Goal: Task Accomplishment & Management: Complete application form

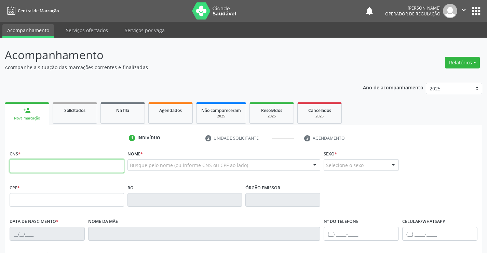
click at [49, 169] on input "text" at bounding box center [67, 166] width 115 height 14
type input "701 0098 2599 8299"
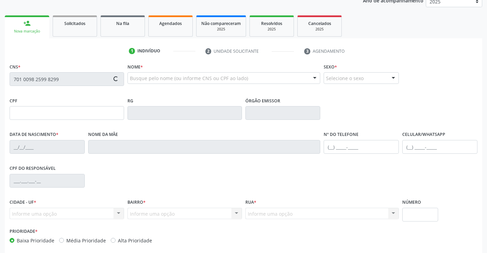
scroll to position [118, 0]
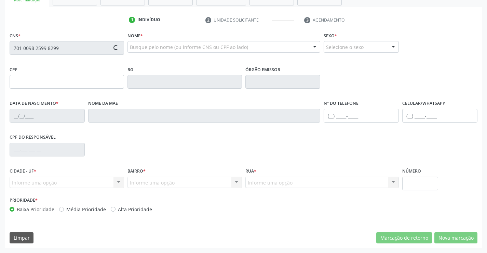
type input "1205131884"
type input "05/09/1981"
type input "(74) 99933-5015"
type input "(71) 99651-3642"
type input "004.386.895-93"
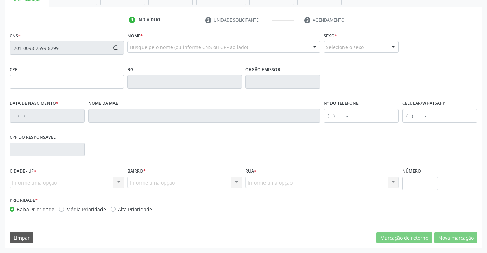
type input "s/n"
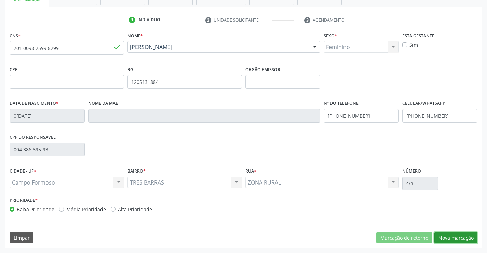
click at [462, 237] on button "Nova marcação" at bounding box center [456, 238] width 43 height 12
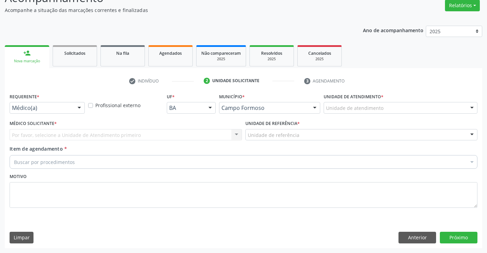
scroll to position [57, 0]
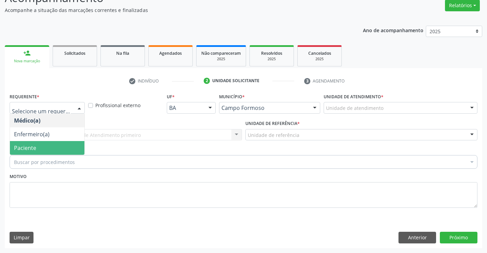
click at [43, 147] on span "Paciente" at bounding box center [47, 148] width 75 height 14
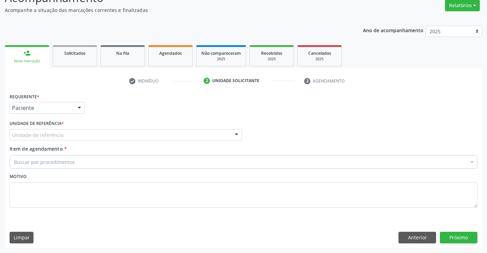
click at [91, 127] on div "Unidade de referência * Unidade de referência Unidade Basica de Saude da Famili…" at bounding box center [126, 129] width 233 height 22
click at [88, 133] on div "Unidade de referência" at bounding box center [126, 135] width 233 height 12
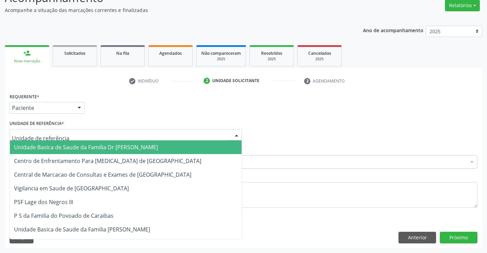
click at [71, 148] on span "Unidade Basica de Saude da Familia Dr [PERSON_NAME]" at bounding box center [86, 147] width 144 height 8
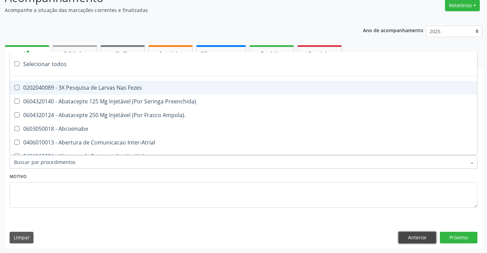
click at [418, 238] on button "Anterior" at bounding box center [418, 238] width 38 height 12
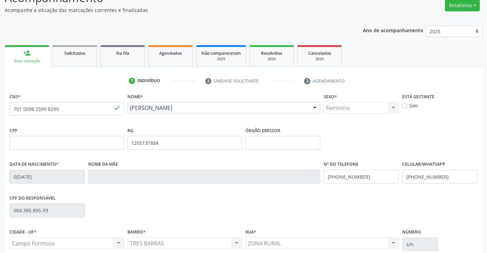
scroll to position [118, 0]
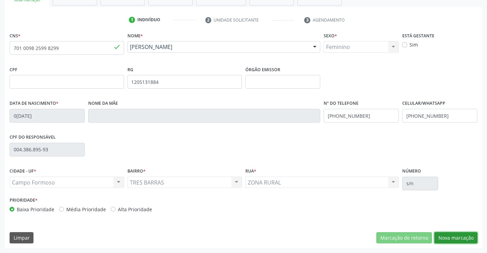
click at [456, 235] on button "Nova marcação" at bounding box center [456, 238] width 43 height 12
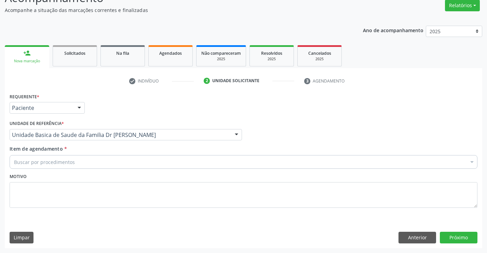
scroll to position [57, 0]
click at [82, 162] on div "Buscar por procedimentos" at bounding box center [244, 162] width 468 height 14
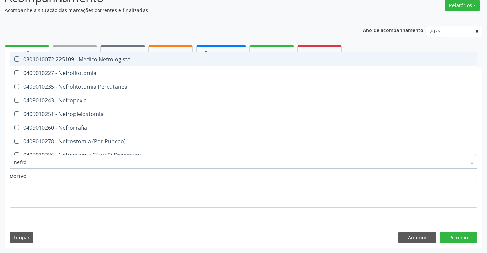
type input "nefrolo"
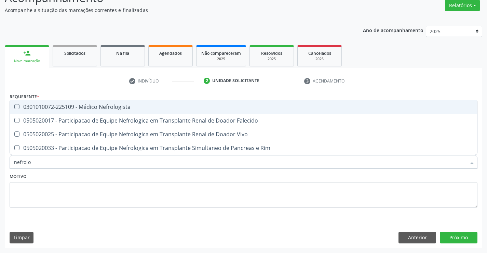
click at [110, 106] on div "0301010072-225109 - Médico Nefrologista" at bounding box center [243, 106] width 459 height 5
checkbox Nefrologista "true"
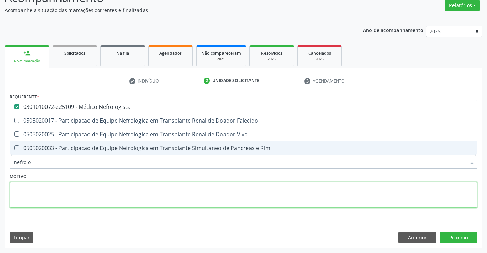
drag, startPoint x: 236, startPoint y: 201, endPoint x: 451, endPoint y: 206, distance: 215.5
click at [244, 199] on textarea at bounding box center [244, 195] width 468 height 26
checkbox Falecido "true"
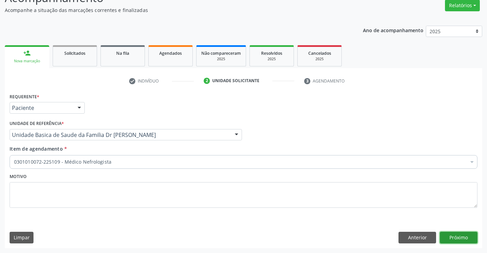
click at [454, 234] on button "Próximo" at bounding box center [459, 238] width 38 height 12
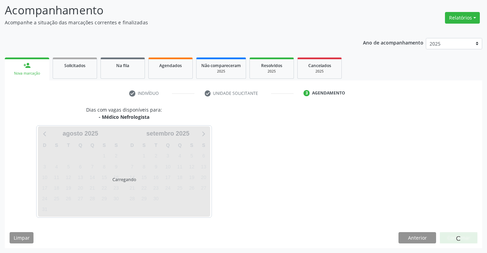
scroll to position [45, 0]
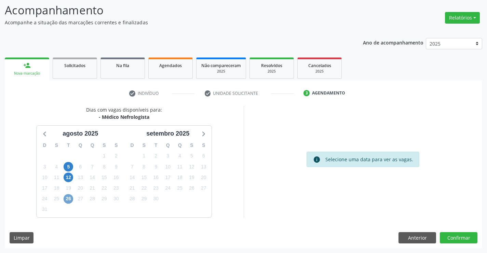
click at [69, 201] on span "26" at bounding box center [69, 199] width 10 height 10
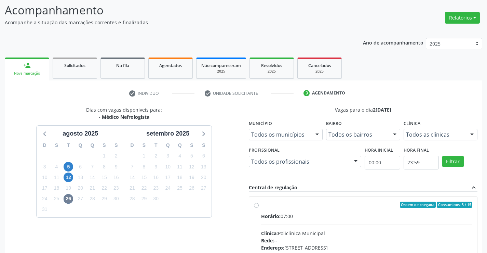
click at [261, 207] on label "Ordem de chegada Consumidos: 3 / 15 Horário: 07:00 Clínica: Policlínica Municip…" at bounding box center [367, 253] width 212 height 105
click at [258, 207] on input "Ordem de chegada Consumidos: 3 / 15 Horário: 07:00 Clínica: Policlínica Municip…" at bounding box center [256, 204] width 5 height 6
radio input "true"
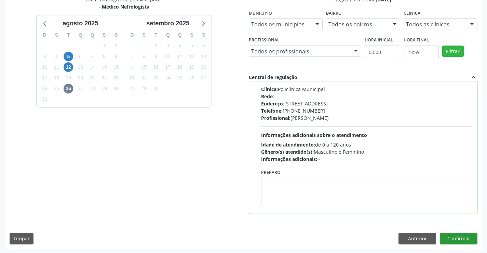
scroll to position [156, 0]
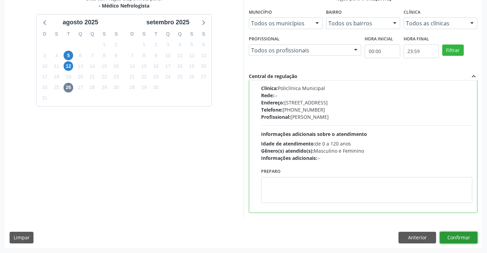
click at [455, 236] on button "Confirmar" at bounding box center [459, 238] width 38 height 12
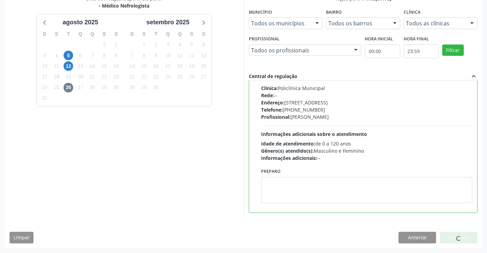
scroll to position [0, 0]
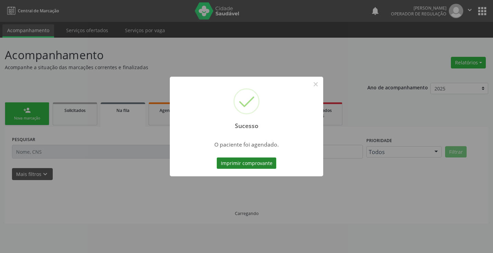
click at [241, 162] on button "Imprimir comprovante" at bounding box center [247, 163] width 60 height 12
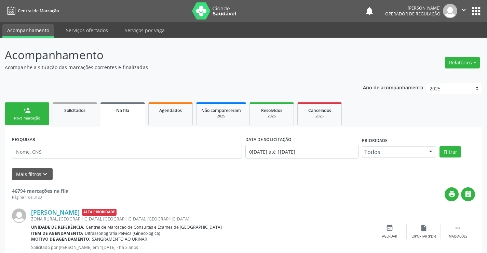
click at [39, 108] on link "person_add Nova marcação" at bounding box center [27, 113] width 44 height 23
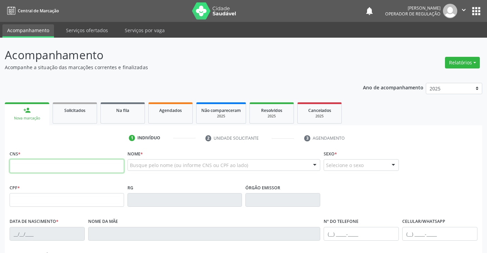
drag, startPoint x: 39, startPoint y: 165, endPoint x: 156, endPoint y: 165, distance: 117.0
click at [39, 165] on input "text" at bounding box center [67, 166] width 115 height 14
type input "703 4072 8849 7017"
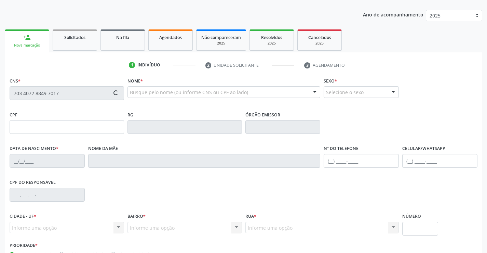
scroll to position [118, 0]
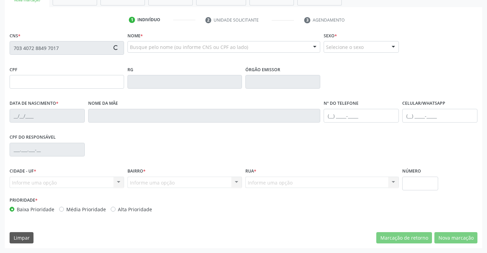
type input "16/04/2025"
type input "S/N"
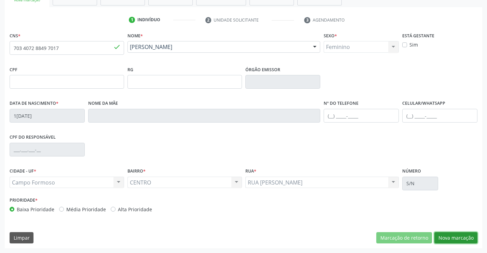
click at [453, 239] on button "Nova marcação" at bounding box center [456, 238] width 43 height 12
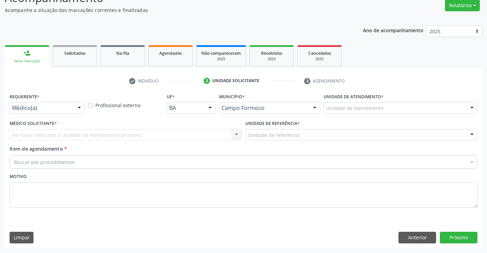
scroll to position [57, 0]
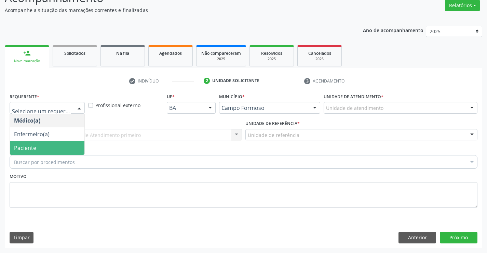
click at [36, 145] on span "Paciente" at bounding box center [47, 148] width 75 height 14
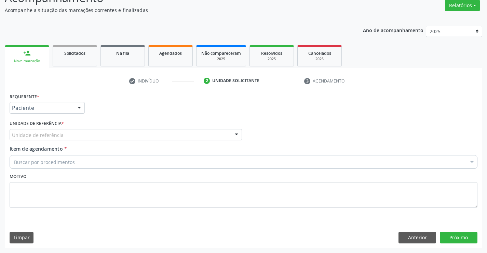
drag, startPoint x: 96, startPoint y: 130, endPoint x: 54, endPoint y: 150, distance: 46.8
click at [93, 133] on div "Unidade de referência" at bounding box center [126, 135] width 233 height 12
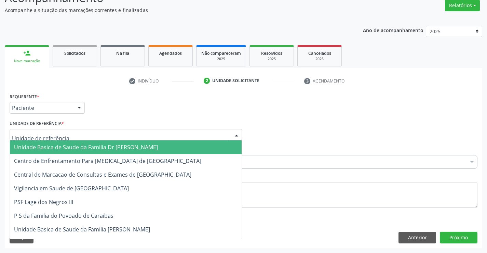
click at [54, 150] on span "Unidade Basica de Saude da Familia Dr [PERSON_NAME]" at bounding box center [86, 147] width 144 height 8
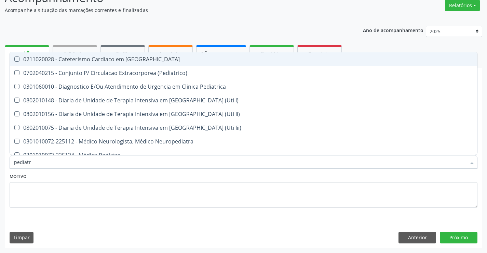
type input "pediatra"
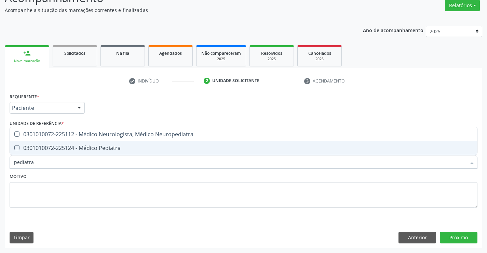
drag, startPoint x: 72, startPoint y: 148, endPoint x: 108, endPoint y: 184, distance: 50.8
click at [73, 148] on div "0301010072-225124 - Médico Pediatra" at bounding box center [243, 147] width 459 height 5
checkbox Pediatra "true"
drag, startPoint x: 108, startPoint y: 188, endPoint x: 417, endPoint y: 241, distance: 313.2
click at [121, 190] on textarea at bounding box center [244, 195] width 468 height 26
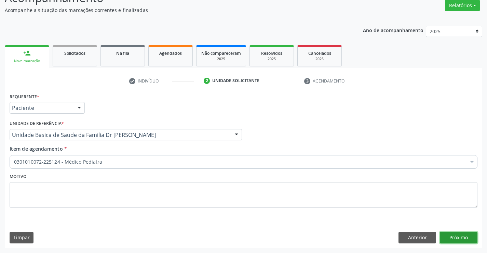
click at [448, 234] on button "Próximo" at bounding box center [459, 238] width 38 height 12
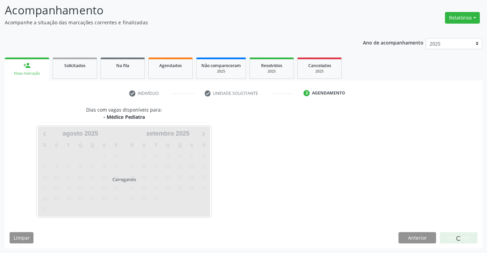
scroll to position [45, 0]
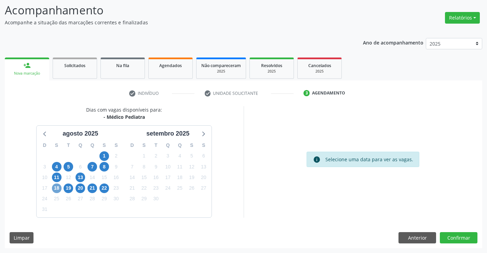
click at [55, 189] on span "18" at bounding box center [57, 188] width 10 height 10
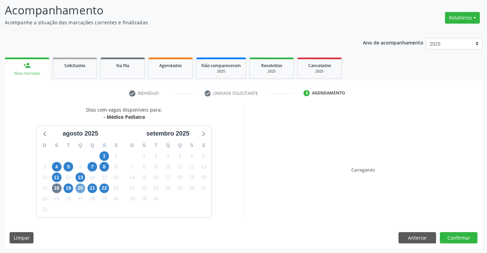
click at [82, 188] on span "20" at bounding box center [81, 188] width 10 height 10
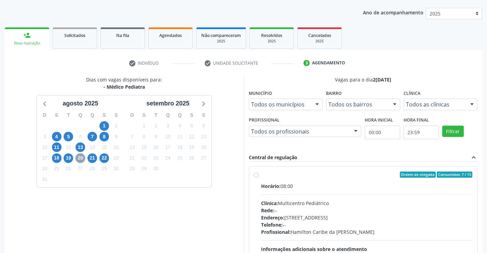
scroll to position [113, 0]
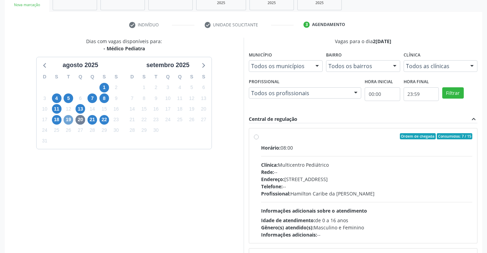
click at [68, 120] on span "19" at bounding box center [69, 120] width 10 height 10
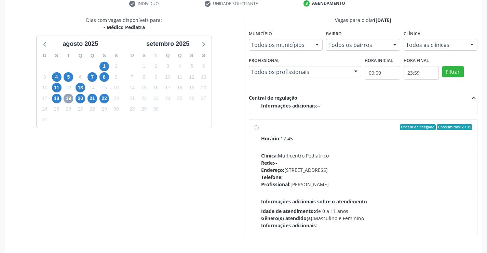
scroll to position [156, 0]
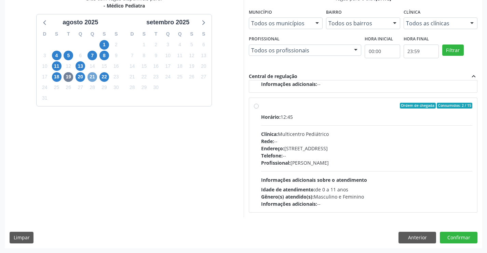
click at [94, 77] on span "21" at bounding box center [93, 77] width 10 height 10
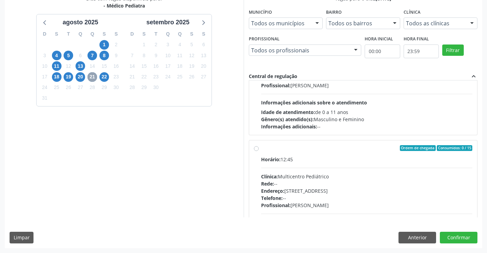
scroll to position [108, 0]
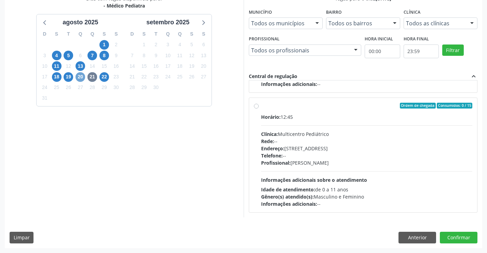
click at [80, 78] on span "20" at bounding box center [81, 77] width 10 height 10
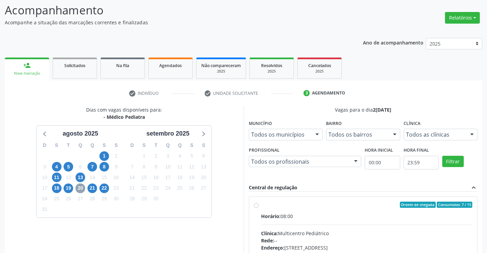
scroll to position [156, 0]
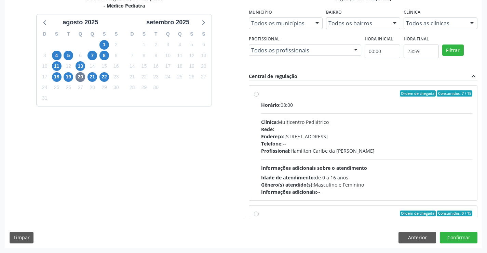
click at [298, 96] on div "Ordem de chegada Consumidos: 7 / 15" at bounding box center [367, 93] width 212 height 6
click at [259, 96] on input "Ordem de chegada Consumidos: 7 / 15 Horário: 08:00 Clínica: Multicentro Pediátr…" at bounding box center [256, 93] width 5 height 6
radio input "true"
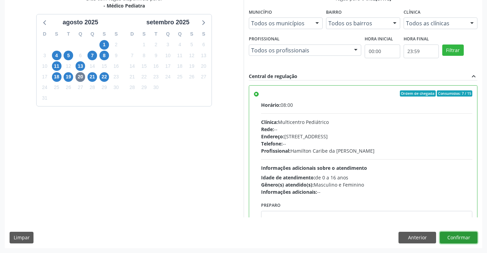
drag, startPoint x: 469, startPoint y: 235, endPoint x: 461, endPoint y: 230, distance: 8.6
click at [469, 235] on button "Confirmar" at bounding box center [459, 238] width 38 height 12
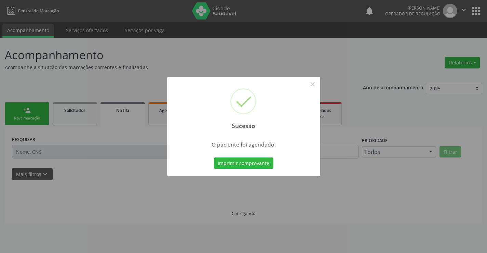
scroll to position [0, 0]
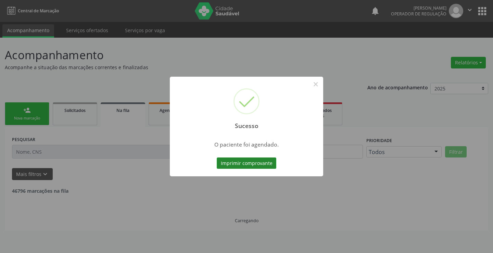
click at [261, 161] on button "Imprimir comprovante" at bounding box center [247, 163] width 60 height 12
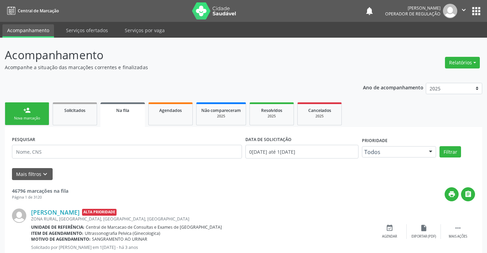
click at [126, 120] on link "Na fila" at bounding box center [123, 114] width 44 height 25
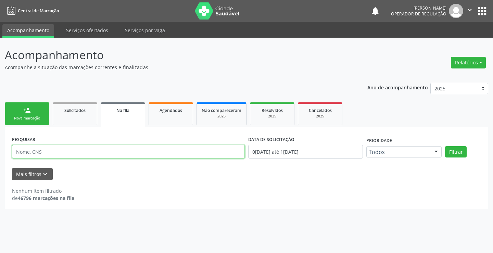
click at [50, 153] on input "text" at bounding box center [128, 152] width 233 height 14
type input "702408595807024"
click at [454, 150] on button "Filtrar" at bounding box center [456, 152] width 22 height 12
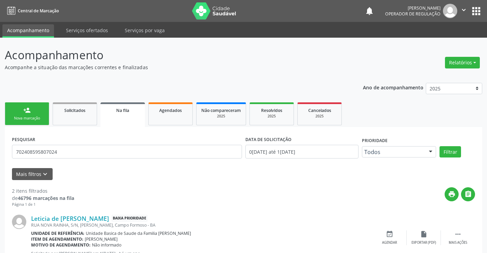
scroll to position [89, 0]
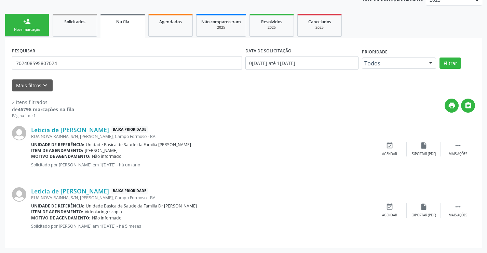
click at [33, 25] on link "person_add Nova marcação" at bounding box center [27, 25] width 44 height 23
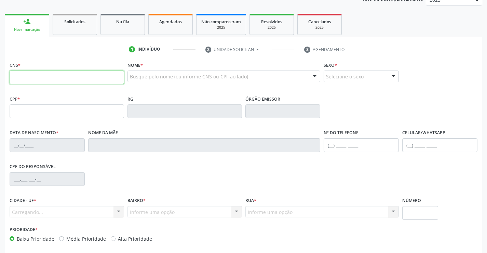
click at [27, 78] on input "text" at bounding box center [67, 77] width 115 height 14
type input "707 4020 8728 4375"
type input "0407271066"
type input "18/08/1964"
type input "Valdina Lucia Nete"
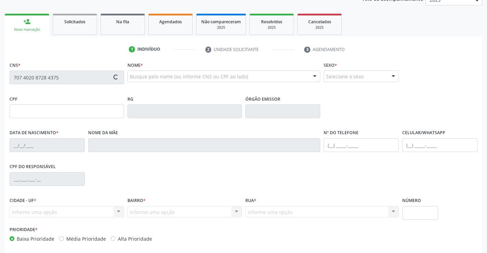
type input "(71) 99948-7065"
type input "SN"
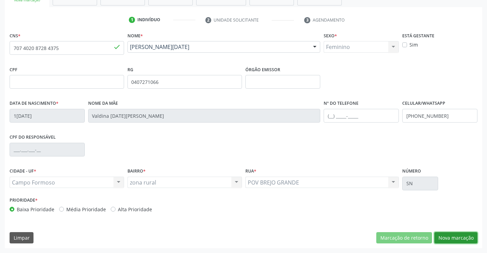
click at [454, 233] on button "Nova marcação" at bounding box center [456, 238] width 43 height 12
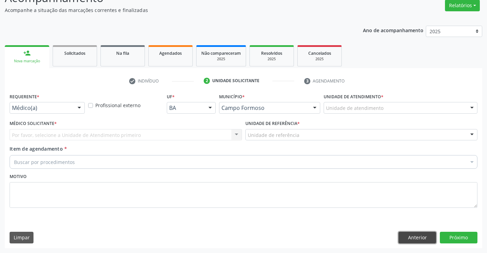
click at [414, 239] on button "Anterior" at bounding box center [418, 238] width 38 height 12
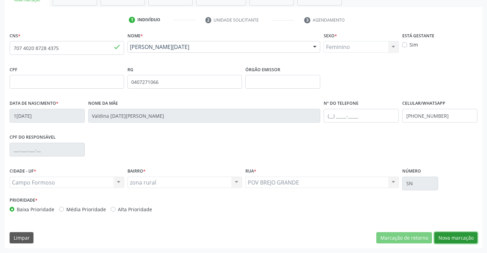
click at [455, 239] on button "Nova marcação" at bounding box center [456, 238] width 43 height 12
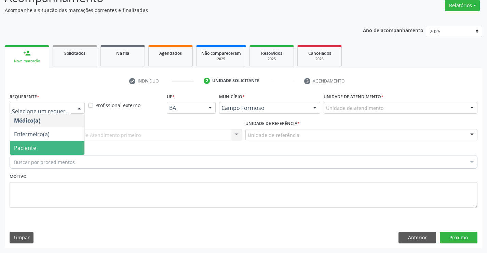
click at [40, 147] on span "Paciente" at bounding box center [47, 148] width 75 height 14
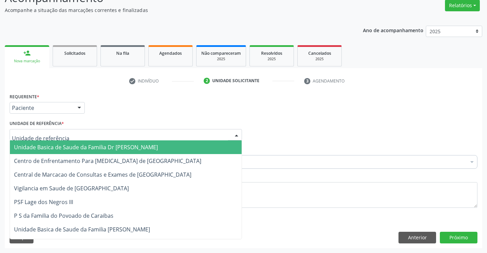
click at [101, 132] on div at bounding box center [126, 135] width 233 height 12
click at [92, 144] on span "Unidade Basica de Saude da Familia Dr [PERSON_NAME]" at bounding box center [86, 147] width 144 height 8
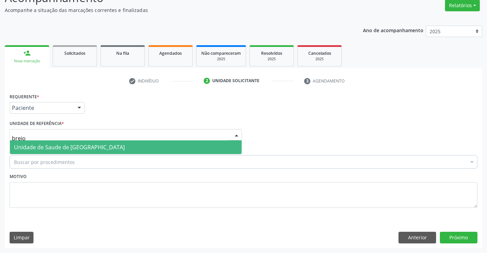
type input "brejo g"
click at [76, 148] on span "Unidade de Saude de [GEOGRAPHIC_DATA]" at bounding box center [69, 147] width 111 height 8
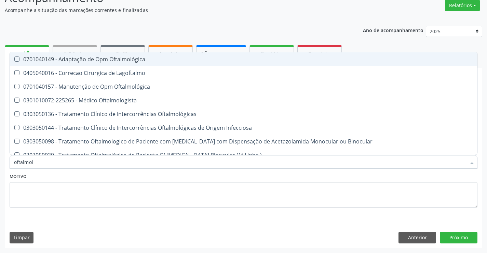
type input "oftalmolo"
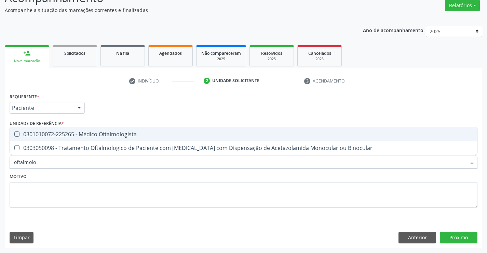
drag, startPoint x: 95, startPoint y: 138, endPoint x: 127, endPoint y: 180, distance: 52.7
click at [95, 138] on span "0301010072-225265 - Médico Oftalmologista" at bounding box center [244, 134] width 468 height 14
checkbox Oftalmologista "true"
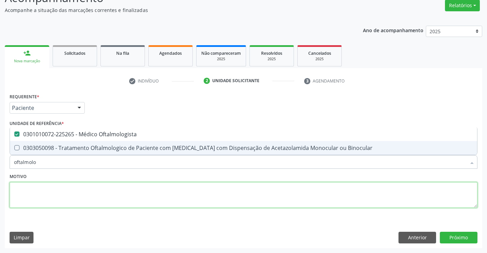
click at [133, 198] on textarea at bounding box center [244, 195] width 468 height 26
checkbox Binocular "true"
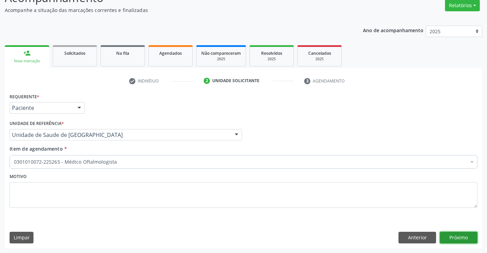
click at [452, 237] on button "Próximo" at bounding box center [459, 238] width 38 height 12
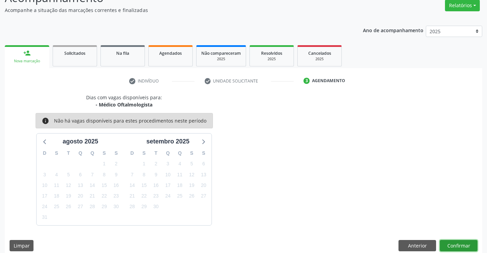
click at [463, 243] on button "Confirmar" at bounding box center [459, 246] width 38 height 12
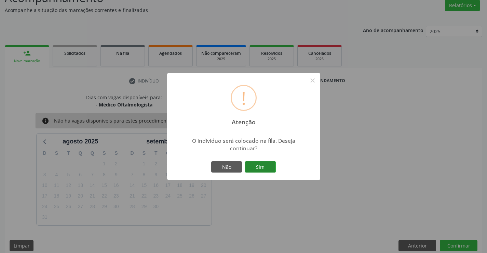
click at [253, 167] on button "Sim" at bounding box center [260, 167] width 31 height 12
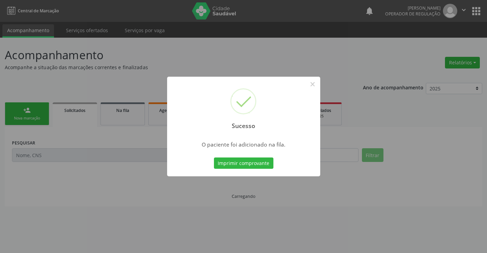
scroll to position [0, 0]
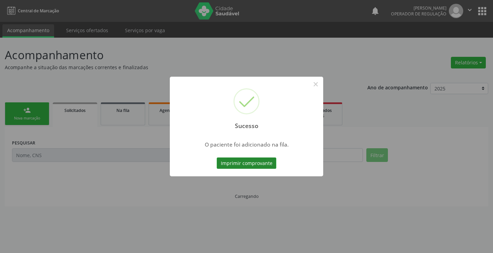
click at [260, 167] on button "Imprimir comprovante" at bounding box center [247, 163] width 60 height 12
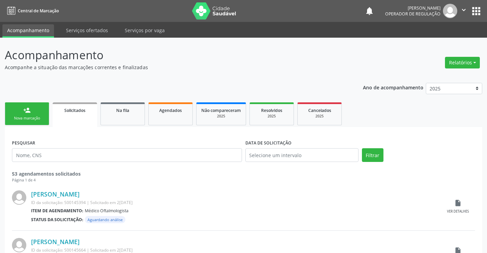
click at [31, 118] on div "Nova marcação" at bounding box center [27, 118] width 34 height 5
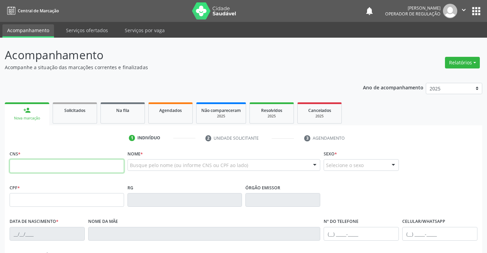
click at [32, 162] on input "text" at bounding box center [67, 166] width 115 height 14
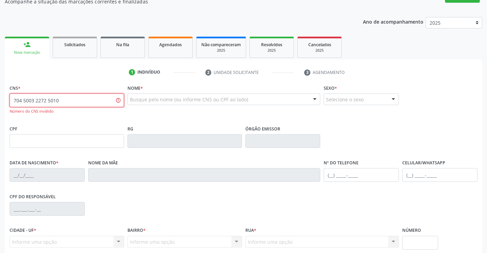
scroll to position [125, 0]
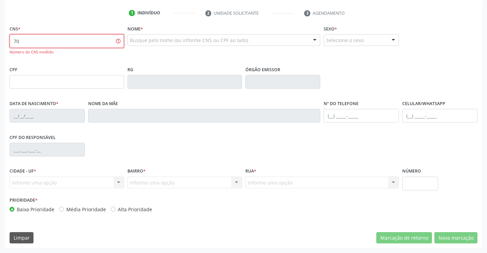
type input "7"
type input "704 5003 2275 5010"
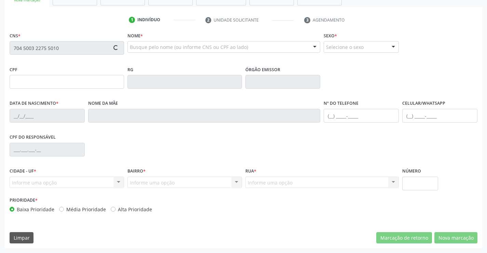
type input "1117096360"
type input "23/09/1982"
type input "(74) 99105-9093"
type input "sn"
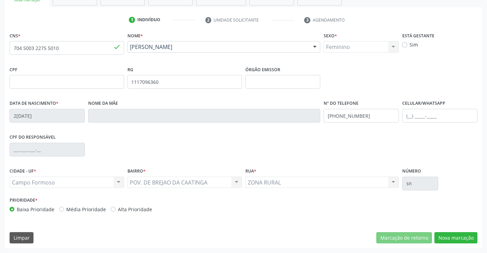
click at [444, 229] on div "CNS * 704 5003 2275 5010 done Nome * Givaneide Dias de Souza Givaneide Dias de …" at bounding box center [244, 139] width 478 height 218
click at [452, 234] on button "Nova marcação" at bounding box center [456, 238] width 43 height 12
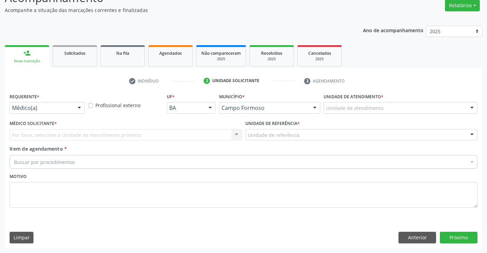
click at [66, 104] on div "Médico(a)" at bounding box center [47, 108] width 75 height 12
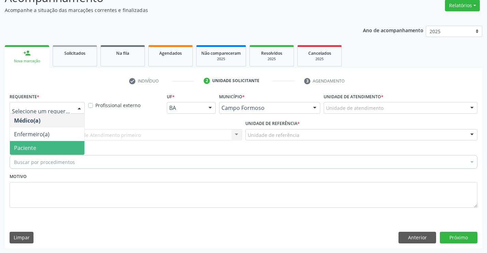
click at [44, 151] on span "Paciente" at bounding box center [47, 148] width 75 height 14
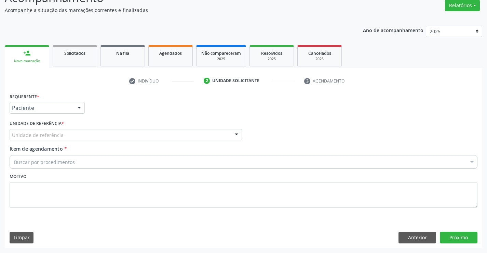
click at [108, 132] on div "Unidade de referência" at bounding box center [126, 135] width 233 height 12
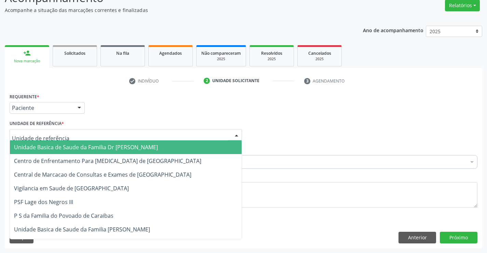
click at [81, 146] on span "Unidade Basica de Saude da Familia Dr [PERSON_NAME]" at bounding box center [86, 147] width 144 height 8
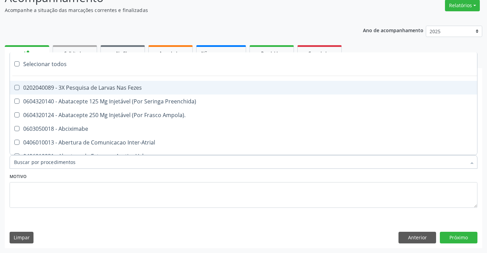
type input "n"
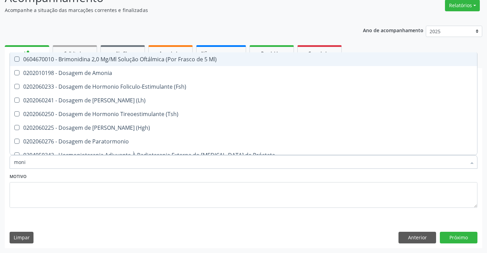
type input "monit"
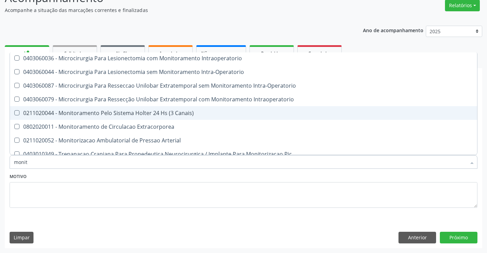
scroll to position [21, 0]
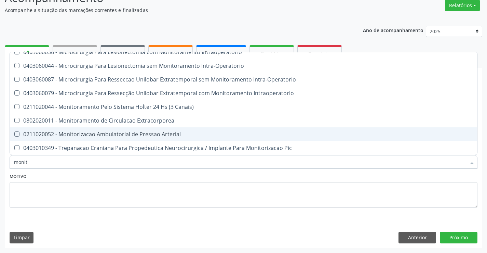
drag, startPoint x: 119, startPoint y: 135, endPoint x: 164, endPoint y: 180, distance: 63.6
click at [121, 135] on div "0211020052 - Monitorizacao Ambulatorial de Pressao Arterial" at bounding box center [243, 133] width 459 height 5
checkbox Arterial "true"
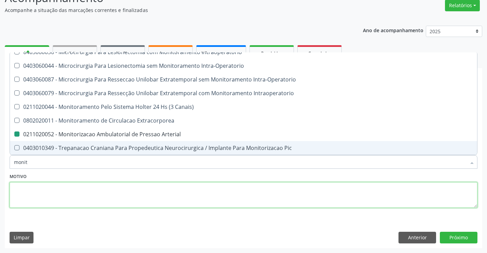
click at [146, 197] on textarea at bounding box center [244, 195] width 468 height 26
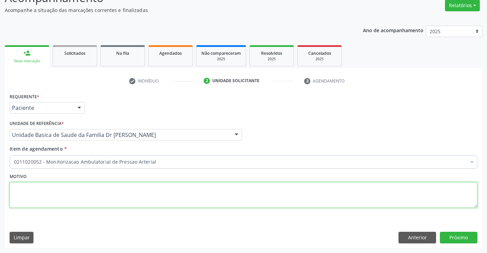
scroll to position [0, 0]
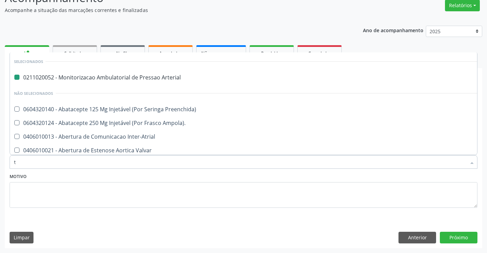
type input "ti"
checkbox Arterial "false"
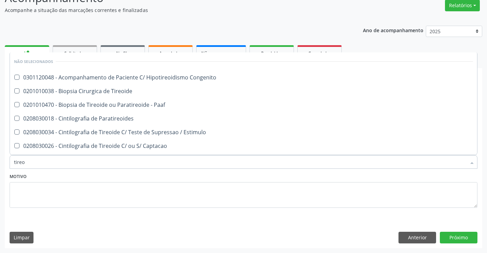
type input "tireoi"
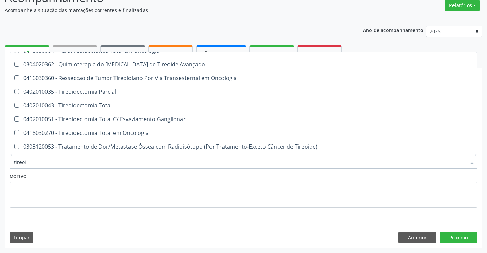
scroll to position [203, 0]
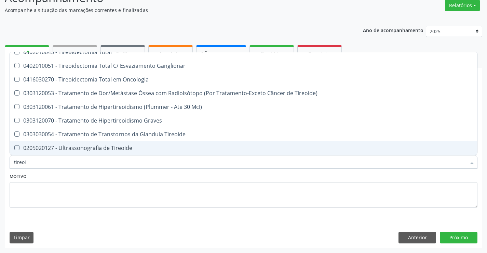
drag, startPoint x: 83, startPoint y: 144, endPoint x: 90, endPoint y: 146, distance: 7.8
click at [87, 145] on div "0205020127 - Ultrassonografia de Tireoide" at bounding box center [243, 147] width 459 height 5
checkbox Tireoide "true"
click at [113, 195] on textarea at bounding box center [244, 195] width 468 height 26
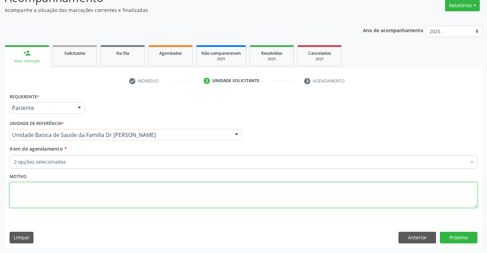
scroll to position [0, 0]
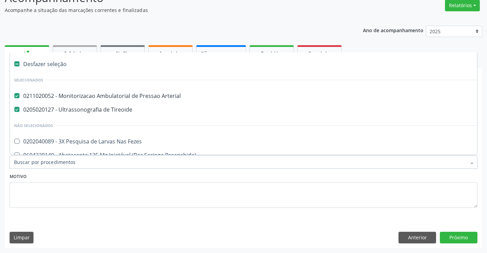
type input "o"
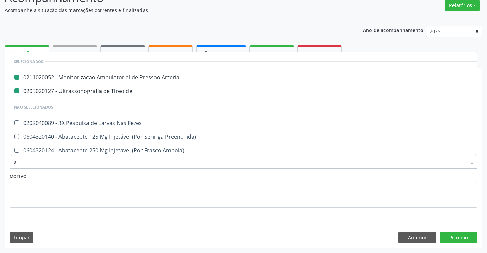
type input "ab"
checkbox Arterial "false"
checkbox Tireoide "false"
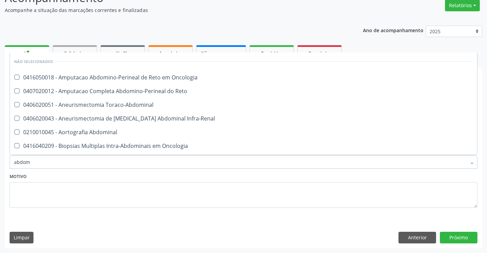
type input "abdome"
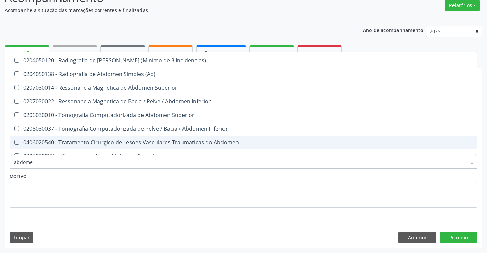
scroll to position [53, 0]
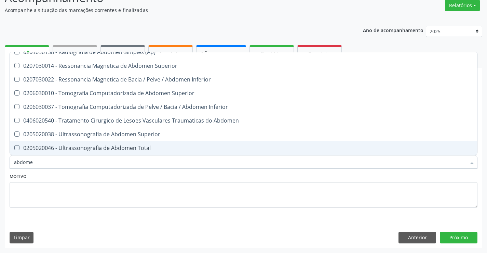
click at [118, 149] on div "0205020046 - Ultrassonografia de Abdomen Total" at bounding box center [243, 147] width 459 height 5
checkbox Total "true"
drag, startPoint x: 167, startPoint y: 196, endPoint x: 372, endPoint y: 185, distance: 206.2
click at [167, 196] on textarea at bounding box center [244, 195] width 468 height 26
checkbox Localizada\) "true"
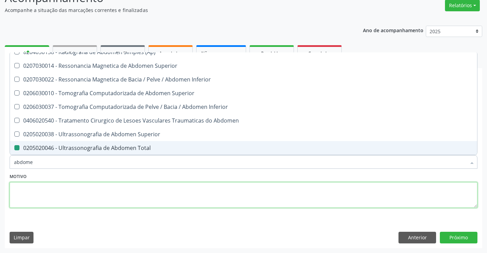
checkbox Total "false"
checkbox Incidencias\) "true"
checkbox \(Ap\) "true"
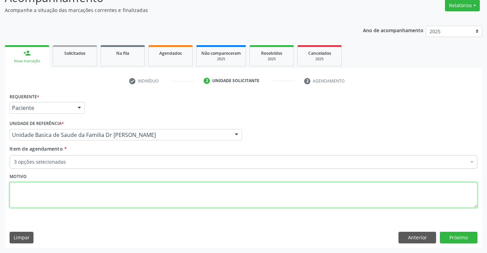
scroll to position [0, 0]
click at [453, 235] on button "Próximo" at bounding box center [459, 238] width 38 height 12
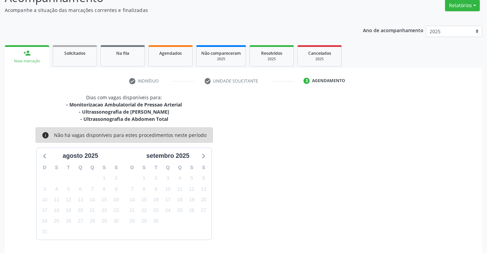
scroll to position [79, 0]
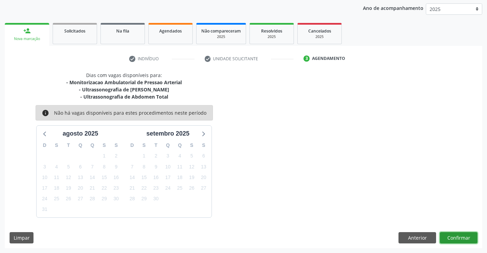
click at [455, 236] on button "Confirmar" at bounding box center [459, 238] width 38 height 12
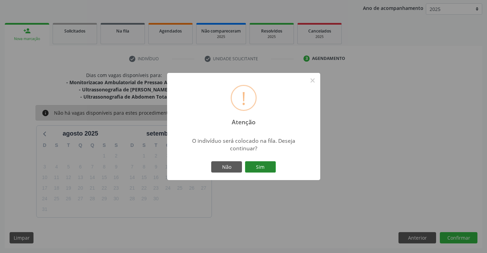
click at [266, 166] on button "Sim" at bounding box center [260, 167] width 31 height 12
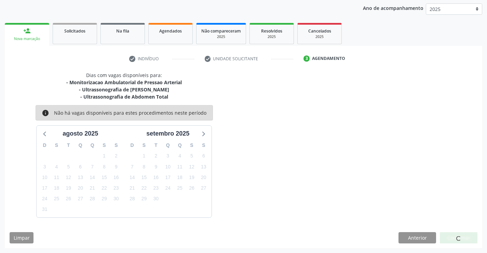
scroll to position [0, 0]
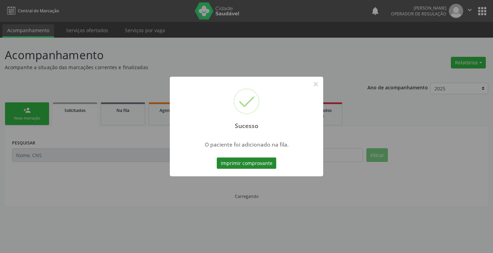
click at [249, 164] on button "Imprimir comprovante" at bounding box center [247, 163] width 60 height 12
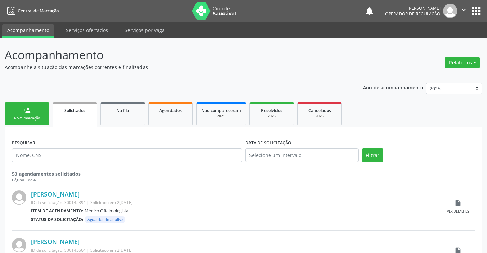
click at [39, 118] on div "Nova marcação" at bounding box center [27, 118] width 34 height 5
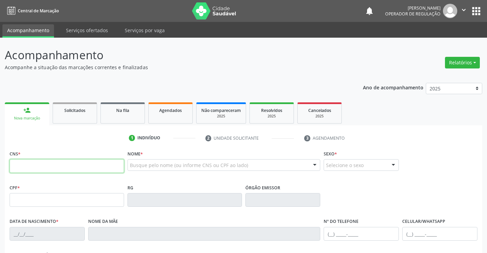
paste input "704 5003 2275 5010"
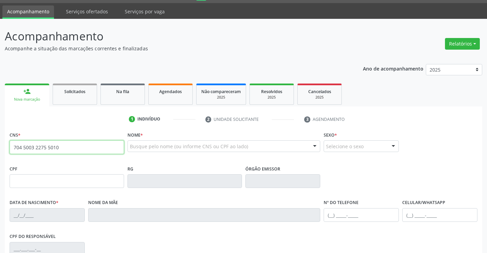
scroll to position [118, 0]
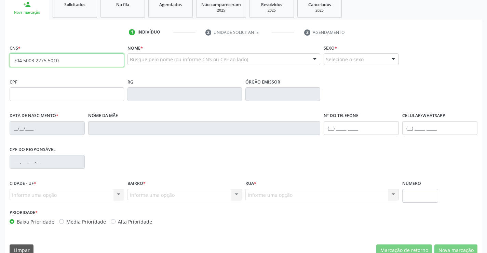
type input "704 5003 2275 5010"
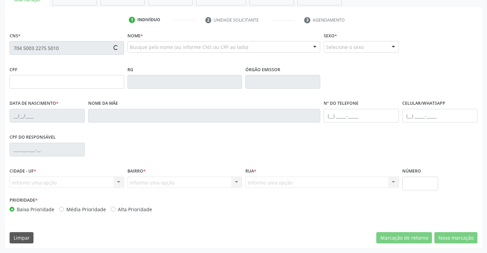
type input "1117096360"
type input "23/09/1982"
type input "(74) 99105-9093"
type input "sn"
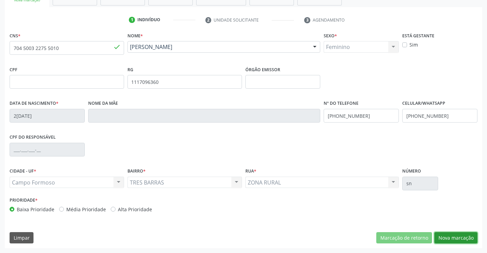
click at [453, 235] on button "Nova marcação" at bounding box center [456, 238] width 43 height 12
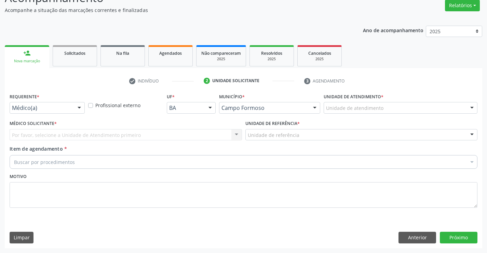
scroll to position [57, 0]
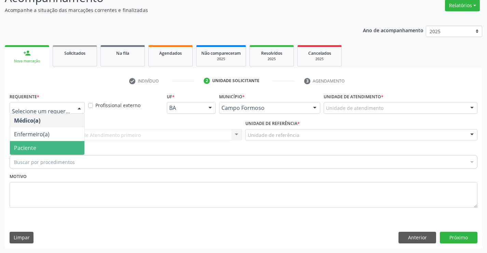
drag, startPoint x: 32, startPoint y: 147, endPoint x: 97, endPoint y: 130, distance: 66.5
click at [33, 147] on span "Paciente" at bounding box center [25, 148] width 22 height 8
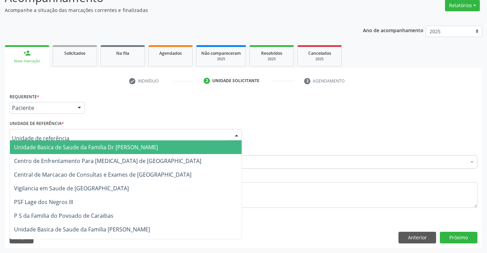
click at [100, 129] on div at bounding box center [126, 135] width 233 height 12
click at [72, 143] on span "Unidade Basica de Saude da Familia Dr [PERSON_NAME]" at bounding box center [86, 147] width 144 height 8
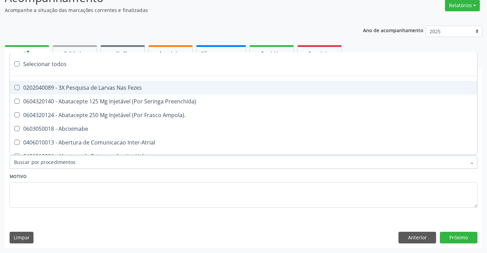
type input "r"
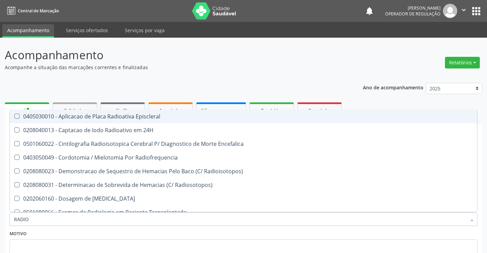
scroll to position [57, 0]
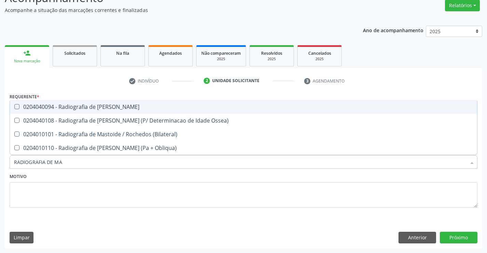
type input "RADIOGRAFIA DE MAO"
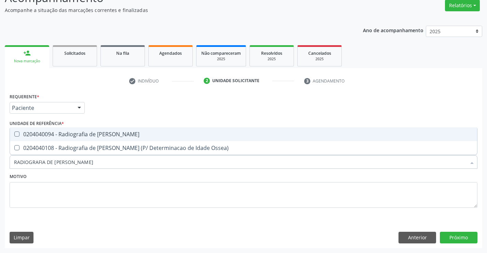
drag, startPoint x: 72, startPoint y: 133, endPoint x: 84, endPoint y: 140, distance: 14.3
click at [74, 133] on div "0204040094 - Radiografia de Mao" at bounding box center [243, 133] width 459 height 5
checkbox Mao "true"
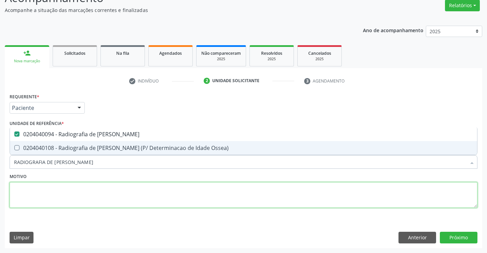
click at [174, 205] on textarea at bounding box center [244, 195] width 468 height 26
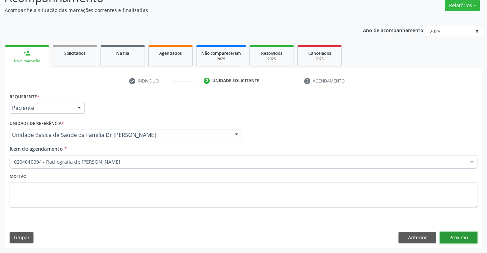
click at [463, 241] on button "Próximo" at bounding box center [459, 238] width 38 height 12
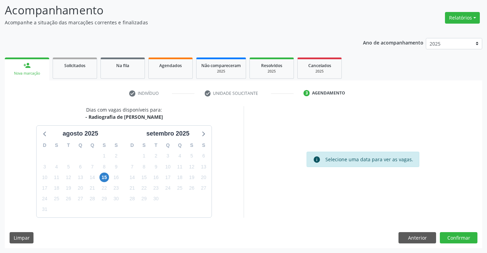
click at [110, 178] on div "15" at bounding box center [105, 177] width 12 height 11
click at [106, 176] on span "15" at bounding box center [105, 177] width 10 height 10
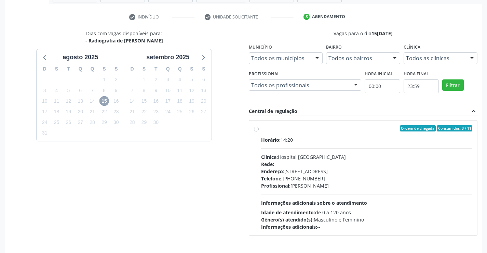
scroll to position [144, 0]
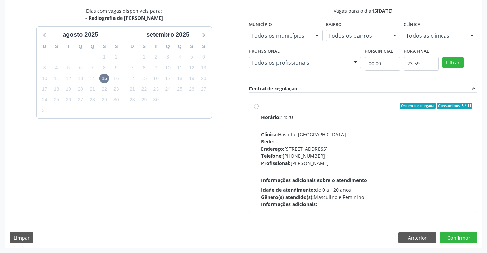
click at [261, 106] on label "Ordem de chegada Consumidos: 3 / 11 Horário: 14:20 Clínica: Hospital Sao Franci…" at bounding box center [367, 155] width 212 height 105
click at [256, 106] on input "Ordem de chegada Consumidos: 3 / 11 Horário: 14:20 Clínica: Hospital Sao Franci…" at bounding box center [256, 106] width 5 height 6
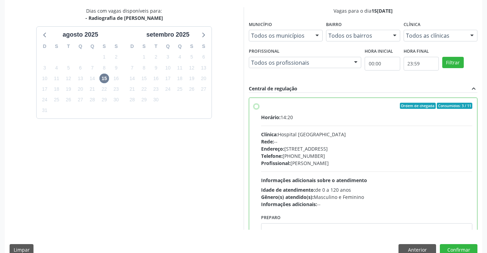
radio input "true"
click at [461, 246] on button "Confirmar" at bounding box center [459, 250] width 38 height 12
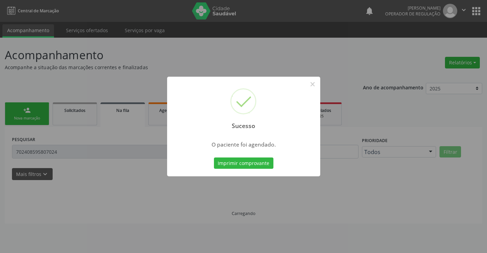
scroll to position [0, 0]
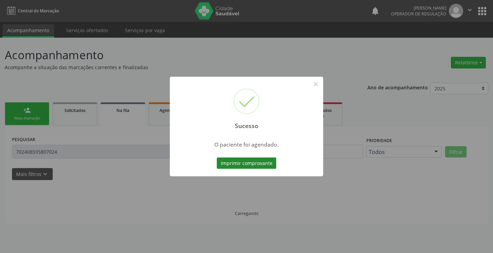
click at [246, 163] on button "Imprimir comprovante" at bounding box center [247, 163] width 60 height 12
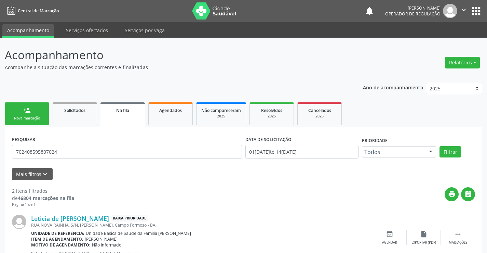
click at [32, 115] on link "person_add Nova marcação" at bounding box center [27, 113] width 44 height 23
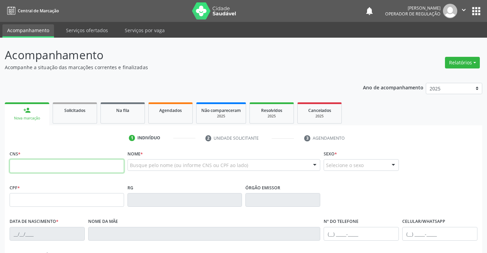
click at [52, 165] on input "text" at bounding box center [67, 166] width 115 height 14
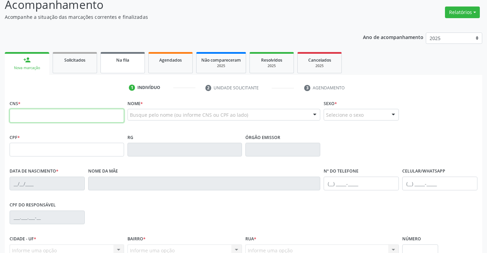
scroll to position [118, 0]
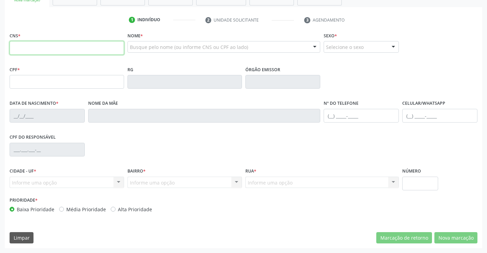
drag, startPoint x: 52, startPoint y: 49, endPoint x: 173, endPoint y: 41, distance: 121.7
click at [54, 49] on input "text" at bounding box center [67, 48] width 115 height 14
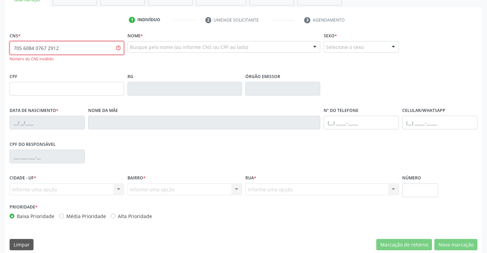
type input "705 6084 0767 2912"
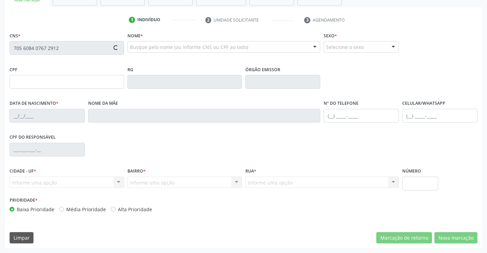
type input "2242502301"
type input "27/04/2001"
type input "(74) 99105-9093"
type input "sn"
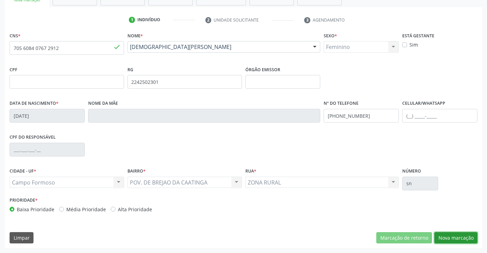
click at [453, 235] on button "Nova marcação" at bounding box center [456, 238] width 43 height 12
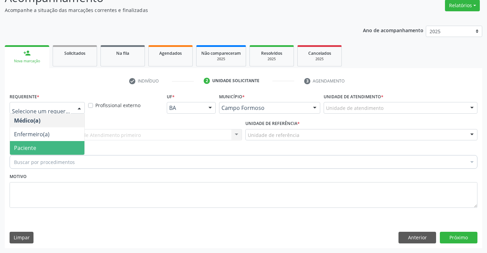
drag, startPoint x: 40, startPoint y: 145, endPoint x: 108, endPoint y: 129, distance: 70.2
click at [41, 144] on span "Paciente" at bounding box center [47, 148] width 75 height 14
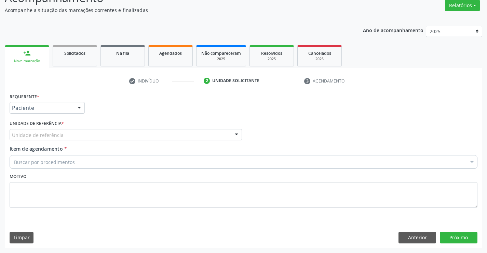
click at [112, 129] on div "Unidade de referência" at bounding box center [126, 135] width 233 height 12
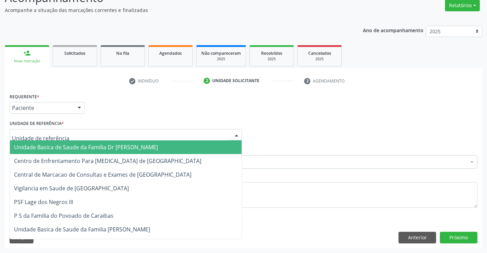
drag, startPoint x: 71, startPoint y: 146, endPoint x: 104, endPoint y: 144, distance: 33.6
click at [73, 145] on span "Unidade Basica de Saude da Familia Dr [PERSON_NAME]" at bounding box center [86, 147] width 144 height 8
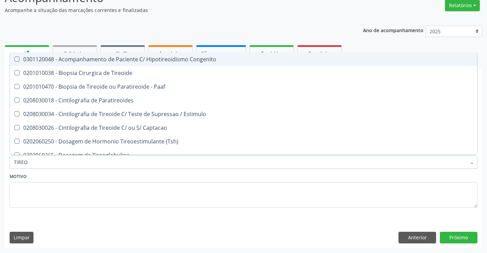
type input "TIREOI"
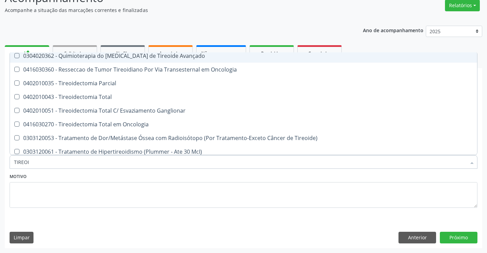
scroll to position [185, 0]
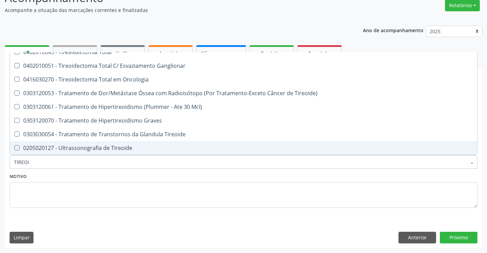
drag, startPoint x: 94, startPoint y: 146, endPoint x: 137, endPoint y: 156, distance: 44.1
click at [94, 146] on div "0205020127 - Ultrassonografia de Tireoide" at bounding box center [243, 147] width 459 height 5
checkbox Tireoide "true"
drag, startPoint x: 167, startPoint y: 190, endPoint x: 431, endPoint y: 215, distance: 265.9
click at [167, 190] on textarea at bounding box center [244, 195] width 468 height 26
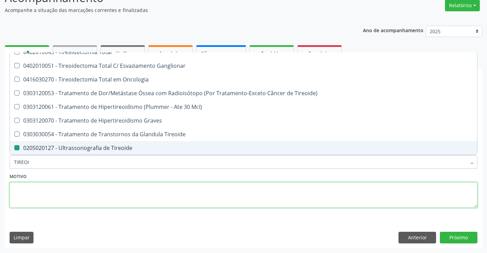
checkbox Tireoide "true"
checkbox Tireoide "false"
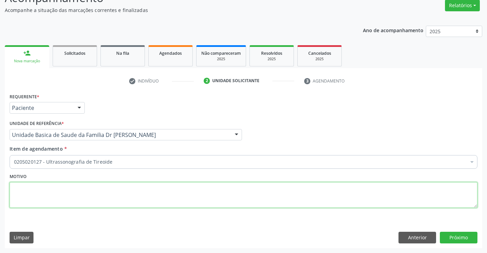
scroll to position [0, 0]
click at [470, 235] on button "Próximo" at bounding box center [459, 238] width 38 height 12
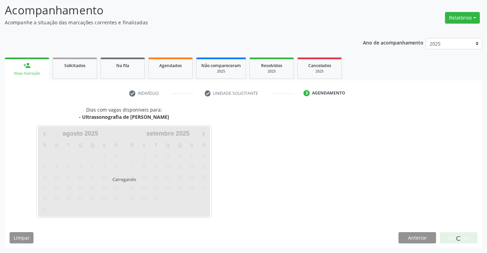
scroll to position [45, 0]
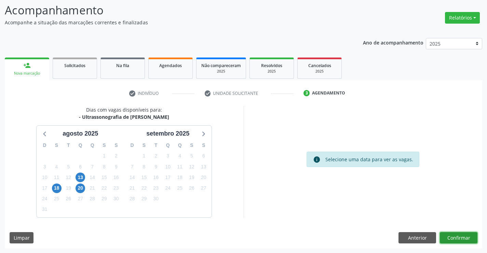
click at [454, 236] on button "Confirmar" at bounding box center [459, 238] width 38 height 12
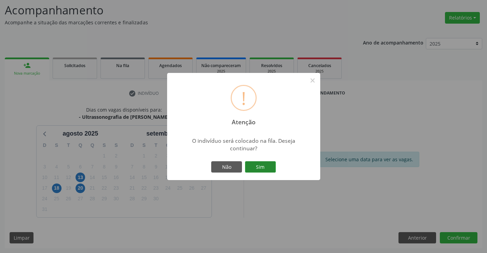
click at [264, 163] on button "Sim" at bounding box center [260, 167] width 31 height 12
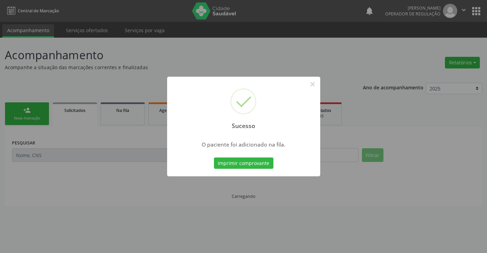
scroll to position [0, 0]
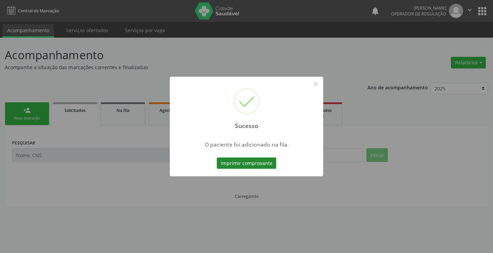
click at [247, 163] on button "Imprimir comprovante" at bounding box center [247, 163] width 60 height 12
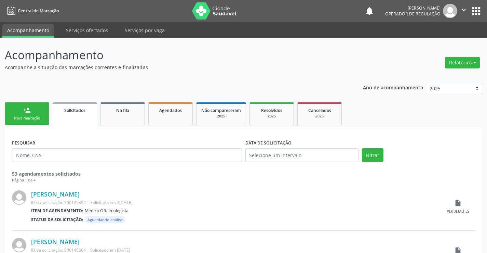
click at [29, 116] on div "Nova marcação" at bounding box center [27, 118] width 34 height 5
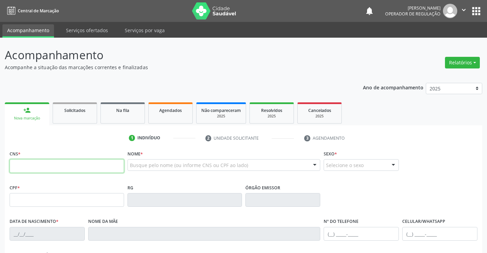
click at [45, 160] on input "text" at bounding box center [67, 166] width 115 height 14
drag, startPoint x: 41, startPoint y: 168, endPoint x: 105, endPoint y: 199, distance: 71.1
click at [41, 168] on input "text" at bounding box center [67, 166] width 115 height 14
type input "700 5023 1992 4051"
type input "002234501"
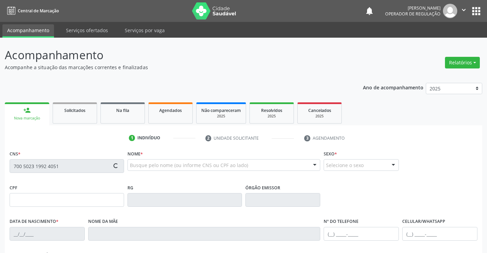
type input "22/10/2021"
type input "(74) 99192-1117"
type input "S/N"
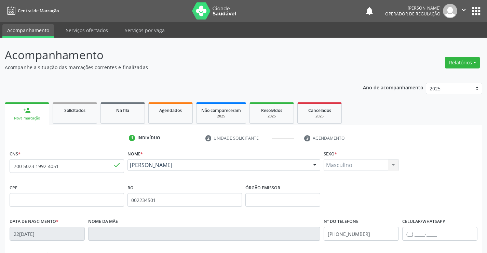
click at [94, 142] on ul "1 Indivíduo 2 Unidade solicitante 3 Agendamento" at bounding box center [244, 137] width 478 height 11
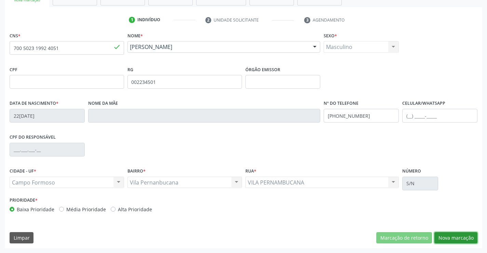
click at [455, 237] on button "Nova marcação" at bounding box center [456, 238] width 43 height 12
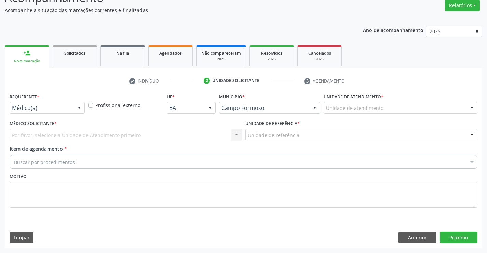
scroll to position [57, 0]
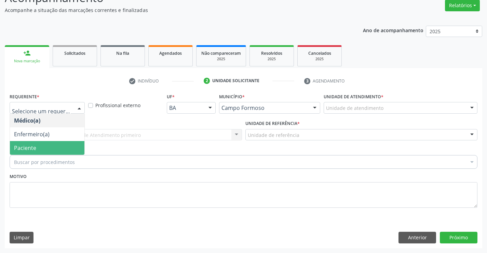
drag, startPoint x: 27, startPoint y: 144, endPoint x: 55, endPoint y: 136, distance: 29.1
click at [28, 143] on span "Paciente" at bounding box center [47, 148] width 75 height 14
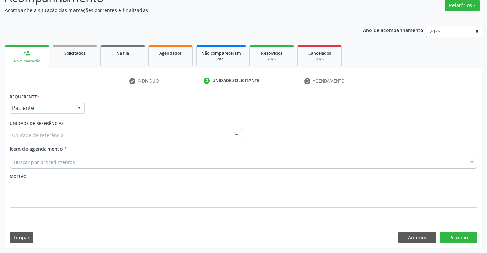
click at [56, 136] on div "Requerente * Paciente Médico(a) Enfermeiro(a) Paciente Nenhum resultado encontr…" at bounding box center [244, 154] width 468 height 126
click at [45, 142] on div "Unidade de referência * Unidade de referência Unidade Basica de Saude da Famili…" at bounding box center [126, 131] width 236 height 27
drag, startPoint x: 46, startPoint y: 133, endPoint x: 49, endPoint y: 136, distance: 4.6
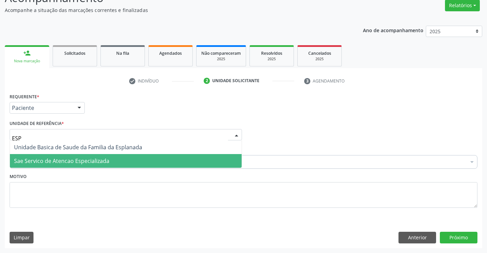
type input "ESPL"
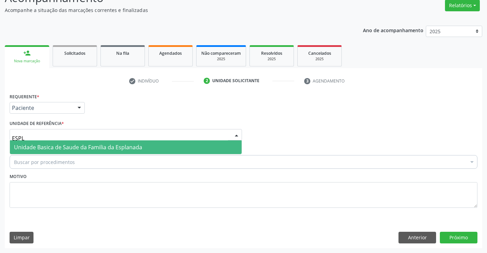
click at [83, 148] on span "Unidade Basica de Saude da Familia da Esplanada" at bounding box center [78, 147] width 128 height 8
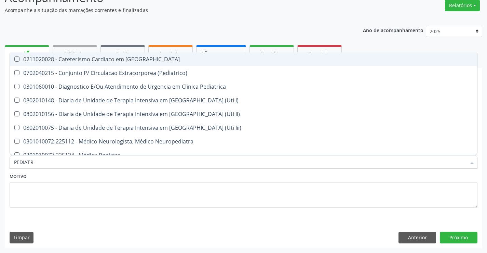
type input "PEDIATRA"
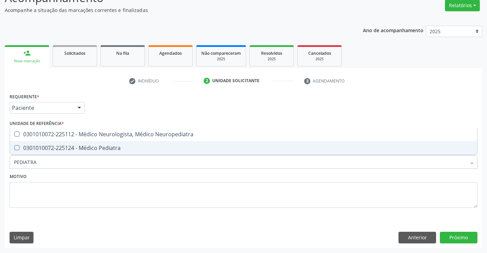
drag, startPoint x: 47, startPoint y: 142, endPoint x: 81, endPoint y: 183, distance: 53.6
click at [48, 143] on span "0301010072-225124 - Médico Pediatra" at bounding box center [244, 148] width 468 height 14
checkbox Pediatra "true"
drag, startPoint x: 90, startPoint y: 193, endPoint x: 435, endPoint y: 237, distance: 348.0
click at [94, 193] on textarea at bounding box center [244, 195] width 468 height 26
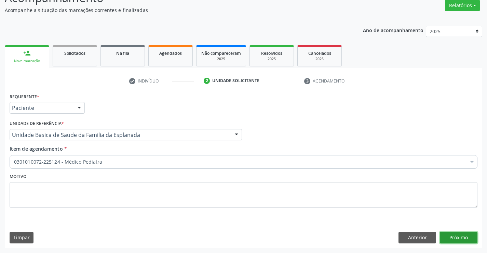
click at [450, 238] on button "Próximo" at bounding box center [459, 238] width 38 height 12
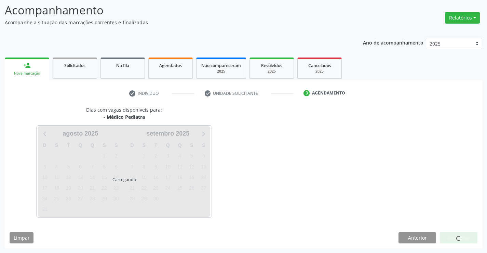
scroll to position [45, 0]
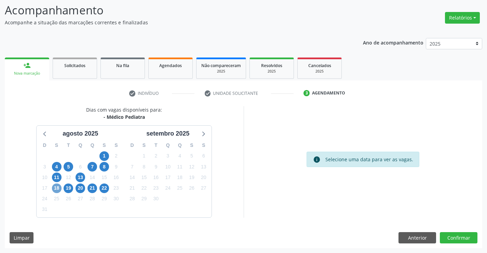
click at [54, 189] on span "18" at bounding box center [57, 188] width 10 height 10
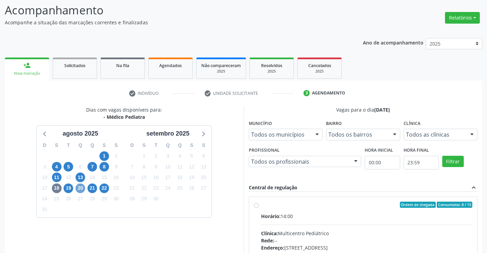
click at [81, 185] on span "20" at bounding box center [81, 188] width 10 height 10
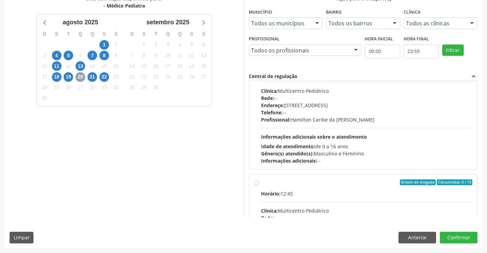
scroll to position [0, 0]
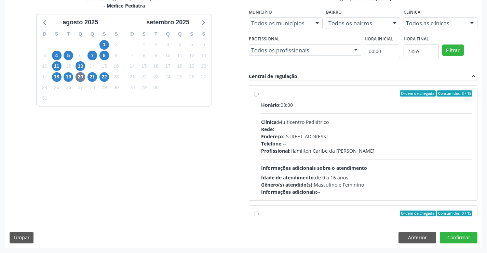
click at [262, 94] on div "Ordem de chegada Consumidos: 8 / 15" at bounding box center [367, 93] width 212 height 6
click at [259, 94] on input "Ordem de chegada Consumidos: 8 / 15 Horário: 08:00 Clínica: Multicentro Pediátr…" at bounding box center [256, 93] width 5 height 6
radio input "true"
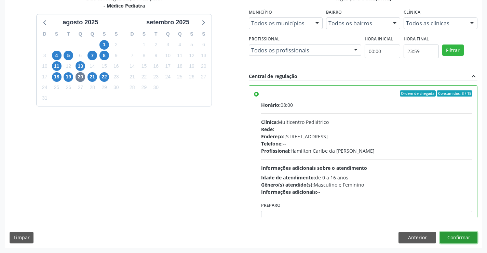
click at [455, 233] on button "Confirmar" at bounding box center [459, 238] width 38 height 12
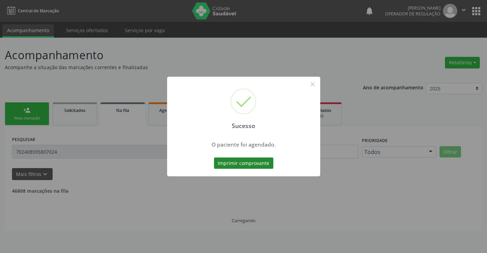
click at [243, 158] on button "Imprimir comprovante" at bounding box center [244, 163] width 60 height 12
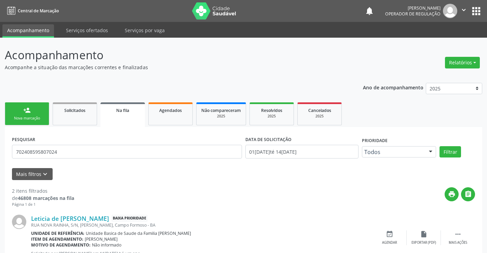
click at [38, 114] on link "person_add Nova marcação" at bounding box center [27, 113] width 44 height 23
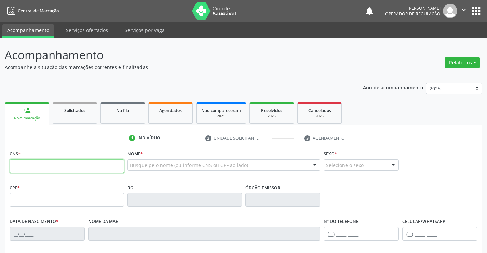
click at [31, 162] on input "text" at bounding box center [67, 166] width 115 height 14
type input "707 0088 4348 7932"
type input "096.709.345-75"
type input "353779986"
type input "03/07/2017"
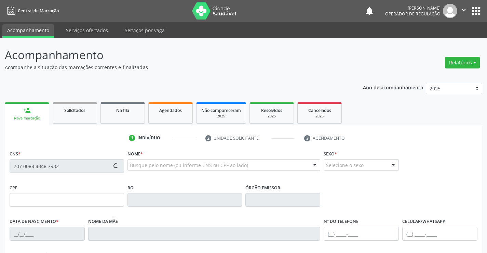
type input "(74) 99192-1117"
type input "37"
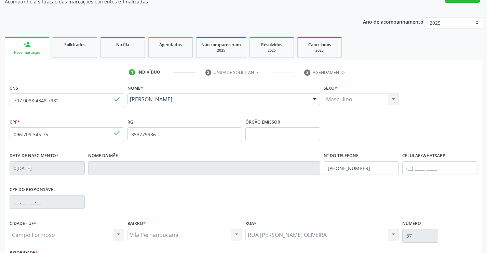
scroll to position [118, 0]
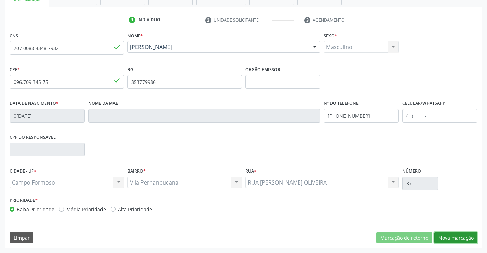
click at [454, 232] on button "Nova marcação" at bounding box center [456, 238] width 43 height 12
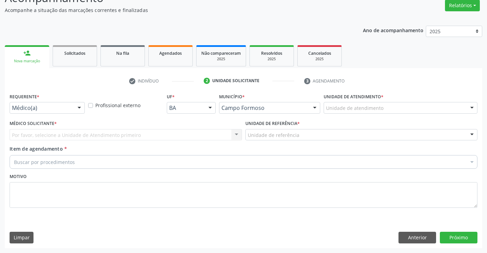
scroll to position [57, 0]
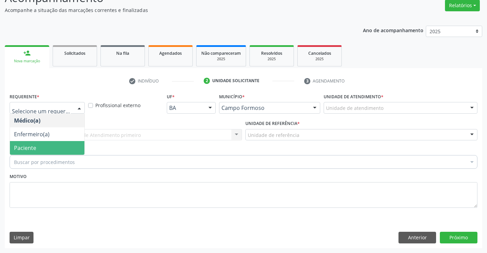
click at [29, 148] on span "Paciente" at bounding box center [25, 148] width 22 height 8
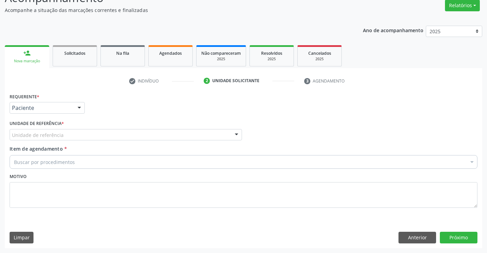
click at [105, 135] on div "Unidade de referência" at bounding box center [126, 135] width 233 height 12
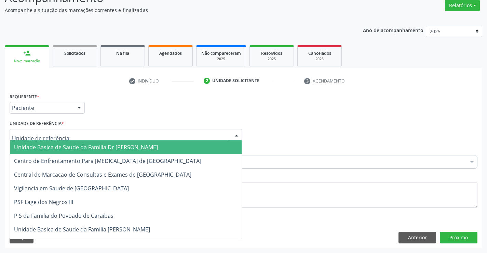
click at [68, 147] on span "Unidade Basica de Saude da Familia Dr [PERSON_NAME]" at bounding box center [86, 147] width 144 height 8
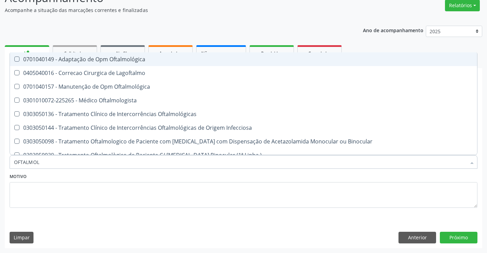
type input "OFTALMOLO"
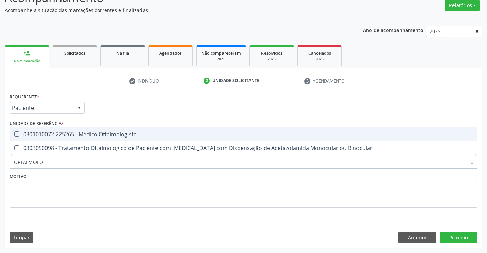
click at [111, 127] on div "Requerente * Paciente Médico(a) Enfermeiro(a) Paciente Nenhum resultado encontr…" at bounding box center [244, 154] width 468 height 126
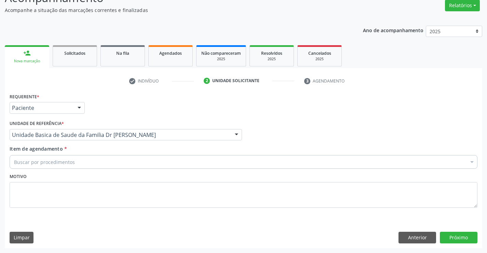
drag, startPoint x: 111, startPoint y: 126, endPoint x: 161, endPoint y: 181, distance: 74.3
click at [114, 133] on span "0603050018 - Abciximabe" at bounding box center [280, 129] width 541 height 14
click at [160, 185] on textarea at bounding box center [244, 195] width 468 height 26
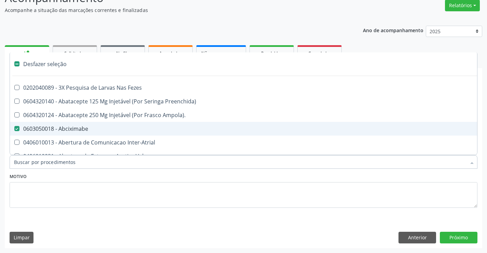
click at [41, 126] on div "0603050018 - Abciximabe" at bounding box center [280, 128] width 533 height 5
checkbox Abciximabe "false"
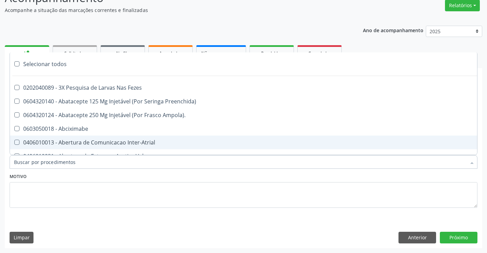
click at [24, 160] on input "Item de agendamento *" at bounding box center [240, 162] width 453 height 14
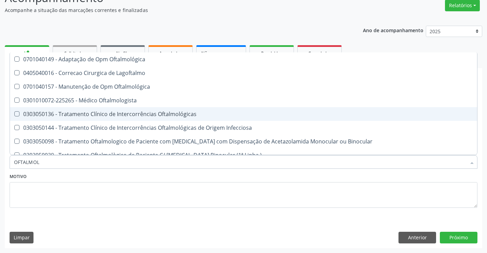
type input "OFTALMOLO"
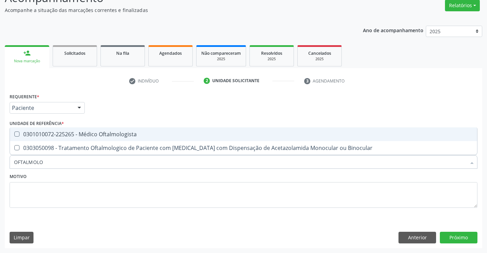
click at [82, 131] on div "0301010072-225265 - Médico Oftalmologista" at bounding box center [243, 133] width 459 height 5
checkbox Oftalmologista "true"
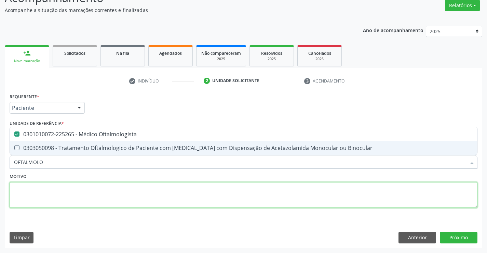
drag, startPoint x: 120, startPoint y: 188, endPoint x: 442, endPoint y: 230, distance: 323.9
click at [126, 188] on textarea at bounding box center [244, 195] width 468 height 26
checkbox Binocular "true"
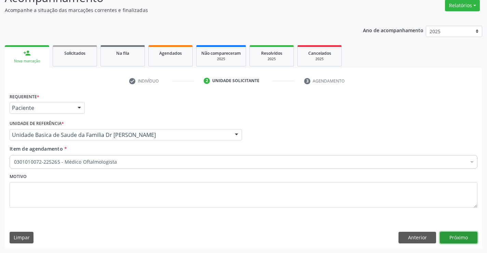
click at [460, 234] on button "Próximo" at bounding box center [459, 238] width 38 height 12
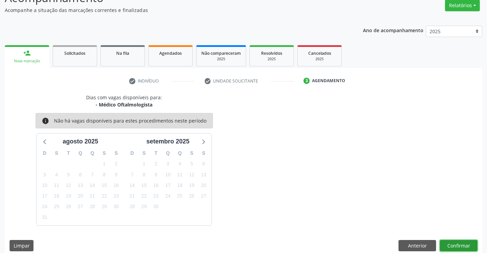
click at [462, 241] on button "Confirmar" at bounding box center [459, 246] width 38 height 12
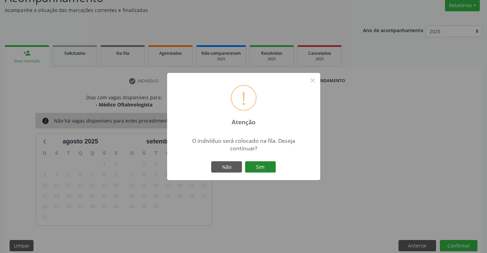
click at [260, 172] on button "Sim" at bounding box center [260, 167] width 31 height 12
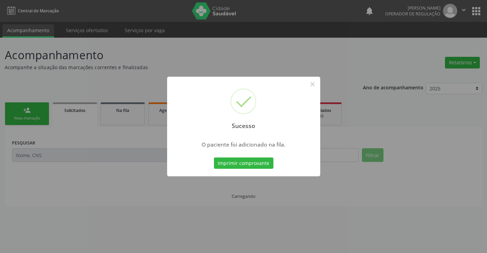
scroll to position [0, 0]
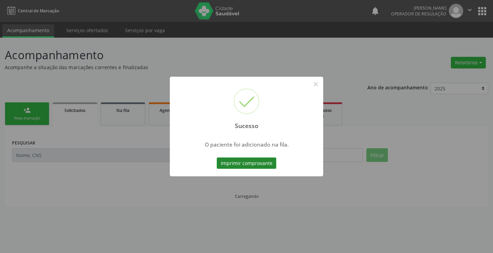
click at [246, 158] on button "Imprimir comprovante" at bounding box center [247, 163] width 60 height 12
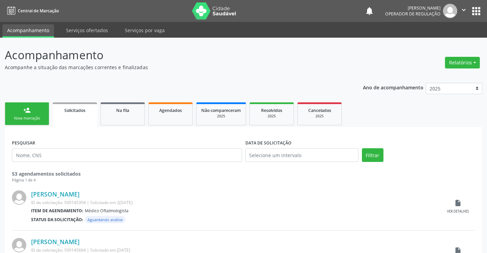
click at [32, 121] on div "Nova marcação" at bounding box center [27, 118] width 34 height 5
click at [32, 117] on div "Nova marcação" at bounding box center [27, 118] width 34 height 5
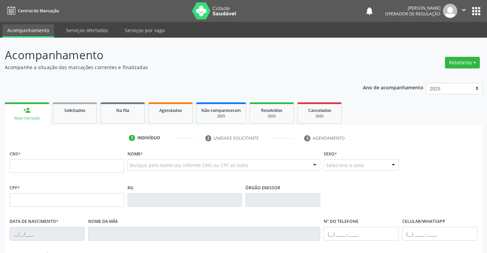
click at [41, 154] on div "CNS *" at bounding box center [67, 160] width 115 height 24
drag, startPoint x: 43, startPoint y: 168, endPoint x: 65, endPoint y: 167, distance: 22.2
click at [47, 168] on input "text" at bounding box center [67, 166] width 115 height 14
type input "706 4001 4276 2989"
type input "2120300860"
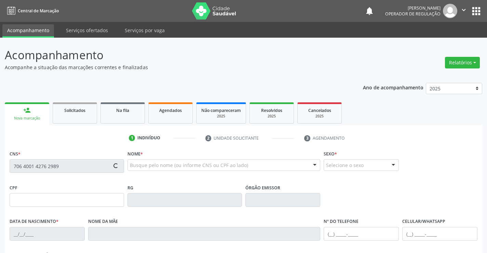
type input "28/07/2000"
type input "861.902.865-00"
type input "S/N"
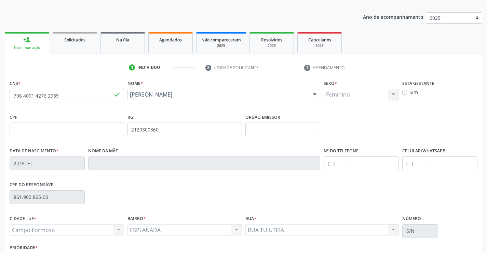
scroll to position [118, 0]
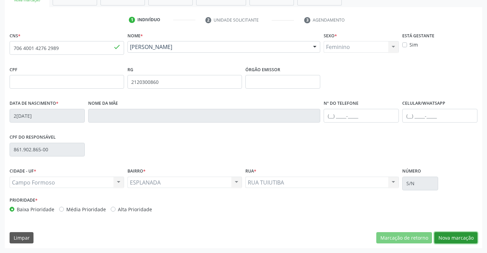
click at [455, 239] on button "Nova marcação" at bounding box center [456, 238] width 43 height 12
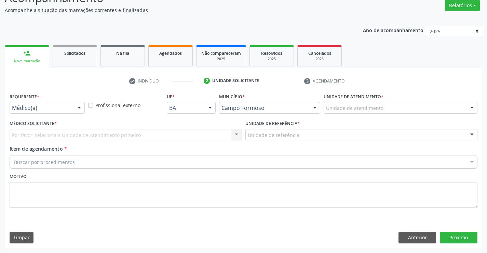
scroll to position [57, 0]
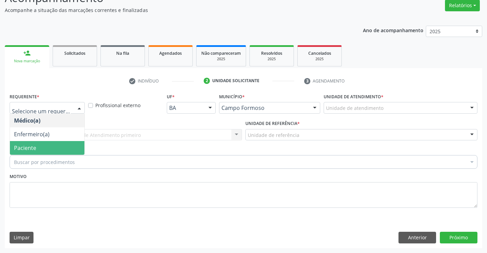
drag, startPoint x: 26, startPoint y: 152, endPoint x: 25, endPoint y: 148, distance: 4.2
click at [25, 152] on span "Paciente" at bounding box center [47, 148] width 75 height 14
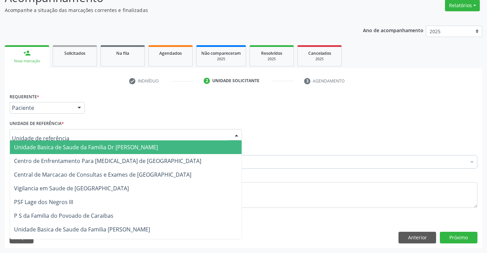
click at [90, 135] on div at bounding box center [126, 135] width 233 height 12
click at [57, 145] on span "Unidade Basica de Saude da Familia Dr [PERSON_NAME]" at bounding box center [86, 147] width 144 height 8
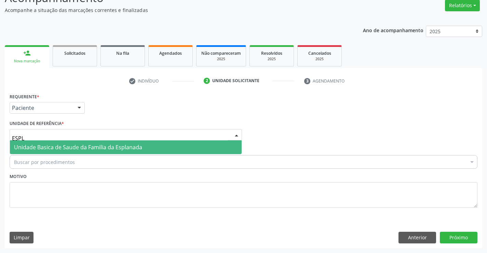
click at [77, 149] on span "Unidade Basica de Saude da Familia da Esplanada" at bounding box center [78, 147] width 128 height 8
type input "ESPL"
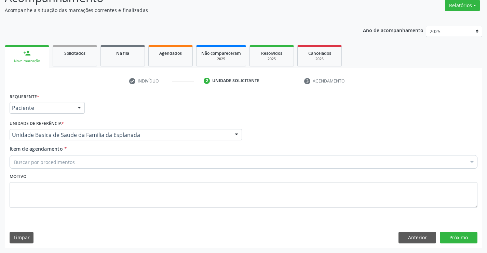
click at [41, 161] on span "Centro de Enfrentamento Para [MEDICAL_DATA] de [GEOGRAPHIC_DATA]" at bounding box center [107, 161] width 187 height 8
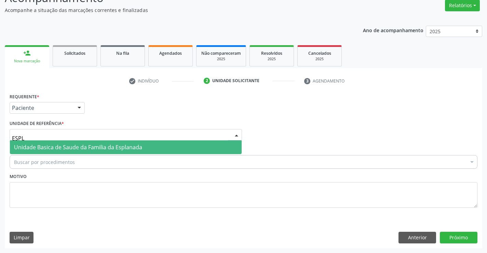
type input "ESPLA"
click at [109, 148] on span "Unidade Basica de Saude da Familia da Esplanada" at bounding box center [78, 147] width 128 height 8
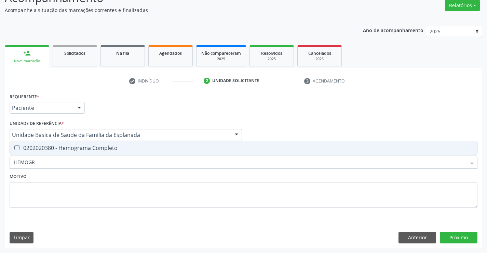
type input "HEMOGRA"
click at [65, 152] on span "0202020380 - Hemograma Completo" at bounding box center [244, 148] width 468 height 14
checkbox Completo "true"
type input "HEMOGRA"
click at [64, 184] on textarea at bounding box center [244, 195] width 468 height 26
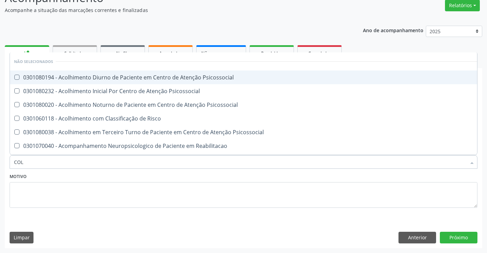
type input "COLE"
checkbox Psicossocial "false"
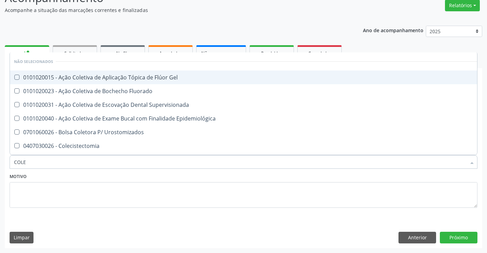
type input "COLES"
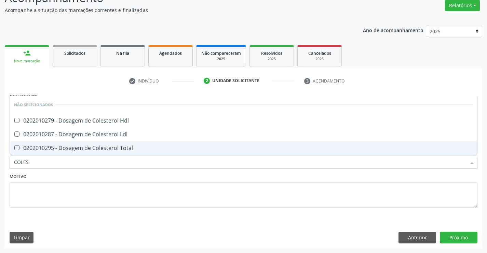
drag, startPoint x: 91, startPoint y: 143, endPoint x: 86, endPoint y: 132, distance: 11.5
click at [90, 142] on span "0202010295 - Dosagem de Colesterol Total" at bounding box center [244, 148] width 468 height 14
checkbox Total "true"
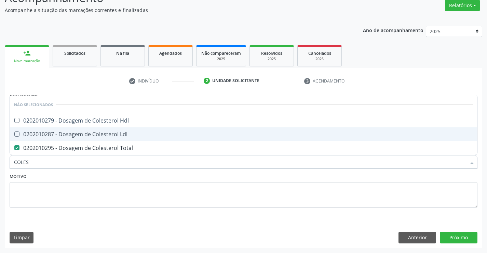
click at [86, 132] on div "0202010287 - Dosagem de Colesterol Ldl" at bounding box center [243, 133] width 459 height 5
checkbox Ldl "true"
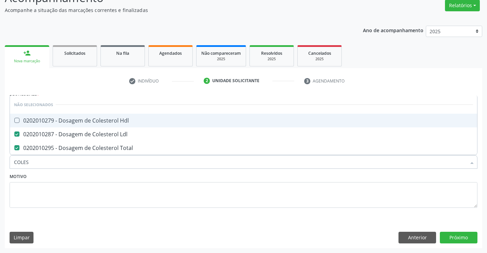
drag, startPoint x: 81, startPoint y: 114, endPoint x: 86, endPoint y: 165, distance: 50.8
click at [81, 117] on span "0202010279 - Dosagem de Colesterol Hdl" at bounding box center [244, 121] width 468 height 14
checkbox Hdl "true"
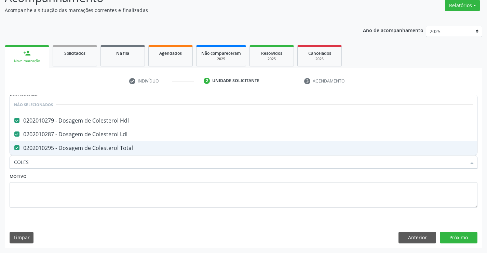
type input "COLES"
drag, startPoint x: 74, startPoint y: 189, endPoint x: 65, endPoint y: 168, distance: 22.7
click at [74, 189] on textarea at bounding box center [244, 195] width 468 height 26
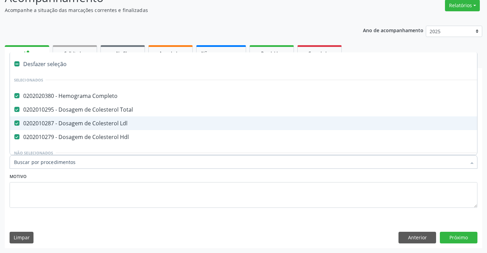
type input "T"
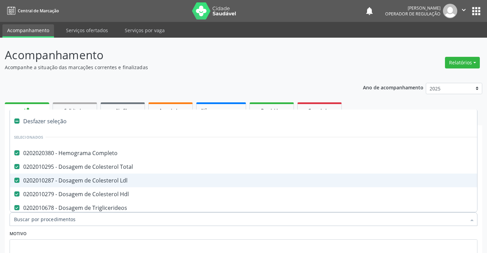
scroll to position [57, 0]
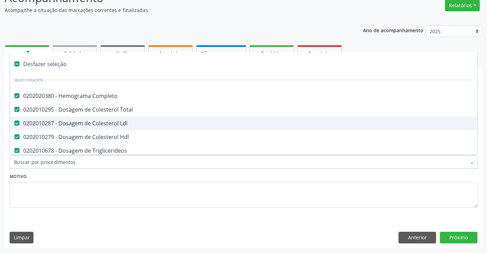
type input "U"
checkbox Ureia "false"
checkbox Creatinina "false"
checkbox Urico "false"
checkbox \(Tgp\) "false"
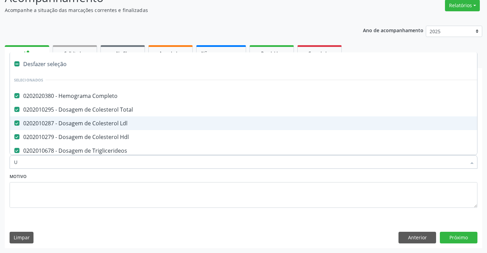
checkbox \(Tgo\) "false"
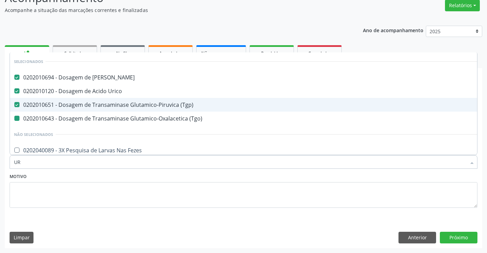
type input "URI"
checkbox \(Tgo\) "false"
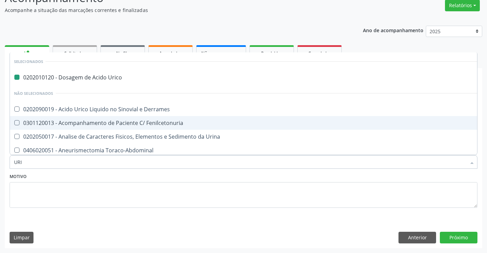
type input "URIN"
checkbox Urico "false"
type input "URINA"
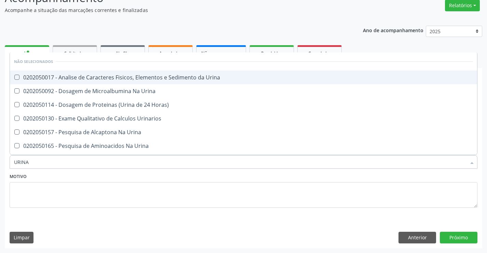
drag, startPoint x: 86, startPoint y: 79, endPoint x: 101, endPoint y: 126, distance: 49.6
click at [88, 81] on span "0202050017 - Analise de Caracteres Fisicos, Elementos e Sedimento da Urina" at bounding box center [244, 77] width 468 height 14
checkbox Urina "true"
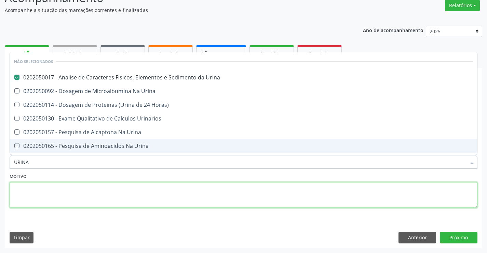
click at [71, 186] on textarea at bounding box center [244, 195] width 468 height 26
checkbox Urinarios "true"
checkbox Urina "true"
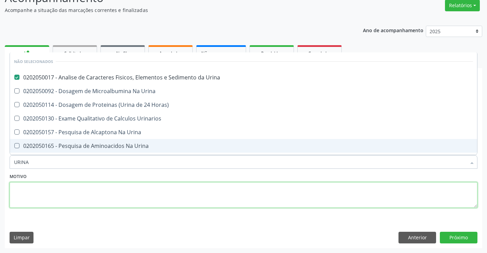
checkbox Urina "true"
checkbox Horas\) "true"
checkbox Urina "true"
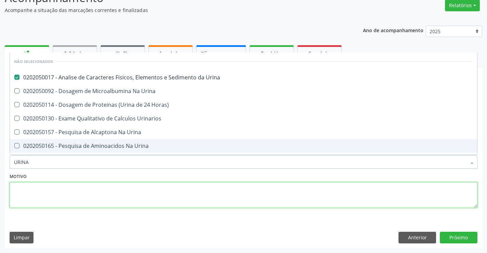
checkbox Urina "true"
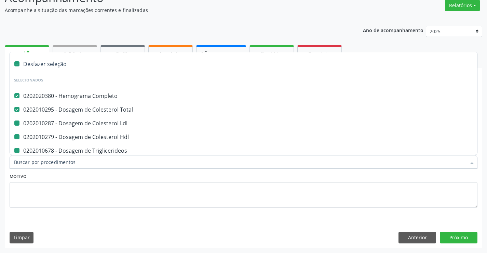
type input "F"
checkbox Hdl "false"
checkbox Ureia "false"
checkbox Creatinina "false"
checkbox Urico "false"
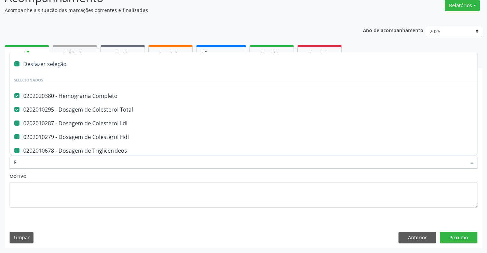
checkbox \(Tgp\) "false"
checkbox \(Tgo\) "false"
checkbox Urina "false"
checkbox Ldl "false"
checkbox Triglicerideos "false"
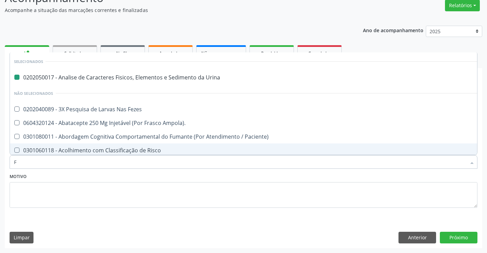
type input "FE"
checkbox Urina "false"
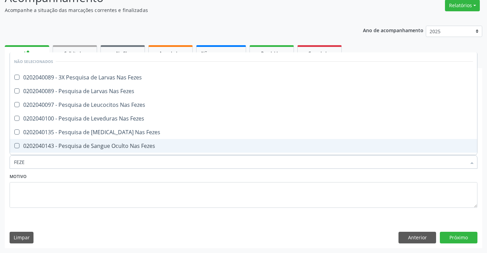
type input "FEZES"
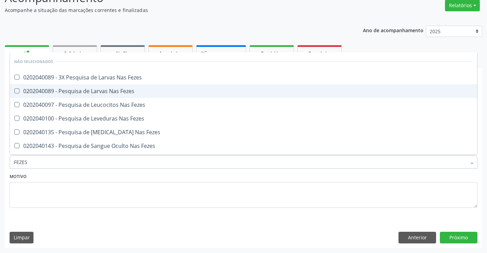
click at [66, 92] on div "0202040089 - Pesquisa de Larvas Nas Fezes" at bounding box center [243, 90] width 459 height 5
checkbox Fezes "true"
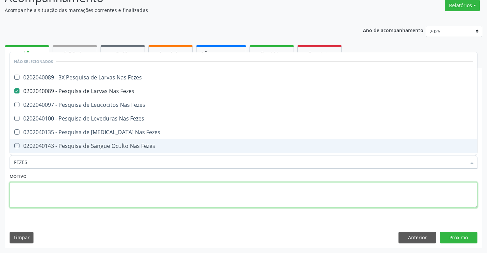
click at [127, 197] on textarea at bounding box center [244, 195] width 468 height 26
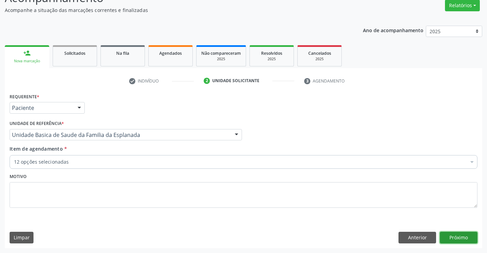
click at [457, 238] on button "Próximo" at bounding box center [459, 238] width 38 height 12
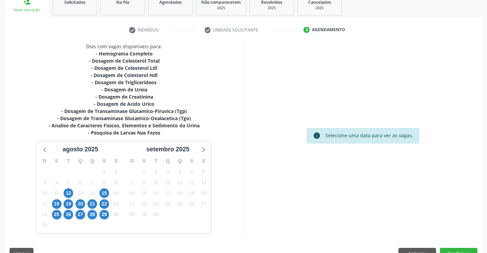
scroll to position [124, 0]
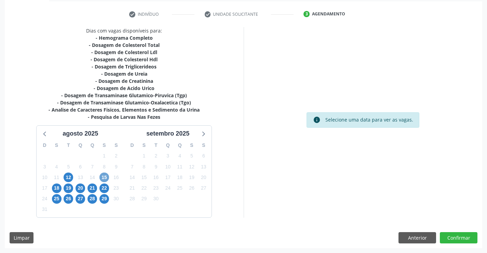
drag, startPoint x: 104, startPoint y: 178, endPoint x: 220, endPoint y: 153, distance: 118.5
click at [111, 176] on div "D S T Q Q S S 27 28 29 30 31 1 2 3 4 5 6 7 8 9 10 11 12 13 14 15 16 17 18 19 20…" at bounding box center [81, 177] width 88 height 79
click at [106, 176] on span "15" at bounding box center [105, 177] width 10 height 10
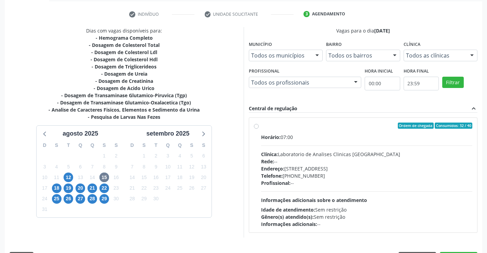
click at [261, 128] on div "Ordem de chegada Consumidos: 32 / 40" at bounding box center [367, 125] width 212 height 6
click at [259, 128] on input "Ordem de chegada Consumidos: 32 / 40 Horário: 07:00 Clínica: Laboratorio de Ana…" at bounding box center [256, 125] width 5 height 6
radio input "true"
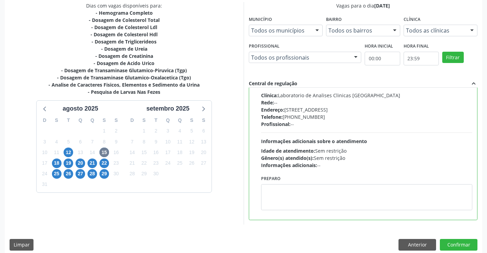
scroll to position [156, 0]
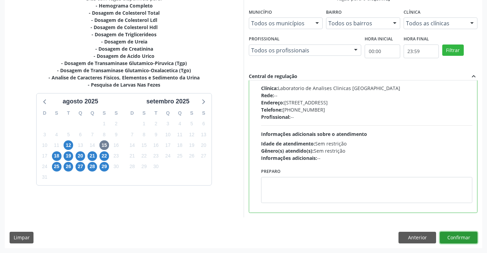
click at [454, 234] on button "Confirmar" at bounding box center [459, 238] width 38 height 12
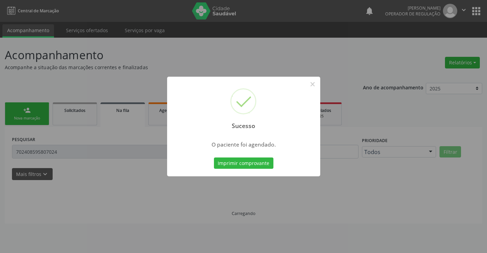
scroll to position [0, 0]
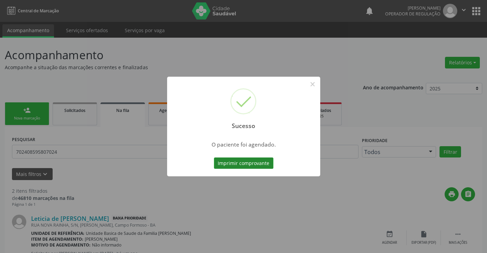
click at [243, 164] on button "Imprimir comprovante" at bounding box center [244, 163] width 60 height 12
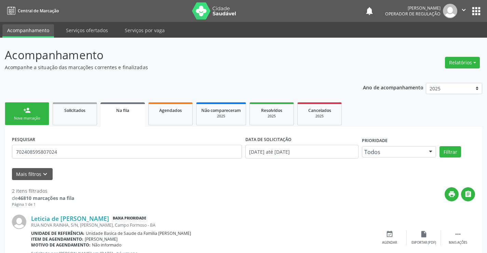
click at [37, 115] on link "person_add Nova marcação" at bounding box center [27, 113] width 44 height 23
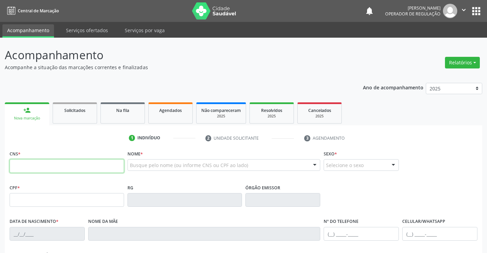
click at [43, 161] on input "text" at bounding box center [67, 166] width 115 height 14
click at [44, 161] on input "text" at bounding box center [67, 166] width 115 height 14
type input "706 4096 6410 2482"
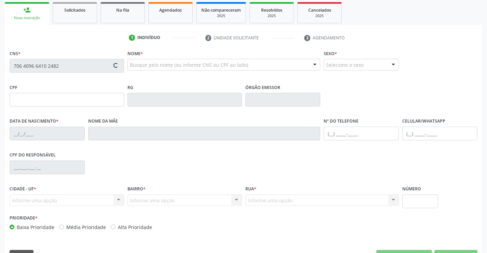
scroll to position [103, 0]
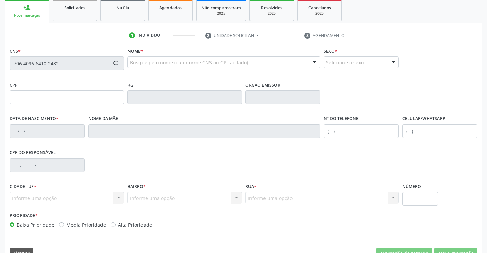
type input "2076561455"
type input "[DATE]"
type input "S/N"
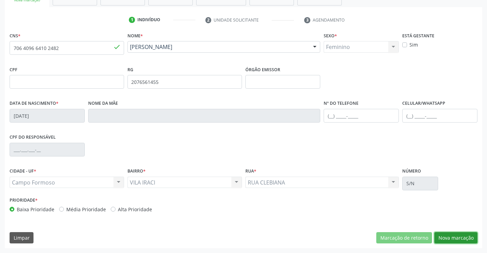
click at [450, 238] on button "Nova marcação" at bounding box center [456, 238] width 43 height 12
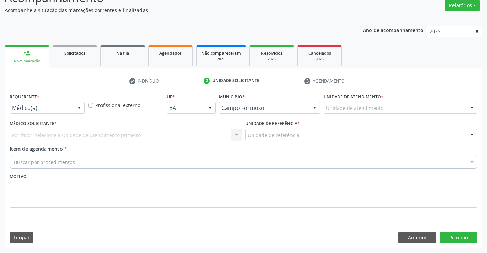
scroll to position [57, 0]
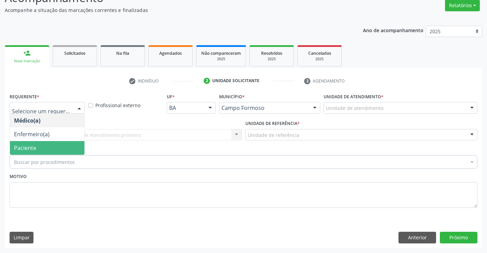
click at [28, 146] on span "Paciente" at bounding box center [25, 148] width 22 height 8
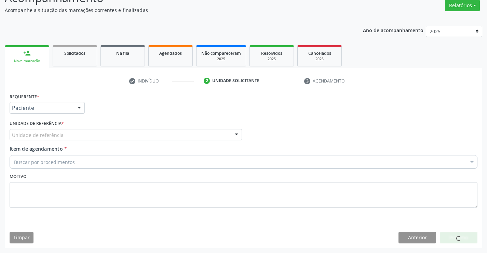
click at [107, 134] on div "Unidade de referência" at bounding box center [126, 135] width 233 height 12
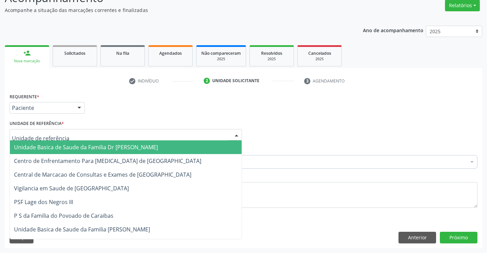
click at [68, 147] on span "Unidade Basica de Saude da Familia Dr [PERSON_NAME]" at bounding box center [86, 147] width 144 height 8
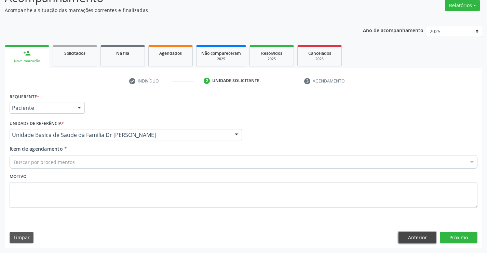
click at [412, 236] on button "Anterior" at bounding box center [418, 238] width 38 height 12
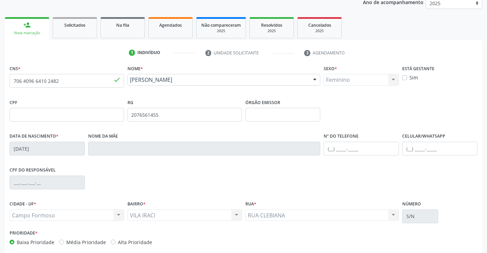
scroll to position [118, 0]
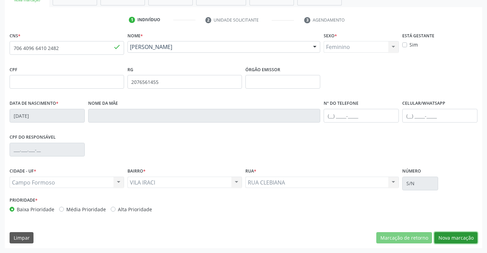
click at [453, 236] on button "Nova marcação" at bounding box center [456, 238] width 43 height 12
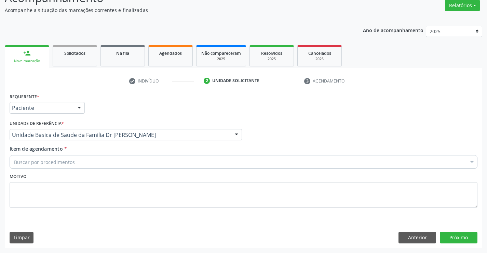
scroll to position [57, 0]
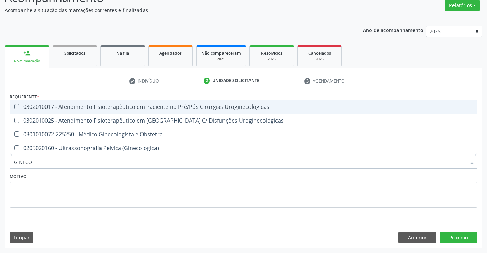
type input "GINECOLO"
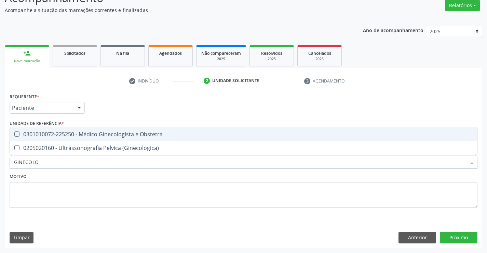
click at [105, 135] on div "0301010072-225250 - Médico Ginecologista e Obstetra" at bounding box center [243, 133] width 459 height 5
checkbox Obstetra "true"
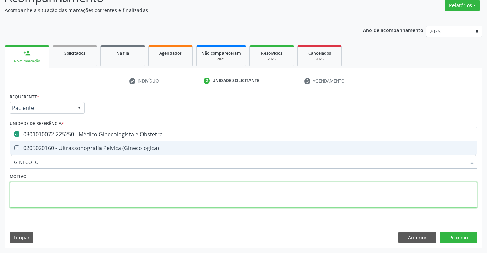
drag, startPoint x: 140, startPoint y: 192, endPoint x: 380, endPoint y: 251, distance: 247.0
click at [147, 193] on textarea at bounding box center [244, 195] width 468 height 26
checkbox \(Ginecologica\) "true"
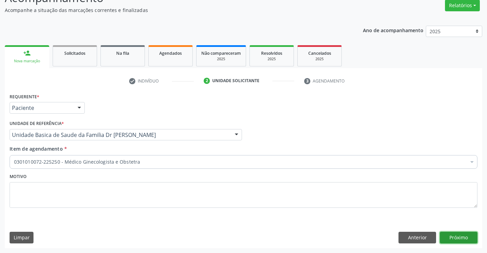
click at [462, 237] on button "Próximo" at bounding box center [459, 238] width 38 height 12
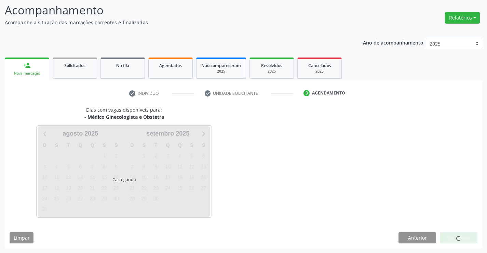
scroll to position [45, 0]
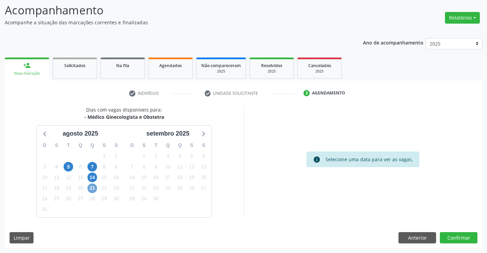
click at [92, 186] on span "21" at bounding box center [93, 188] width 10 height 10
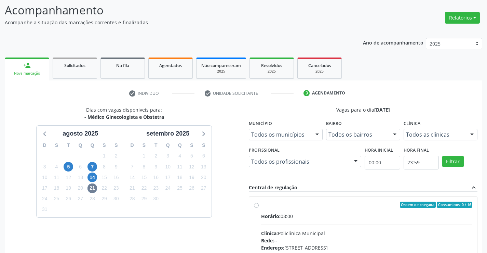
click at [259, 208] on input "Ordem de chegada Consumidos: 0 / 16 Horário: 08:00 Clínica: Policlínica Municip…" at bounding box center [256, 204] width 5 height 6
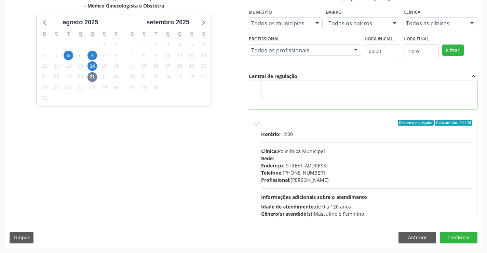
scroll to position [274, 0]
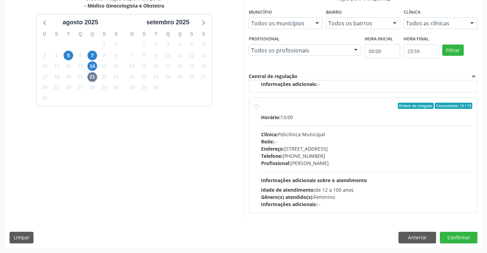
click at [260, 107] on div "Ordem de chegada Consumidos: 13 / 15 Horário: 13:00 Clínica: Policlínica Munici…" at bounding box center [363, 155] width 219 height 105
radio input "false"
radio input "true"
click at [450, 237] on button "Confirmar" at bounding box center [459, 238] width 38 height 12
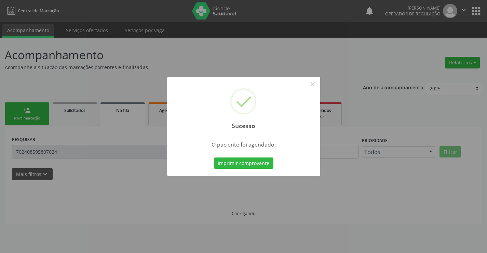
scroll to position [0, 0]
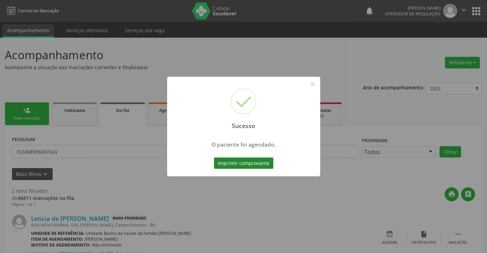
click at [245, 162] on button "Imprimir comprovante" at bounding box center [244, 163] width 60 height 12
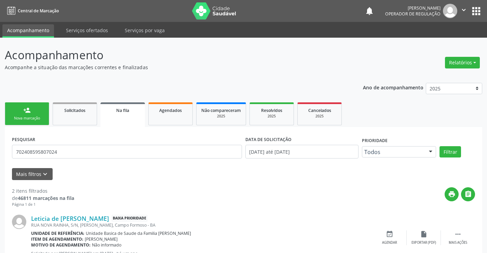
click at [35, 112] on link "person_add Nova marcação" at bounding box center [27, 113] width 44 height 23
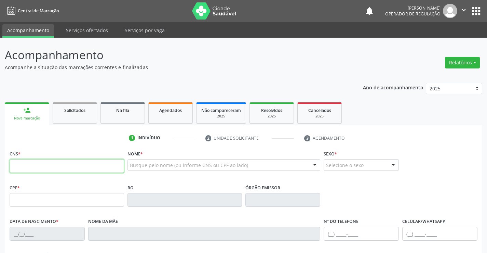
click at [35, 171] on input "text" at bounding box center [67, 166] width 115 height 14
type input "706 2005 2332 7961"
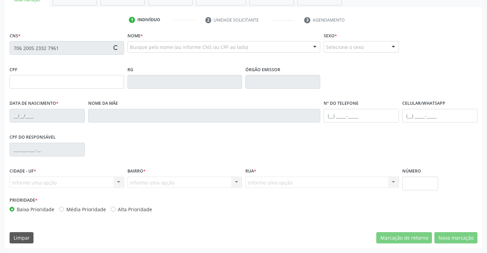
type input "1669659364"
type input "19/11/2013"
type input "(74) 99106-4150"
type input "S/N"
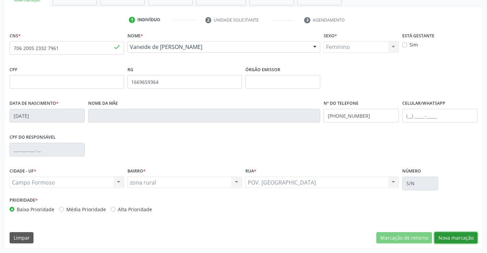
click at [454, 236] on button "Nova marcação" at bounding box center [456, 238] width 43 height 12
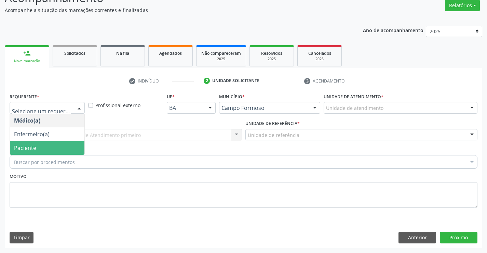
drag, startPoint x: 28, startPoint y: 150, endPoint x: 97, endPoint y: 138, distance: 70.2
click at [28, 150] on span "Paciente" at bounding box center [25, 148] width 22 height 8
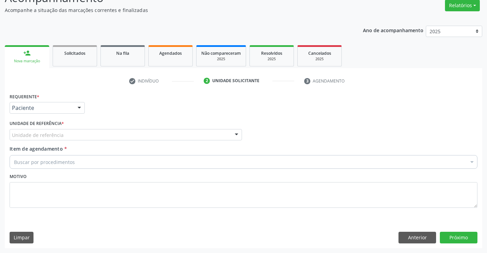
click at [110, 133] on div "Unidade de referência" at bounding box center [126, 135] width 233 height 12
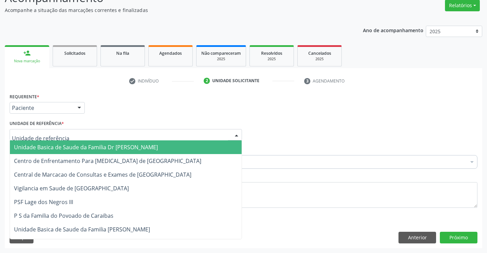
click at [81, 147] on span "Unidade Basica de Saude da Familia Dr [PERSON_NAME]" at bounding box center [86, 147] width 144 height 8
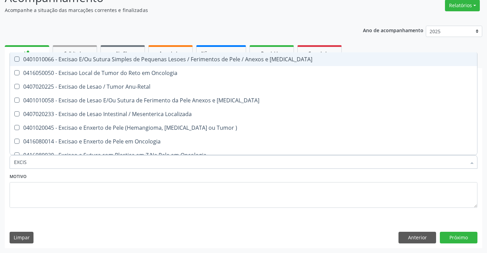
type input "EXCISA"
click at [131, 59] on div "0401010066 - Excisao E/Ou Sutura Simples de Pequenas Lesoes / Ferimentos de Pel…" at bounding box center [243, 58] width 459 height 5
checkbox Mucosa "true"
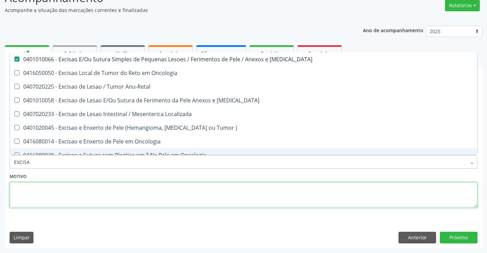
click at [189, 190] on textarea at bounding box center [244, 195] width 468 height 26
checkbox Oncologia "true"
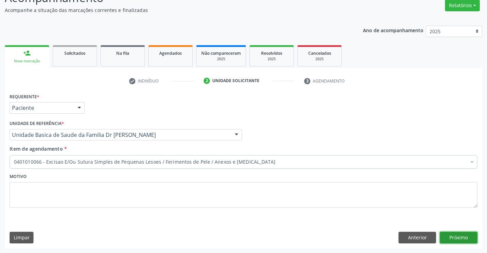
click at [453, 234] on button "Próximo" at bounding box center [459, 238] width 38 height 12
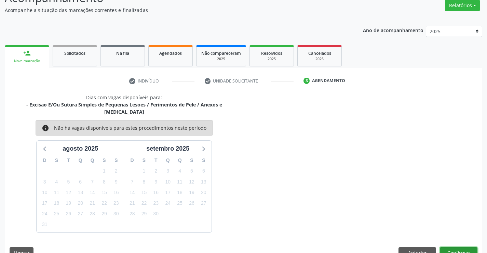
click at [466, 247] on button "Confirmar" at bounding box center [459, 253] width 38 height 12
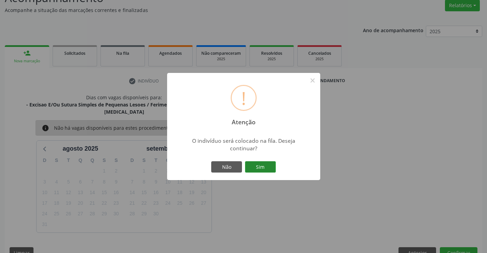
click at [269, 167] on button "Sim" at bounding box center [260, 167] width 31 height 12
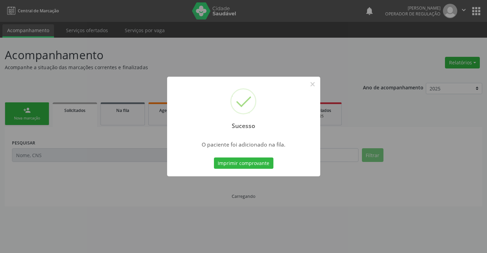
scroll to position [0, 0]
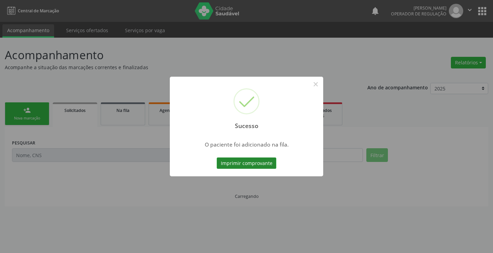
click at [245, 163] on button "Imprimir comprovante" at bounding box center [247, 163] width 60 height 12
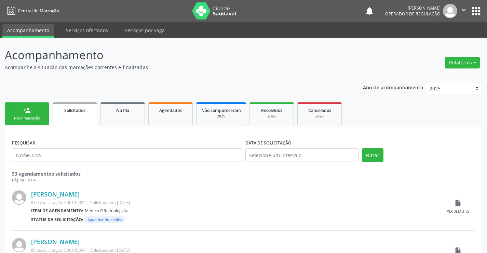
click at [27, 113] on div "person_add" at bounding box center [27, 110] width 8 height 8
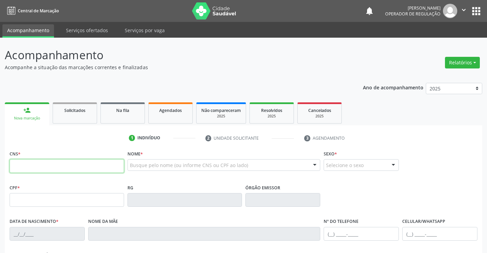
click at [46, 164] on input "text" at bounding box center [67, 166] width 115 height 14
click at [46, 163] on input "text" at bounding box center [67, 166] width 115 height 14
type input "706 2005 7423 0760"
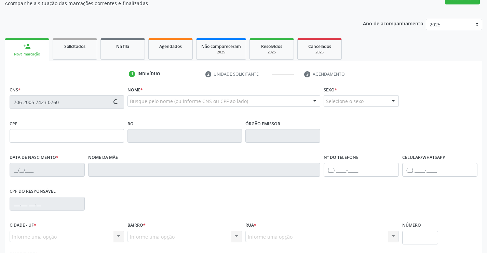
scroll to position [103, 0]
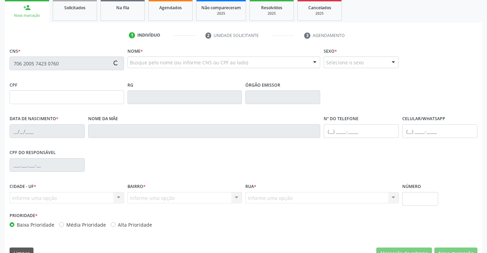
type input "1160229490"
type input "14/09/1979"
type input "(74) 9117-2391"
type input "S/N"
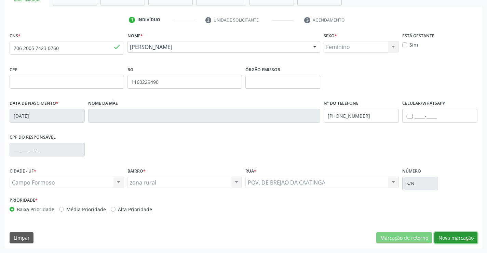
click at [458, 234] on button "Nova marcação" at bounding box center [456, 238] width 43 height 12
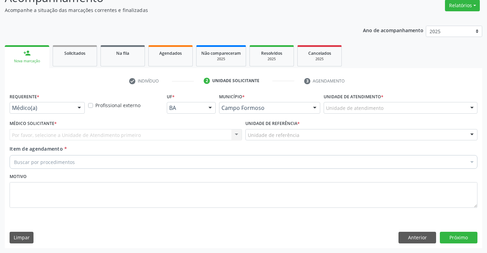
scroll to position [57, 0]
click at [67, 101] on div "Requerente * Médico(a) Médico(a) Enfermeiro(a) Paciente Nenhum resultado encont…" at bounding box center [47, 102] width 75 height 22
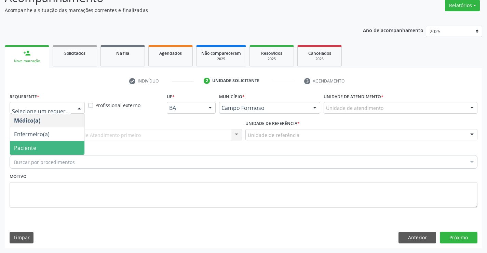
drag, startPoint x: 42, startPoint y: 149, endPoint x: 93, endPoint y: 145, distance: 50.8
click at [43, 149] on span "Paciente" at bounding box center [47, 148] width 75 height 14
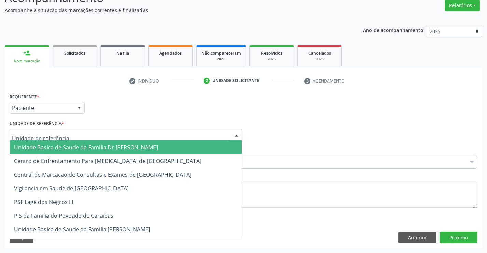
drag, startPoint x: 100, startPoint y: 138, endPoint x: 78, endPoint y: 146, distance: 23.1
click at [100, 137] on div at bounding box center [126, 135] width 233 height 12
click at [75, 146] on span "Unidade Basica de Saude da Familia Dr [PERSON_NAME]" at bounding box center [86, 147] width 144 height 8
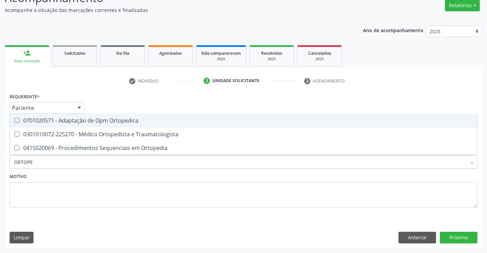
type input "ORTOPED"
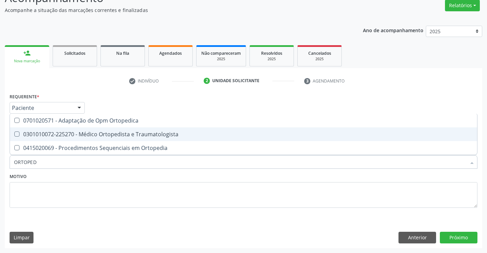
drag, startPoint x: 75, startPoint y: 136, endPoint x: 109, endPoint y: 175, distance: 51.9
click at [78, 136] on div "0301010072-225270 - Médico Ortopedista e Traumatologista" at bounding box center [243, 133] width 459 height 5
checkbox Traumatologista "true"
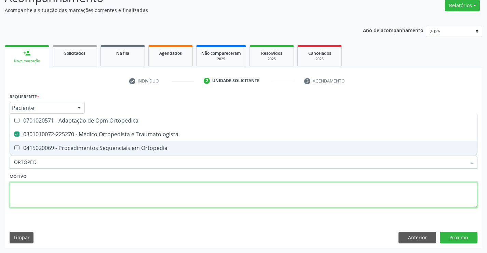
drag, startPoint x: 102, startPoint y: 188, endPoint x: 439, endPoint y: 238, distance: 340.5
click at [115, 186] on textarea at bounding box center [244, 195] width 468 height 26
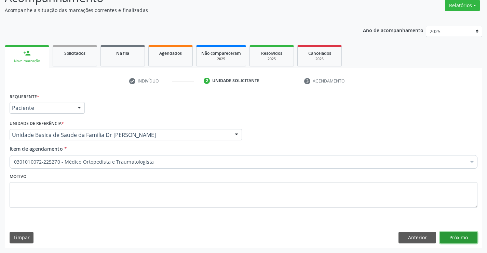
click at [458, 237] on button "Próximo" at bounding box center [459, 238] width 38 height 12
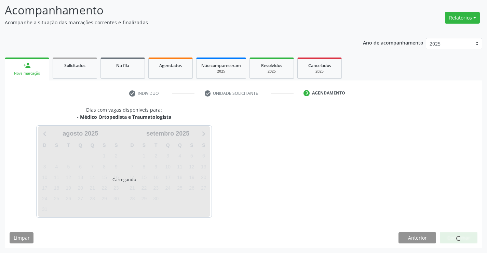
scroll to position [45, 0]
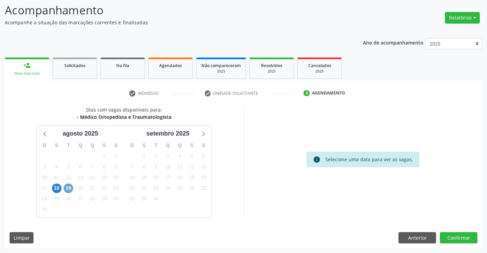
click at [71, 186] on span "19" at bounding box center [69, 188] width 10 height 10
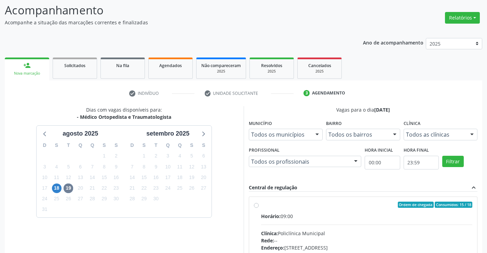
drag, startPoint x: 344, startPoint y: 211, endPoint x: 347, endPoint y: 207, distance: 4.9
click at [343, 211] on label "Ordem de chegada Consumidos: 15 / 18 Horário: 09:00 Clínica: Policlínica Munici…" at bounding box center [367, 253] width 212 height 105
click at [259, 208] on input "Ordem de chegada Consumidos: 15 / 18 Horário: 09:00 Clínica: Policlínica Munici…" at bounding box center [256, 204] width 5 height 6
radio input "true"
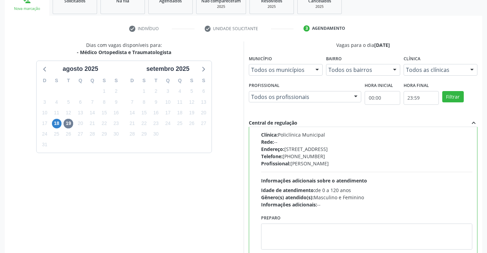
scroll to position [156, 0]
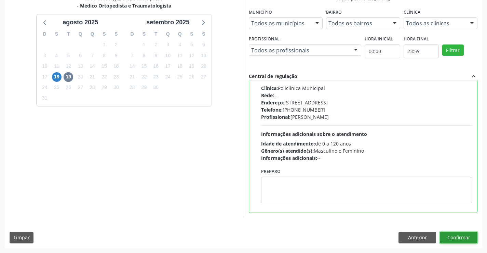
click at [457, 238] on button "Confirmar" at bounding box center [459, 238] width 38 height 12
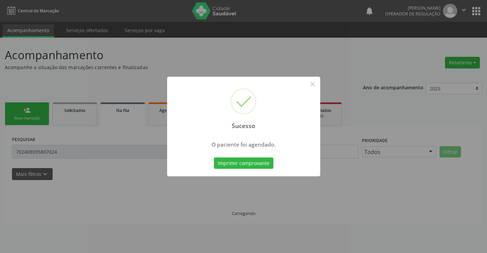
scroll to position [0, 0]
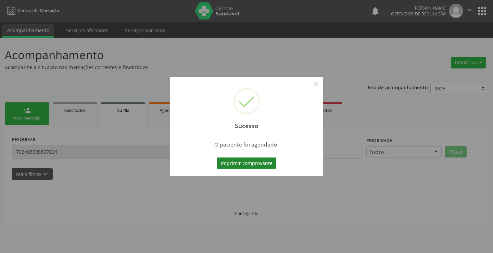
click at [248, 160] on button "Imprimir comprovante" at bounding box center [247, 163] width 60 height 12
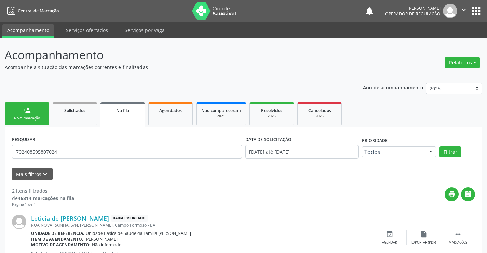
click at [128, 118] on link "Na fila" at bounding box center [123, 114] width 44 height 25
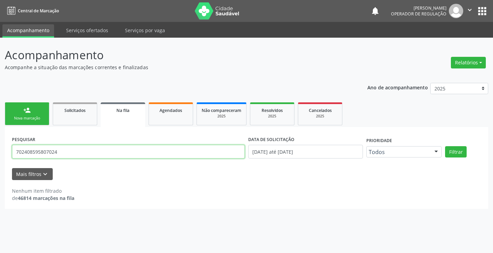
click at [70, 156] on input "702408595807024" at bounding box center [128, 152] width 233 height 14
type input "7"
type input "706307745501173"
click at [456, 154] on button "Filtrar" at bounding box center [456, 152] width 22 height 12
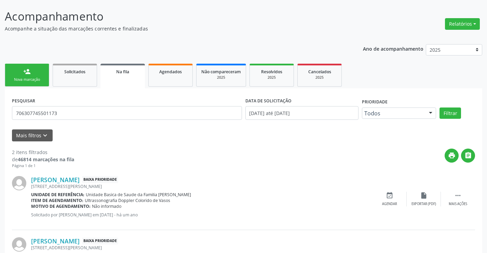
scroll to position [89, 0]
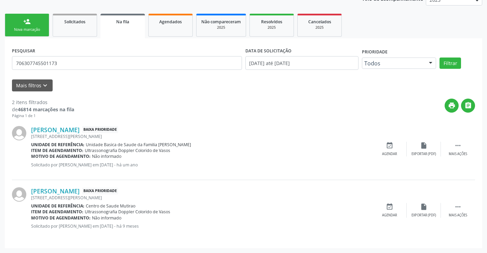
click at [28, 27] on link "person_add Nova marcação" at bounding box center [27, 25] width 44 height 23
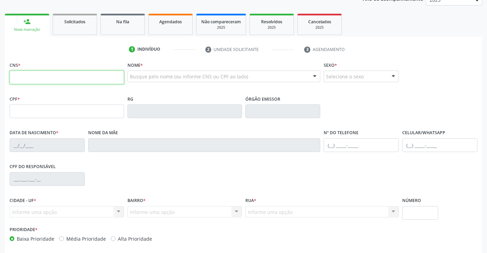
click at [36, 77] on input "text" at bounding box center [67, 77] width 115 height 14
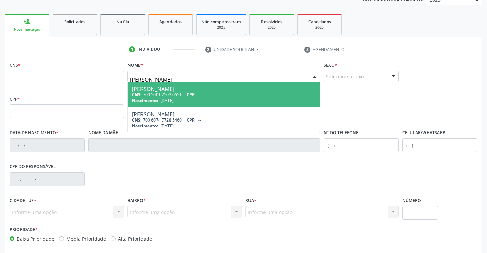
click at [158, 79] on input "ANTHONY LEVI DA SILVA" at bounding box center [218, 80] width 177 height 14
click at [168, 77] on input "ANTHONY LEVI DA SILVA" at bounding box center [218, 80] width 177 height 14
click at [170, 79] on input "ANTHONY LEVI DA SILVA" at bounding box center [218, 80] width 177 height 14
type input "ANTHONY LEVI DIAS DA SILVA"
click at [213, 75] on input "ANTHONY LEVI DIAS DA SILVA" at bounding box center [218, 80] width 177 height 14
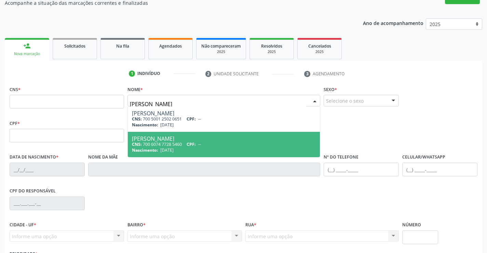
scroll to position [118, 0]
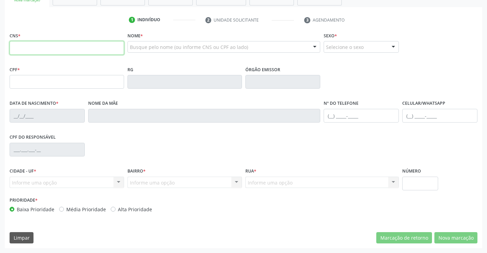
click at [49, 49] on input "text" at bounding box center [67, 48] width 115 height 14
paste input "709 0098 0644 5110"
type input "709 0098 0644 5110"
type input "17/11/2023"
type input "Suelen Santos Carvalho"
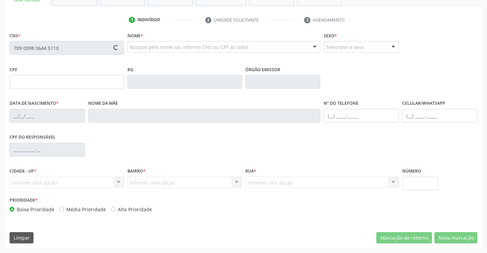
type input "(71) 99685-8842"
type input "S/N"
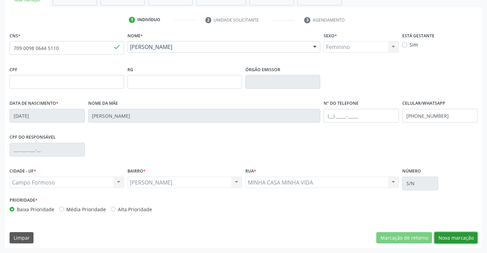
click at [459, 234] on button "Nova marcação" at bounding box center [456, 238] width 43 height 12
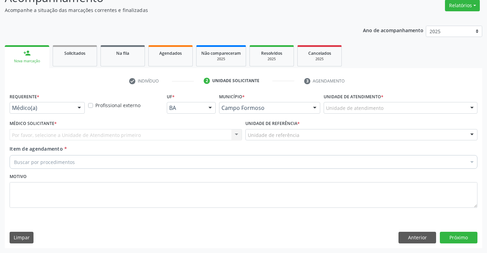
scroll to position [57, 0]
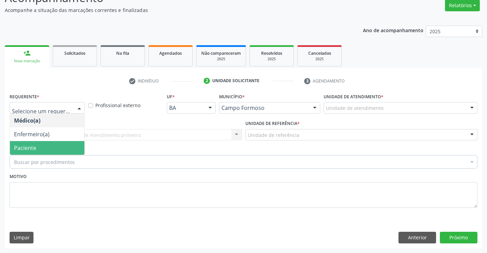
click at [35, 152] on span "Paciente" at bounding box center [47, 148] width 75 height 14
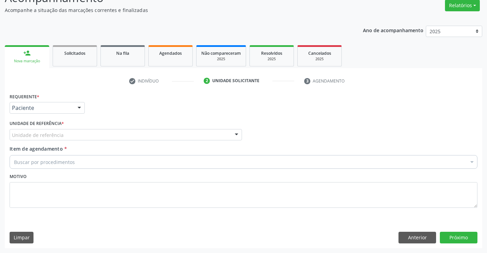
click at [118, 134] on div "Unidade de referência" at bounding box center [126, 135] width 233 height 12
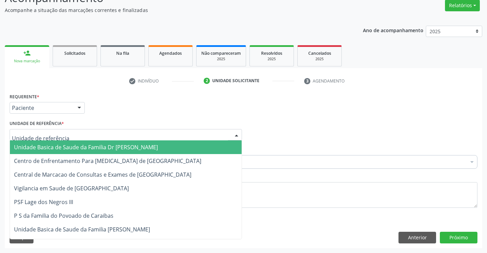
click at [80, 149] on span "Unidade Basica de Saude da Familia Dr [PERSON_NAME]" at bounding box center [86, 147] width 144 height 8
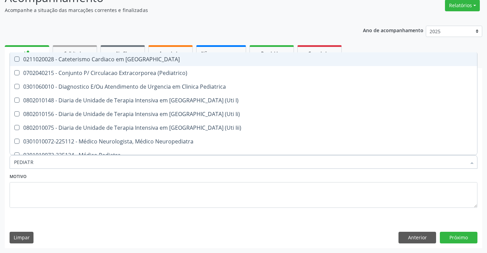
type input "PEDIATRA"
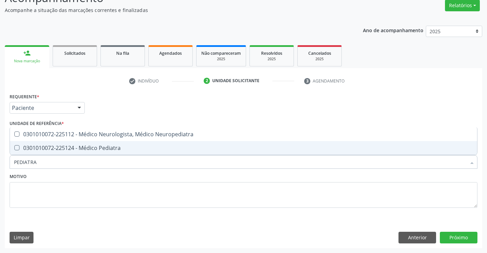
click at [67, 149] on div "0301010072-225124 - Médico Pediatra" at bounding box center [243, 147] width 459 height 5
checkbox Pediatra "true"
drag, startPoint x: 90, startPoint y: 193, endPoint x: 300, endPoint y: 187, distance: 210.1
click at [94, 193] on textarea at bounding box center [244, 195] width 468 height 26
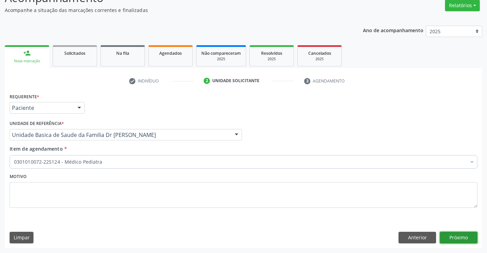
click at [451, 238] on button "Próximo" at bounding box center [459, 238] width 38 height 12
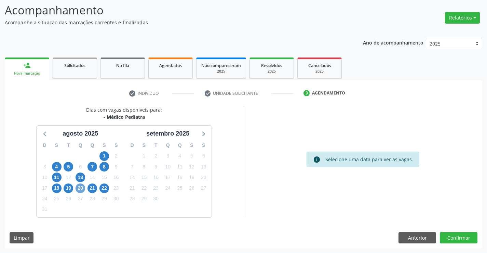
click at [82, 189] on span "20" at bounding box center [81, 188] width 10 height 10
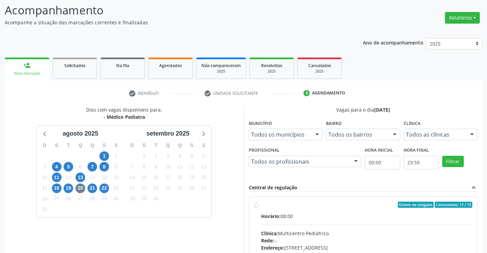
drag, startPoint x: 282, startPoint y: 213, endPoint x: 286, endPoint y: 210, distance: 5.1
click at [283, 211] on label "Ordem de chegada Consumidos: 11 / 15 Horário: 08:00 Clínica: Multicentro Pediát…" at bounding box center [367, 253] width 212 height 105
click at [259, 208] on input "Ordem de chegada Consumidos: 11 / 15 Horário: 08:00 Clínica: Multicentro Pediát…" at bounding box center [256, 204] width 5 height 6
radio input "true"
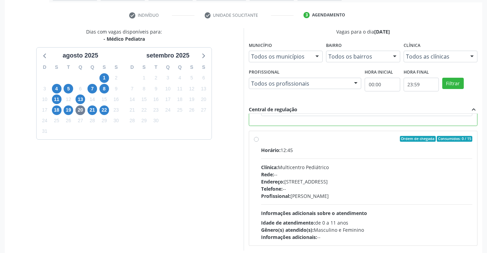
scroll to position [156, 0]
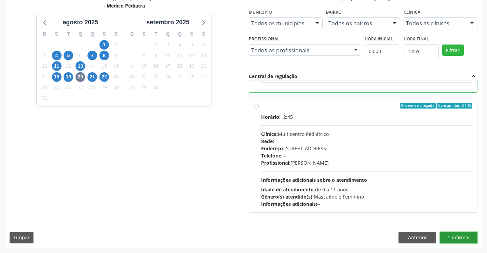
click at [467, 237] on button "Confirmar" at bounding box center [459, 238] width 38 height 12
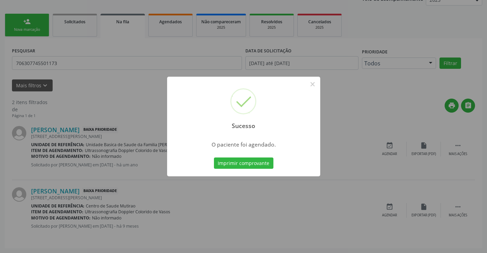
scroll to position [0, 0]
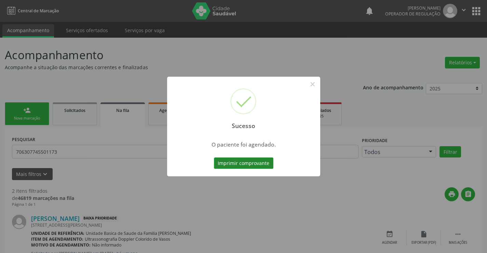
click at [247, 163] on button "Imprimir comprovante" at bounding box center [244, 163] width 60 height 12
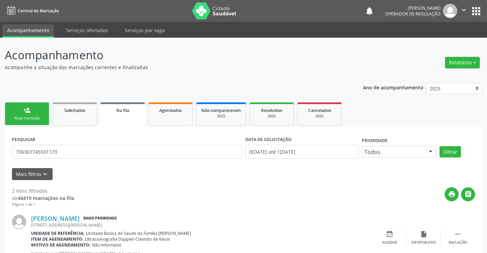
click at [36, 113] on link "person_add Nova marcação" at bounding box center [27, 113] width 44 height 23
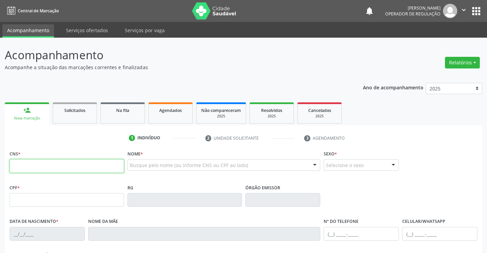
drag, startPoint x: 50, startPoint y: 161, endPoint x: 80, endPoint y: 164, distance: 29.9
click at [80, 164] on input "text" at bounding box center [67, 166] width 115 height 14
click at [40, 163] on input "text" at bounding box center [67, 166] width 115 height 14
type input "704 1086 2833 2150"
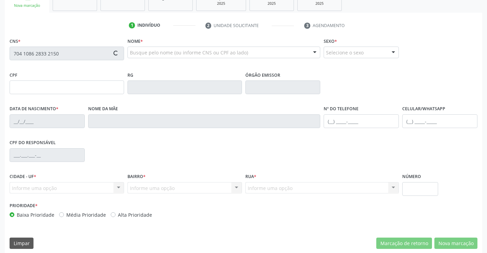
scroll to position [118, 0]
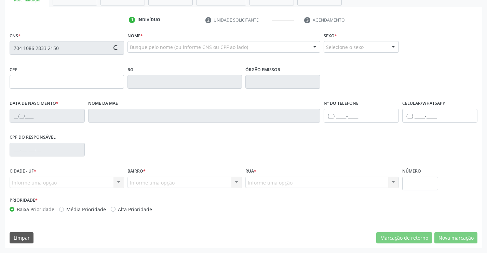
type input "10428450"
type input "30/07/1963"
type input "(74) 98857-9170"
type input "SN"
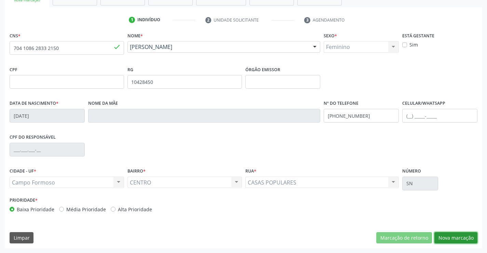
click at [458, 236] on button "Nova marcação" at bounding box center [456, 238] width 43 height 12
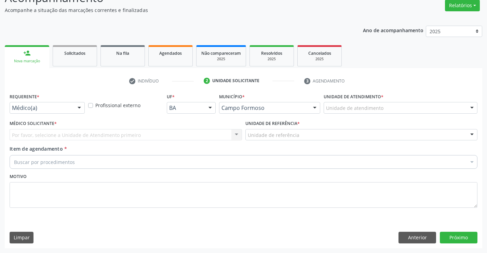
scroll to position [57, 0]
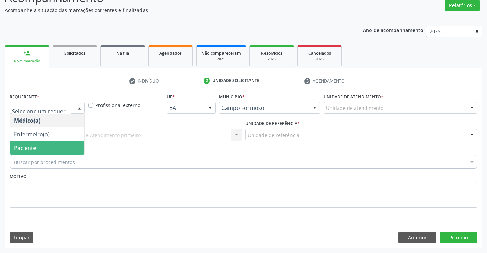
click at [30, 150] on span "Paciente" at bounding box center [25, 148] width 22 height 8
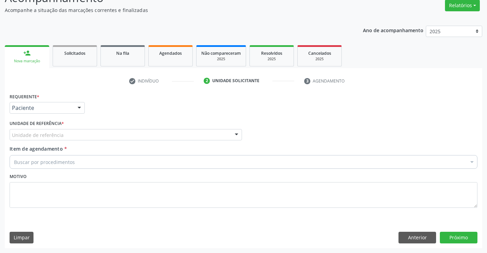
click at [87, 134] on div "Unidade de referência" at bounding box center [126, 135] width 233 height 12
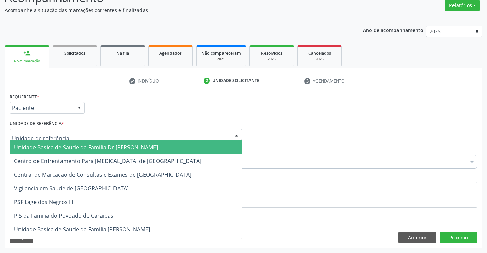
click at [62, 145] on span "Unidade Basica de Saude da Familia Dr [PERSON_NAME]" at bounding box center [86, 147] width 144 height 8
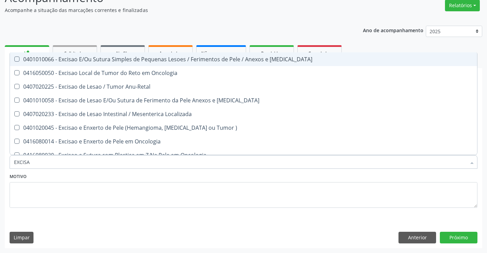
type input "EXCISAO"
drag, startPoint x: 150, startPoint y: 57, endPoint x: 260, endPoint y: 153, distance: 145.7
click at [160, 63] on span "0401010066 - Excisao E/Ou Sutura Simples de Pequenas Lesoes / Ferimentos de Pel…" at bounding box center [244, 59] width 468 height 14
checkbox Mucosa "true"
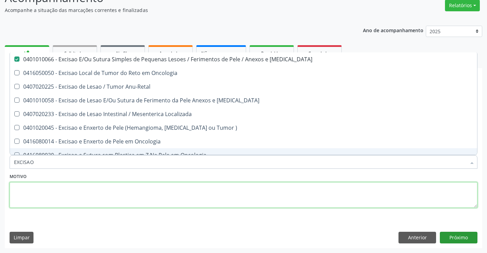
drag, startPoint x: 237, startPoint y: 196, endPoint x: 455, endPoint y: 243, distance: 223.1
click at [252, 194] on textarea at bounding box center [244, 195] width 468 height 26
checkbox Oncologia "true"
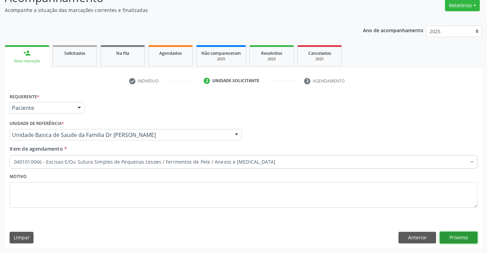
click at [457, 237] on button "Próximo" at bounding box center [459, 238] width 38 height 12
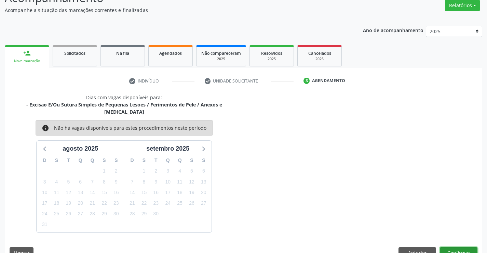
click at [452, 247] on button "Confirmar" at bounding box center [459, 253] width 38 height 12
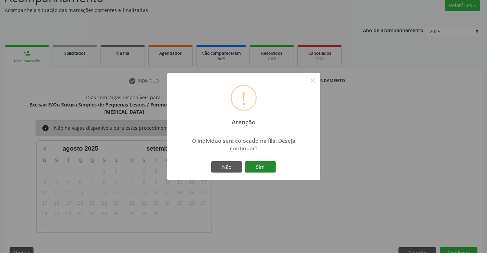
click at [266, 168] on button "Sim" at bounding box center [260, 167] width 31 height 12
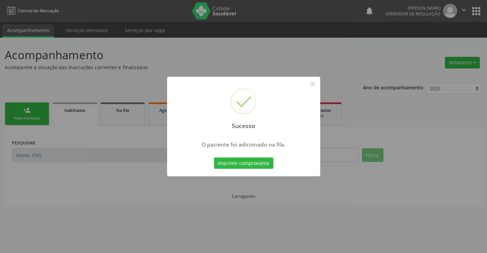
scroll to position [0, 0]
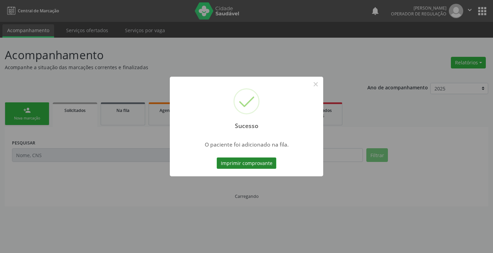
click at [254, 163] on button "Imprimir comprovante" at bounding box center [247, 163] width 60 height 12
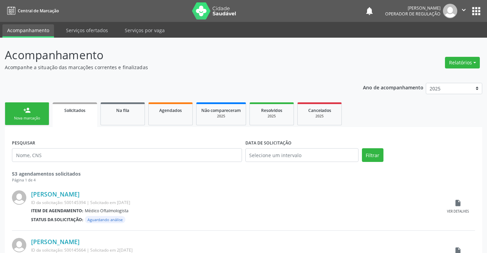
click at [24, 112] on div "person_add" at bounding box center [27, 110] width 8 height 8
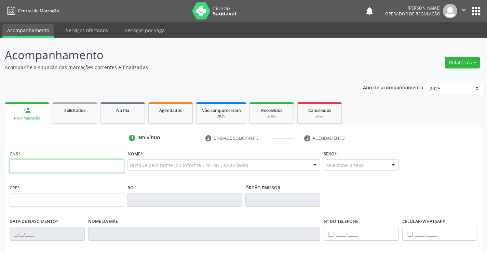
drag, startPoint x: 49, startPoint y: 166, endPoint x: 112, endPoint y: 147, distance: 65.6
click at [49, 166] on input "text" at bounding box center [67, 166] width 115 height 14
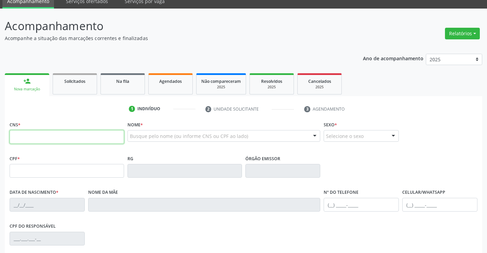
scroll to position [103, 0]
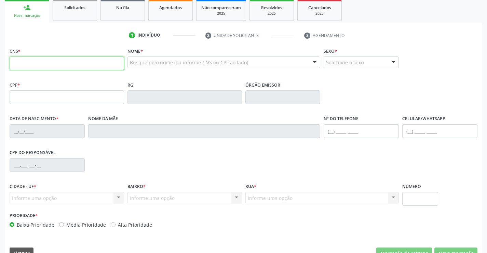
click at [57, 60] on input "text" at bounding box center [67, 63] width 115 height 14
type input "700 4059 9259 5741"
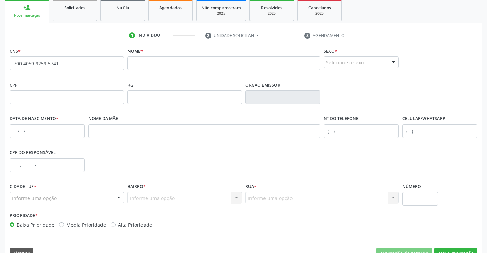
drag, startPoint x: 170, startPoint y: 56, endPoint x: 173, endPoint y: 61, distance: 5.4
click at [170, 56] on div "Nome *" at bounding box center [224, 58] width 193 height 24
click at [76, 63] on input "700 4059 9259 5741" at bounding box center [67, 63] width 115 height 14
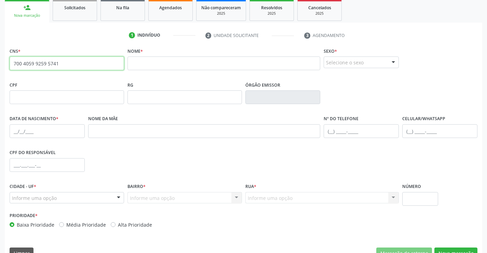
click at [73, 62] on input "700 4059 9259 5741" at bounding box center [67, 63] width 115 height 14
type input "706 2030 5103 7569"
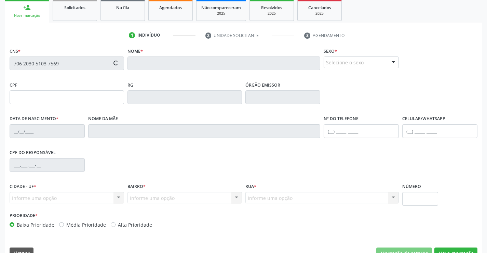
type input "21/11/2023"
type input "Carine Farias da Silva"
type input "(74) 90000-0000"
type input "S/N"
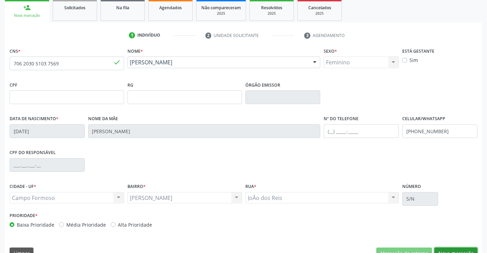
click at [446, 251] on button "Nova marcação" at bounding box center [456, 253] width 43 height 12
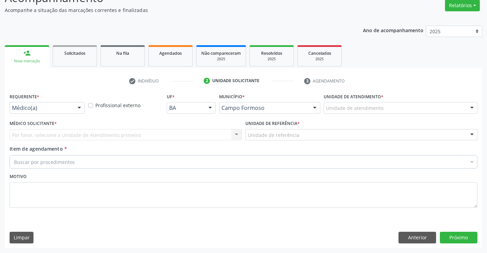
scroll to position [57, 0]
click at [414, 236] on button "Anterior" at bounding box center [418, 238] width 38 height 12
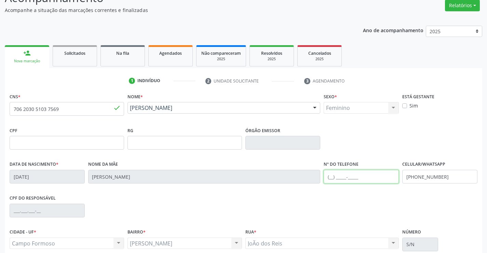
drag, startPoint x: 357, startPoint y: 173, endPoint x: 367, endPoint y: 172, distance: 10.6
click at [356, 173] on input "text" at bounding box center [361, 177] width 75 height 14
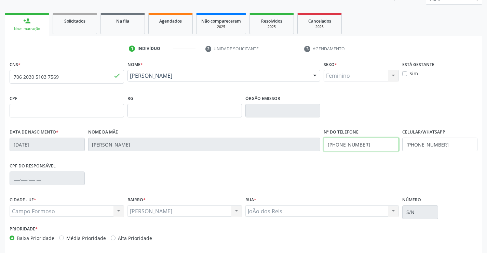
scroll to position [118, 0]
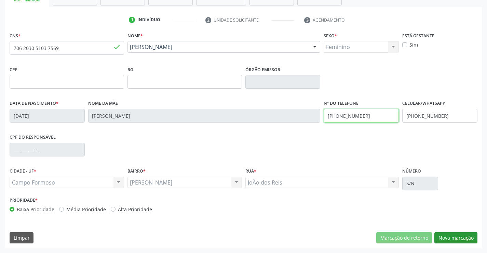
type input "(74) 99804-1233"
click at [451, 236] on button "Nova marcação" at bounding box center [456, 238] width 43 height 12
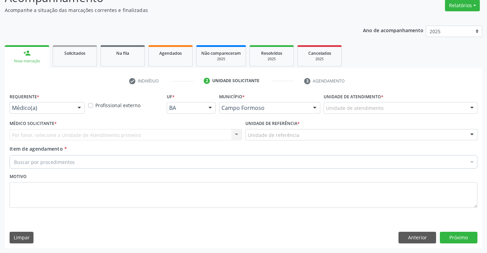
scroll to position [57, 0]
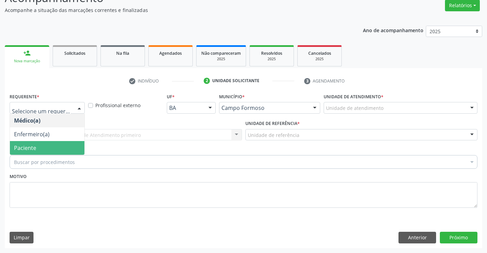
drag, startPoint x: 31, startPoint y: 147, endPoint x: 94, endPoint y: 133, distance: 65.1
click at [32, 147] on span "Paciente" at bounding box center [25, 148] width 22 height 8
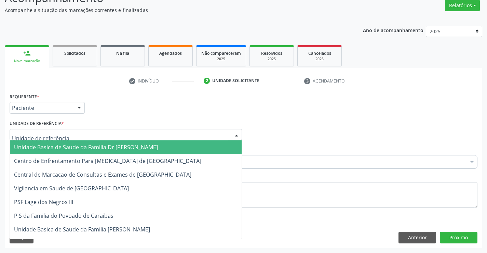
drag, startPoint x: 95, startPoint y: 133, endPoint x: 81, endPoint y: 143, distance: 16.7
click at [95, 134] on div at bounding box center [126, 135] width 233 height 12
drag, startPoint x: 73, startPoint y: 147, endPoint x: 90, endPoint y: 147, distance: 17.4
click at [75, 147] on span "Unidade Basica de Saude da Familia Dr [PERSON_NAME]" at bounding box center [86, 147] width 144 height 8
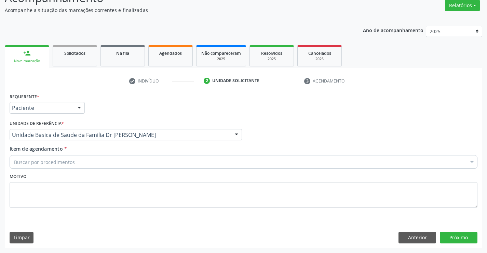
click at [60, 157] on div "Buscar por procedimentos" at bounding box center [244, 162] width 468 height 14
click at [14, 159] on input "Item de agendamento *" at bounding box center [14, 162] width 0 height 14
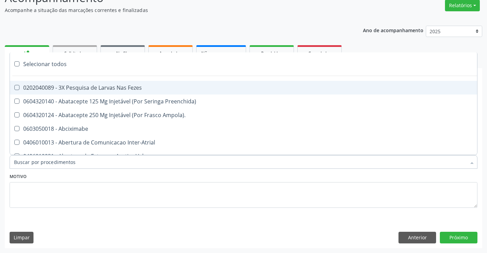
type input "N"
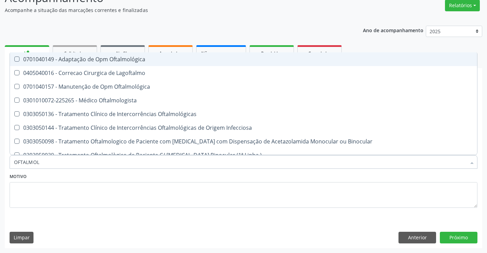
type input "OFTALMOLO"
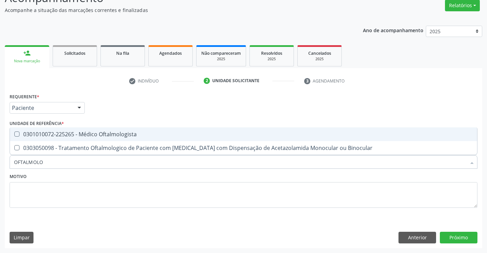
drag, startPoint x: 99, startPoint y: 132, endPoint x: 153, endPoint y: 175, distance: 68.9
click at [102, 136] on div "0301010072-225265 - Médico Oftalmologista" at bounding box center [243, 133] width 459 height 5
checkbox Oftalmologista "true"
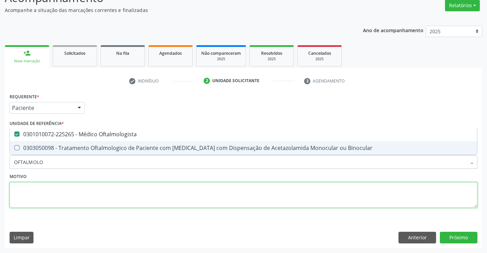
click at [163, 193] on textarea at bounding box center [244, 195] width 468 height 26
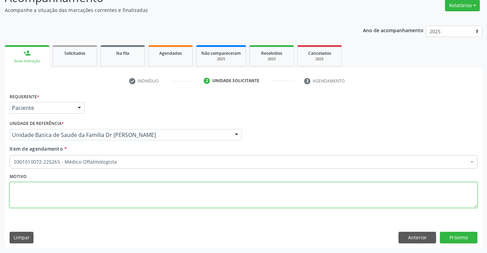
checkbox Oftalmologista "true"
drag, startPoint x: 465, startPoint y: 231, endPoint x: 462, endPoint y: 235, distance: 4.5
click at [463, 232] on div "Requerente * Paciente Médico(a) Enfermeiro(a) Paciente Nenhum resultado encontr…" at bounding box center [244, 169] width 478 height 156
click at [462, 235] on button "Próximo" at bounding box center [459, 238] width 38 height 12
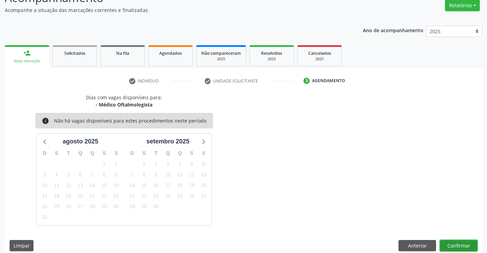
click at [462, 245] on button "Confirmar" at bounding box center [459, 246] width 38 height 12
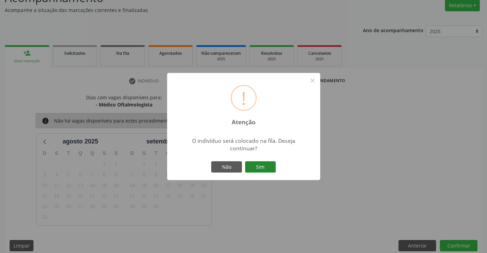
click at [269, 163] on button "Sim" at bounding box center [260, 167] width 31 height 12
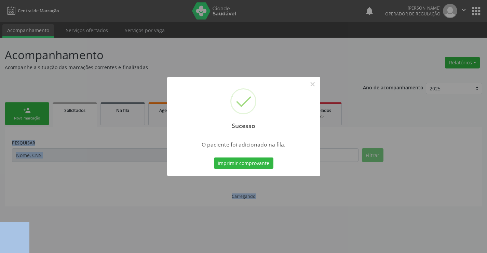
scroll to position [0, 0]
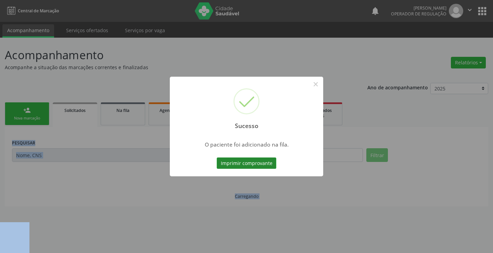
click at [258, 162] on button "Imprimir comprovante" at bounding box center [247, 163] width 60 height 12
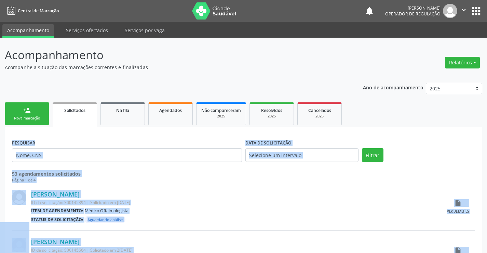
click at [36, 118] on div "Nova marcação" at bounding box center [27, 118] width 34 height 5
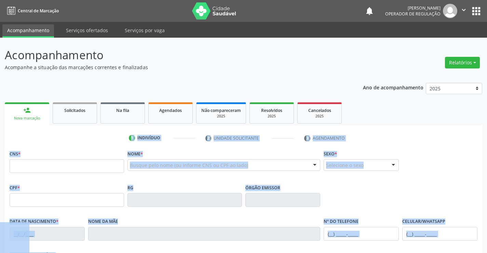
click at [63, 138] on ul "1 Indivíduo 2 Unidade solicitante 3 Agendamento" at bounding box center [244, 137] width 478 height 11
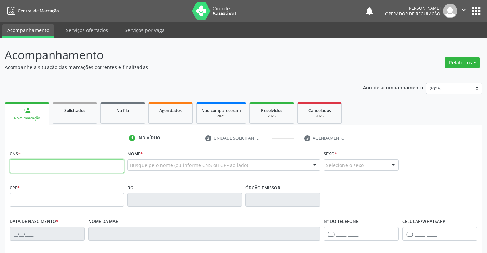
drag, startPoint x: 54, startPoint y: 165, endPoint x: 92, endPoint y: 163, distance: 38.3
click at [55, 165] on input "text" at bounding box center [67, 166] width 115 height 14
type input "700 4059 9259 5741"
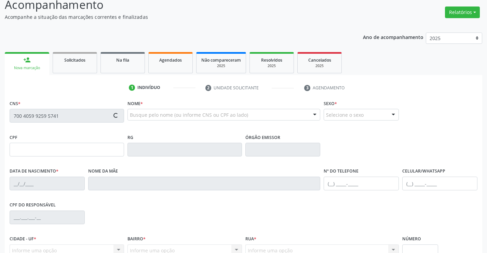
scroll to position [118, 0]
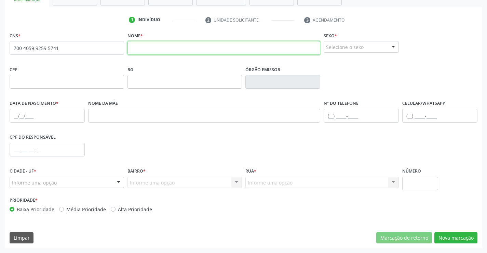
drag, startPoint x: 166, startPoint y: 53, endPoint x: 163, endPoint y: 50, distance: 4.7
click at [166, 53] on input "text" at bounding box center [224, 48] width 193 height 14
type input "ISABELA FARIAS CONCEICAO"
click at [383, 45] on div "Selecione o sexo" at bounding box center [361, 47] width 75 height 12
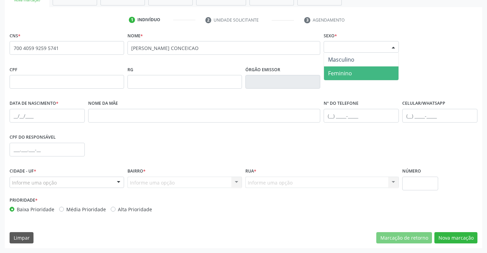
click at [340, 74] on span "Feminino" at bounding box center [340, 73] width 24 height 8
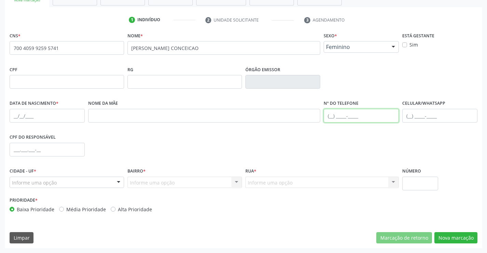
click at [346, 117] on input "text" at bounding box center [361, 116] width 75 height 14
type input "(74) 99804-1233"
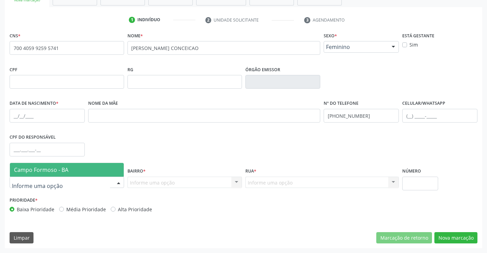
click at [118, 180] on div at bounding box center [119, 183] width 10 height 12
click at [55, 173] on span "Campo Formoso - BA" at bounding box center [41, 170] width 54 height 8
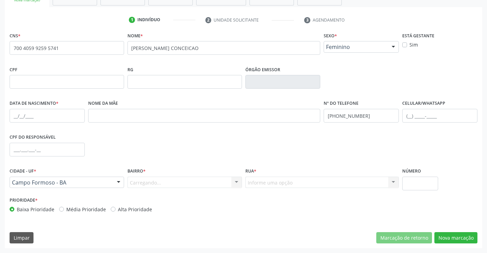
click at [230, 181] on div "Carregando... Nenhum resultado encontrado para: " " Nenhuma opção encontrada. D…" at bounding box center [185, 182] width 115 height 12
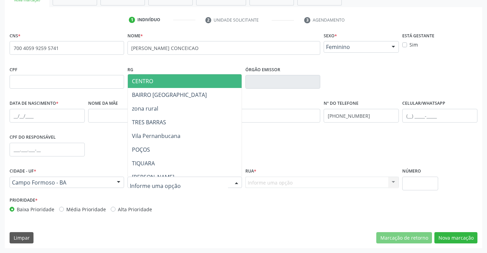
click at [239, 181] on div at bounding box center [237, 183] width 10 height 12
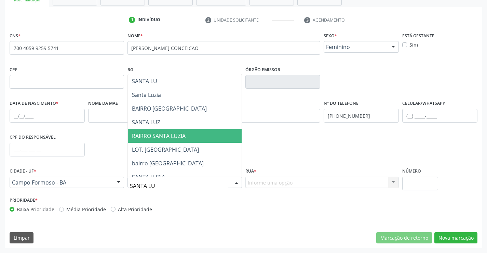
click at [168, 138] on span "RAIRRO SANTA LUZIA" at bounding box center [159, 136] width 54 height 8
type input "SANTA LU"
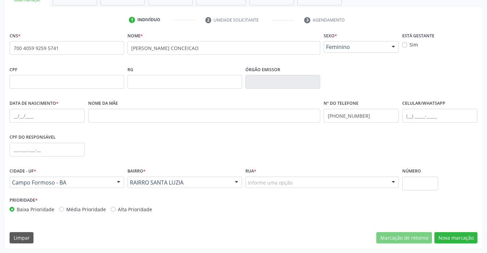
click at [237, 180] on div at bounding box center [237, 183] width 10 height 12
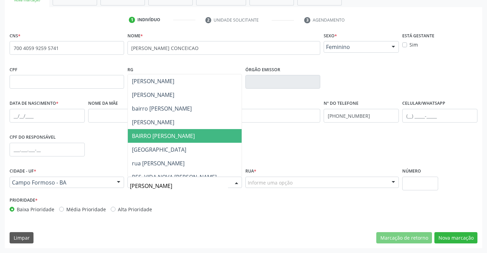
type input "MARIA J"
click at [173, 137] on span "BAIRRO MARIA JOANA" at bounding box center [163, 136] width 63 height 8
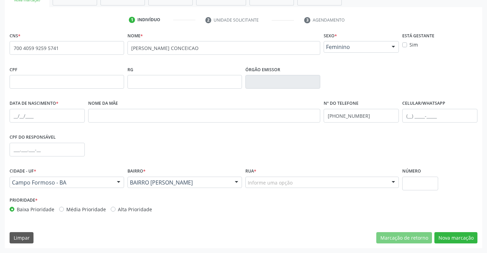
click at [376, 180] on div "Informe uma opção" at bounding box center [323, 182] width 154 height 12
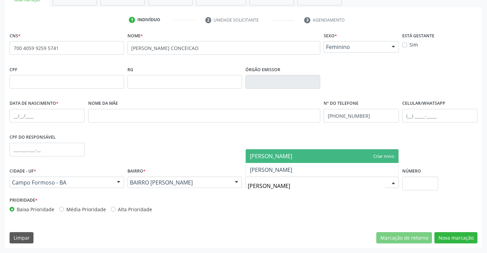
type input "J"
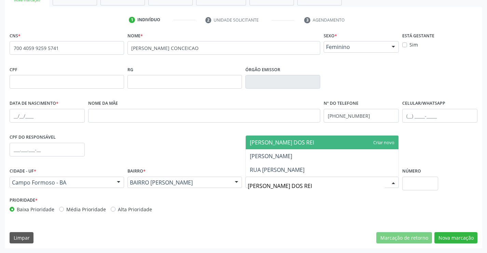
type input "JOAO DOS REIS"
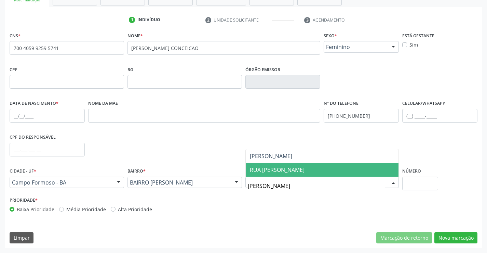
drag, startPoint x: 301, startPoint y: 169, endPoint x: 306, endPoint y: 169, distance: 5.8
click at [306, 169] on span "RUA JOAO DOS REIS" at bounding box center [322, 170] width 153 height 14
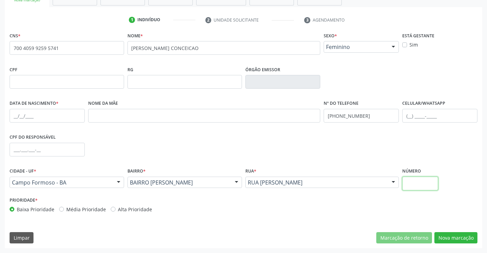
click at [415, 183] on input "text" at bounding box center [421, 183] width 36 height 14
type input "SN"
click at [447, 233] on button "Nova marcação" at bounding box center [456, 238] width 43 height 12
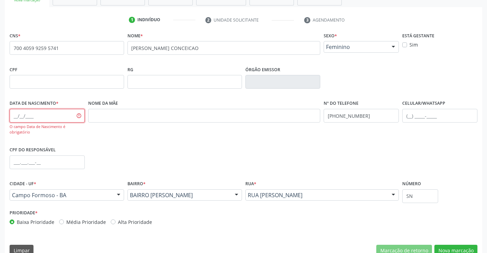
drag, startPoint x: 28, startPoint y: 116, endPoint x: 76, endPoint y: 116, distance: 47.9
click at [36, 116] on input "text" at bounding box center [47, 116] width 75 height 14
type input "02/12/2019"
drag, startPoint x: 447, startPoint y: 249, endPoint x: 423, endPoint y: 231, distance: 30.4
click at [446, 248] on button "Nova marcação" at bounding box center [456, 251] width 43 height 12
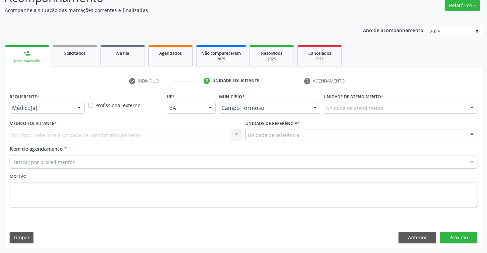
scroll to position [57, 0]
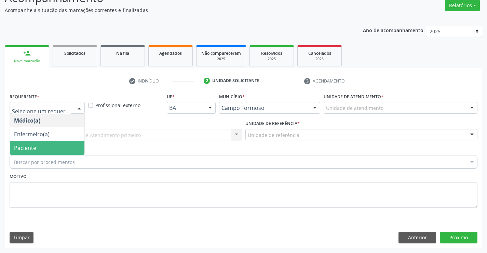
click at [24, 149] on span "Paciente" at bounding box center [25, 148] width 22 height 8
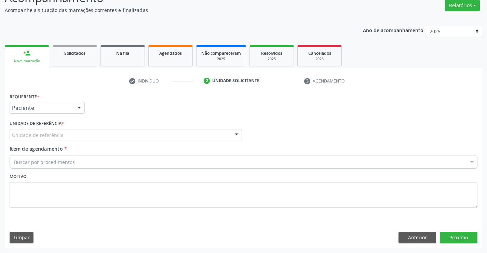
click at [77, 132] on div "Unidade de referência" at bounding box center [126, 135] width 233 height 12
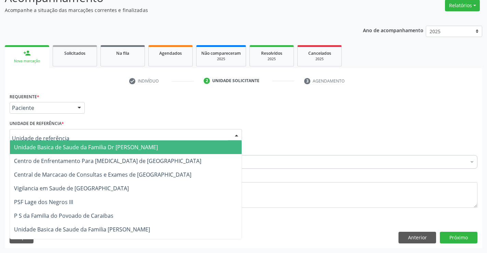
drag, startPoint x: 54, startPoint y: 145, endPoint x: 75, endPoint y: 156, distance: 23.6
click at [54, 146] on span "Unidade Basica de Saude da Familia Dr [PERSON_NAME]" at bounding box center [86, 147] width 144 height 8
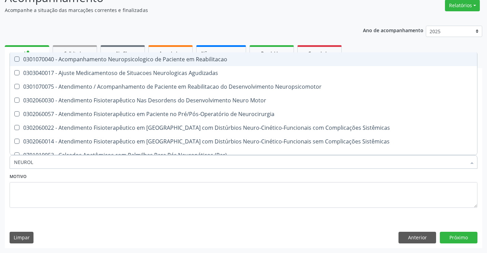
type input "NEUROLO"
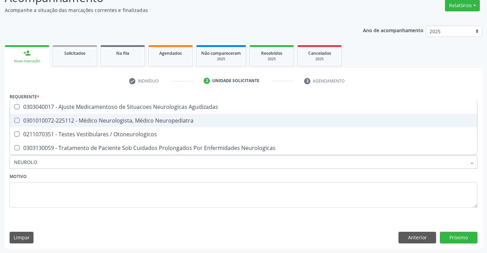
click at [132, 121] on div "0301010072-225112 - Médico Neurologista, Médico Neuropediatra" at bounding box center [243, 120] width 459 height 5
checkbox Neuropediatra "true"
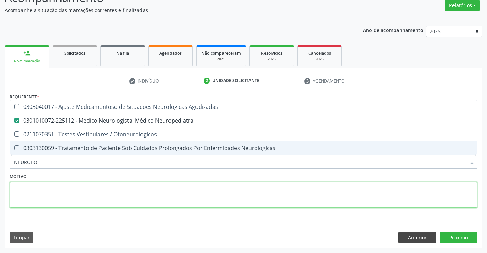
drag, startPoint x: 199, startPoint y: 190, endPoint x: 404, endPoint y: 240, distance: 211.2
click at [205, 192] on textarea at bounding box center [244, 195] width 468 height 26
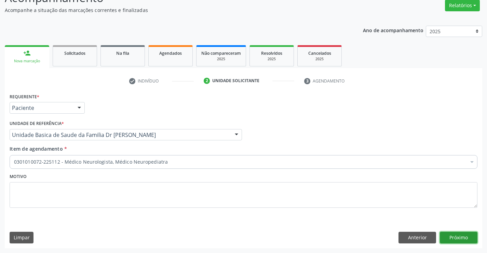
click at [468, 233] on button "Próximo" at bounding box center [459, 238] width 38 height 12
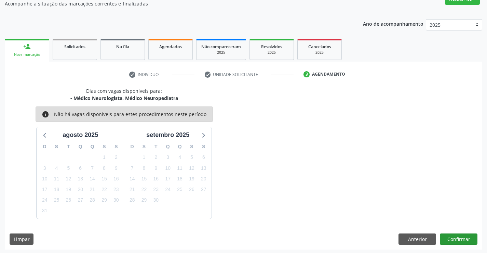
scroll to position [65, 0]
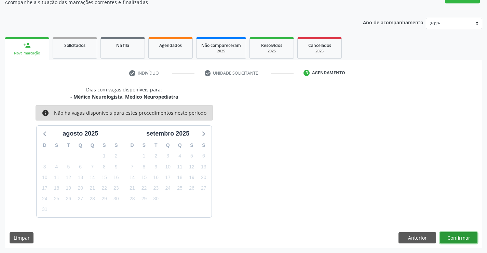
click at [455, 235] on button "Confirmar" at bounding box center [459, 238] width 38 height 12
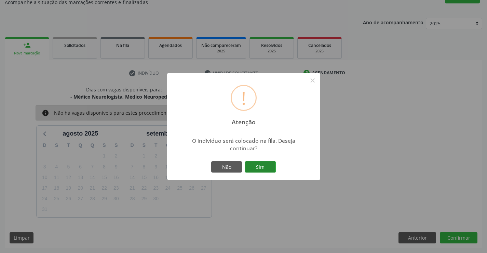
click at [273, 162] on button "Sim" at bounding box center [260, 167] width 31 height 12
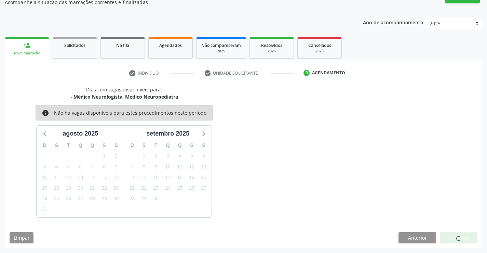
scroll to position [0, 0]
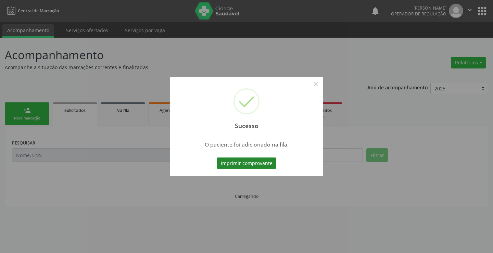
click at [249, 161] on button "Imprimir comprovante" at bounding box center [247, 163] width 60 height 12
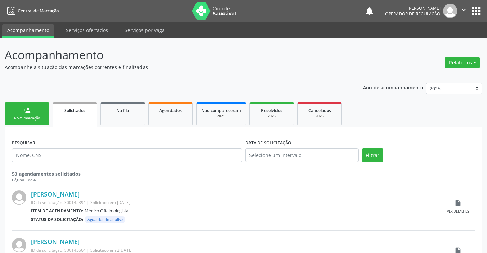
click at [17, 119] on div "Nova marcação" at bounding box center [27, 118] width 34 height 5
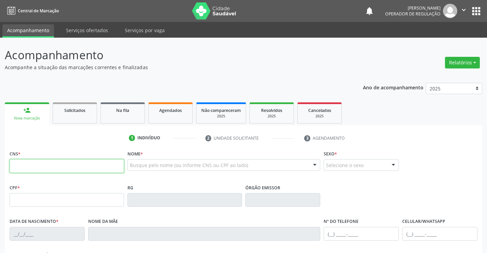
click at [36, 161] on input "text" at bounding box center [67, 166] width 115 height 14
type input "700 0086 4513 1204"
type input "124.888.195-81"
type input "26/06/2021"
type input "Ana Paula de Jesus Dias"
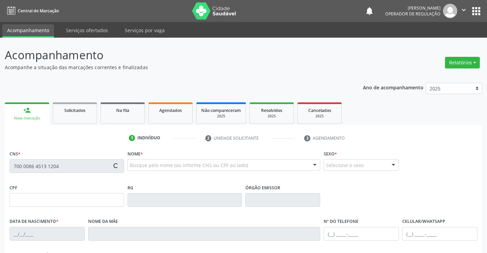
type input "(74) 98845-0951"
type input "S/N"
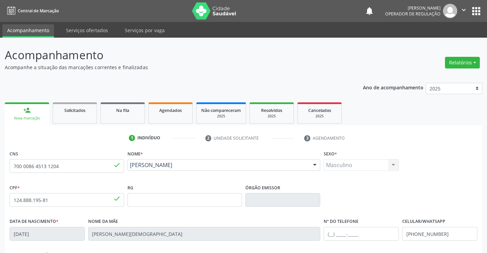
scroll to position [118, 0]
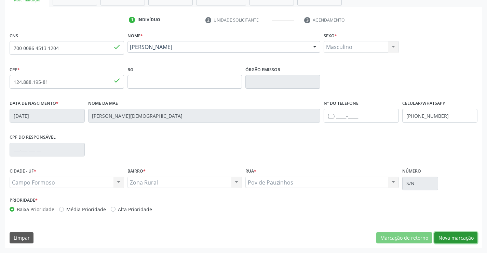
click at [459, 236] on button "Nova marcação" at bounding box center [456, 238] width 43 height 12
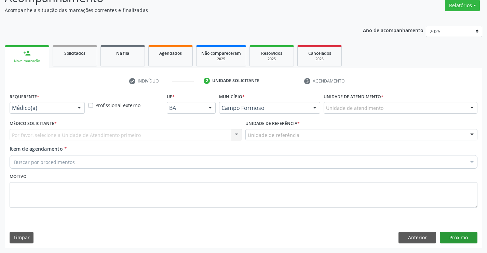
scroll to position [57, 0]
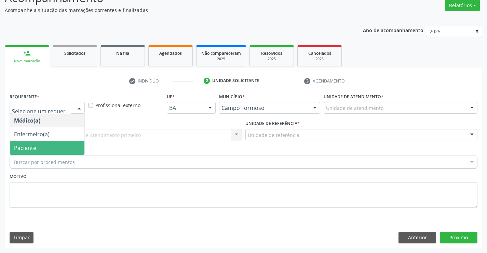
drag, startPoint x: 35, startPoint y: 147, endPoint x: 127, endPoint y: 133, distance: 92.5
click at [41, 147] on span "Paciente" at bounding box center [47, 148] width 75 height 14
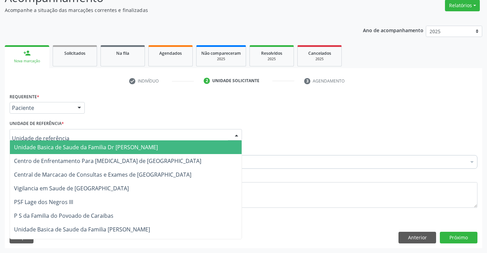
click at [131, 132] on div at bounding box center [126, 135] width 233 height 12
drag, startPoint x: 91, startPoint y: 146, endPoint x: 93, endPoint y: 154, distance: 7.4
click at [91, 146] on span "Unidade Basica de Saude da Familia Dr [PERSON_NAME]" at bounding box center [86, 147] width 144 height 8
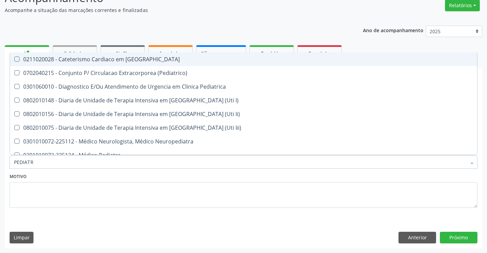
type input "PEDIATRA"
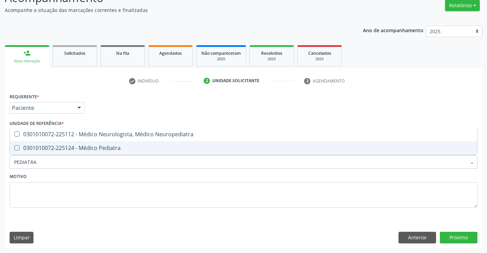
drag, startPoint x: 43, startPoint y: 148, endPoint x: 107, endPoint y: 196, distance: 80.2
click at [47, 150] on div "0301010072-225124 - Médico Pediatra" at bounding box center [243, 147] width 459 height 5
checkbox Pediatra "true"
drag, startPoint x: 108, startPoint y: 200, endPoint x: 453, endPoint y: 218, distance: 345.6
click at [109, 198] on textarea at bounding box center [244, 195] width 468 height 26
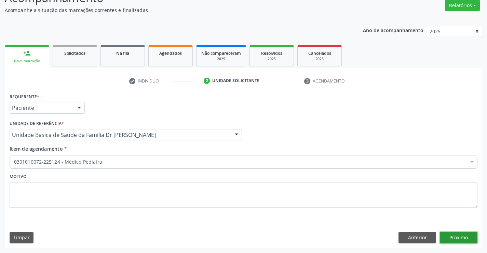
click at [460, 238] on button "Próximo" at bounding box center [459, 238] width 38 height 12
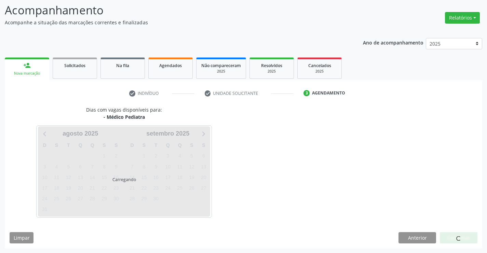
scroll to position [45, 0]
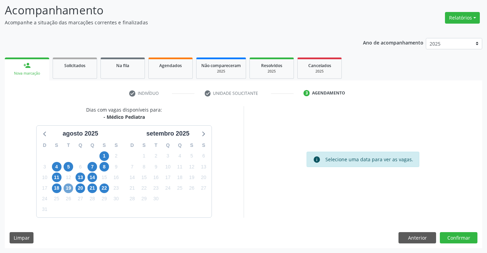
click at [68, 188] on span "19" at bounding box center [69, 188] width 10 height 10
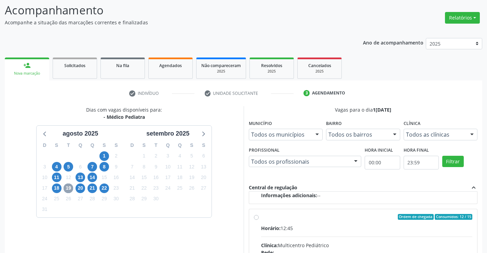
scroll to position [156, 0]
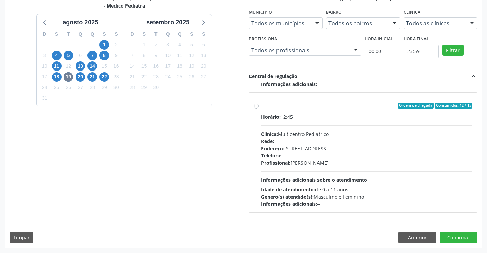
click at [263, 109] on label "Ordem de chegada Consumidos: 12 / 15 Horário: 12:45 Clínica: Multicentro Pediát…" at bounding box center [367, 155] width 212 height 105
click at [259, 109] on input "Ordem de chegada Consumidos: 12 / 15 Horário: 12:45 Clínica: Multicentro Pediát…" at bounding box center [256, 106] width 5 height 6
radio input "true"
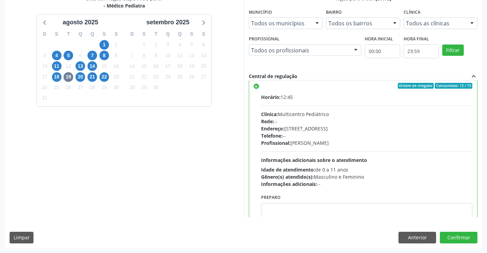
scroll to position [154, 0]
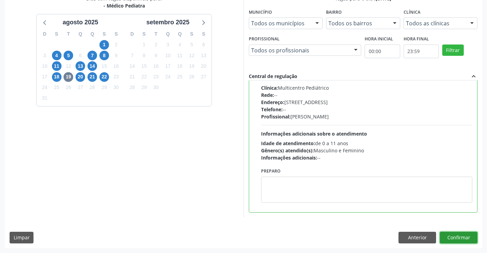
click at [461, 240] on button "Confirmar" at bounding box center [459, 238] width 38 height 12
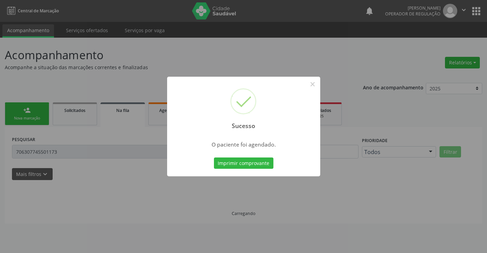
scroll to position [0, 0]
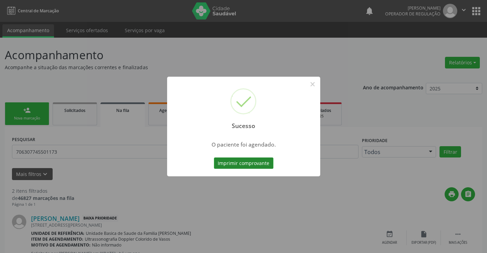
click at [243, 163] on button "Imprimir comprovante" at bounding box center [244, 163] width 60 height 12
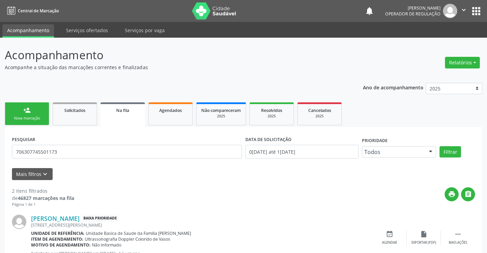
click at [19, 111] on link "person_add Nova marcação" at bounding box center [27, 113] width 44 height 23
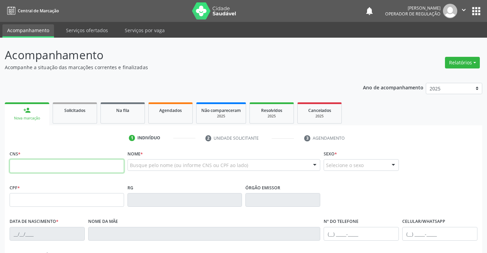
drag, startPoint x: 30, startPoint y: 165, endPoint x: 114, endPoint y: 165, distance: 83.8
click at [33, 165] on input "text" at bounding box center [67, 166] width 115 height 14
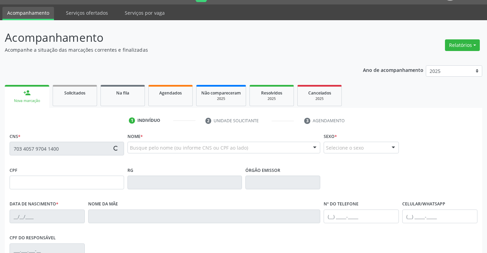
scroll to position [34, 0]
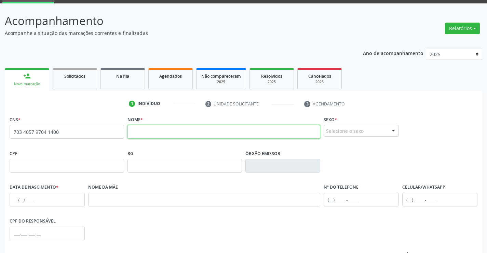
click at [134, 129] on input "text" at bounding box center [224, 132] width 193 height 14
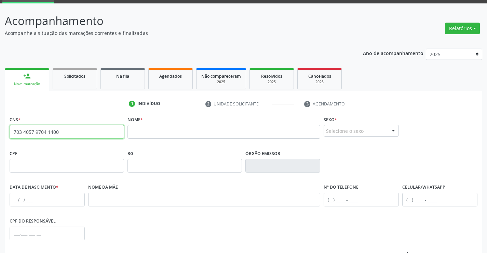
click at [68, 129] on input "703 4057 9704 1400" at bounding box center [67, 132] width 115 height 14
click at [67, 129] on input "703 4057 9704 1400" at bounding box center [67, 132] width 115 height 14
type input "703 4057 9704 1400"
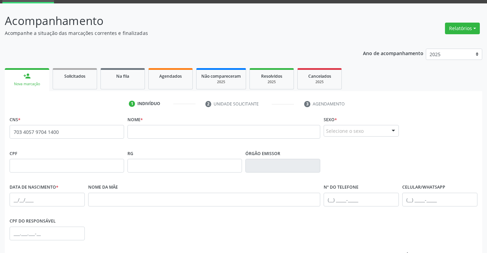
drag, startPoint x: 126, startPoint y: 123, endPoint x: 150, endPoint y: 124, distance: 23.6
click at [127, 123] on div "Nome *" at bounding box center [224, 131] width 197 height 34
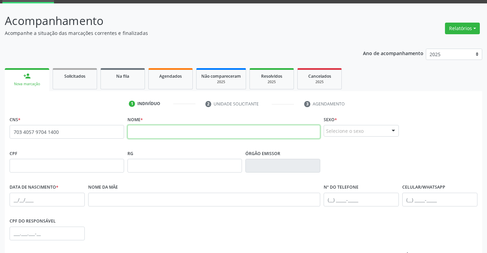
click at [162, 128] on input "text" at bounding box center [224, 132] width 193 height 14
type input "j"
type input "JOAO KENNEDY PEREIRA FRANÇA"
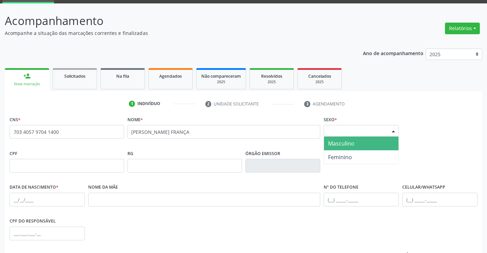
drag, startPoint x: 395, startPoint y: 128, endPoint x: 391, endPoint y: 129, distance: 3.9
click at [394, 128] on div at bounding box center [394, 131] width 10 height 12
drag, startPoint x: 342, startPoint y: 143, endPoint x: 349, endPoint y: 157, distance: 15.0
click at [342, 144] on span "Masculino" at bounding box center [341, 144] width 26 height 8
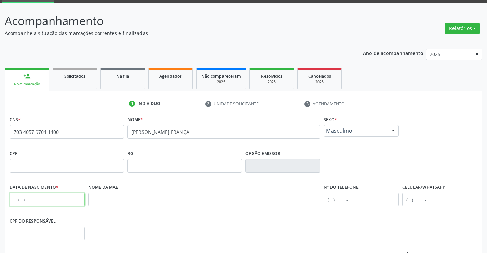
drag, startPoint x: 32, startPoint y: 203, endPoint x: 38, endPoint y: 203, distance: 5.1
click at [32, 203] on input "text" at bounding box center [47, 200] width 75 height 14
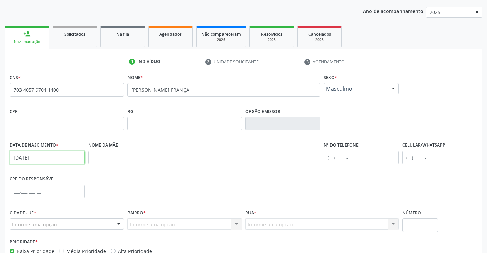
scroll to position [118, 0]
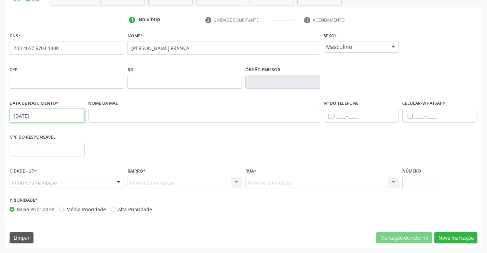
type input "18/10/1962"
click at [35, 146] on input "text" at bounding box center [47, 150] width 75 height 14
click at [106, 181] on div "Informe uma opção" at bounding box center [67, 182] width 115 height 12
click at [116, 181] on div at bounding box center [119, 183] width 10 height 12
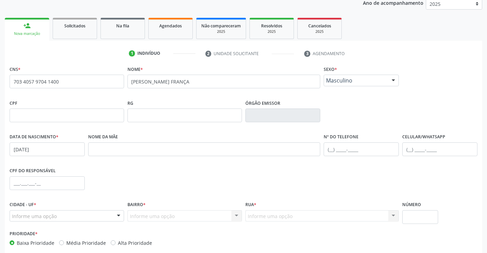
scroll to position [0, 0]
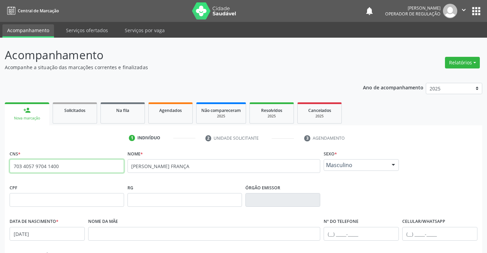
click at [82, 165] on input "703 4057 9704 1400" at bounding box center [67, 166] width 115 height 14
click at [82, 166] on input "703 4057 9704 1400" at bounding box center [67, 166] width 115 height 14
type input "7"
click at [38, 158] on div "CNS *" at bounding box center [67, 160] width 115 height 24
drag, startPoint x: 34, startPoint y: 168, endPoint x: 66, endPoint y: 164, distance: 33.1
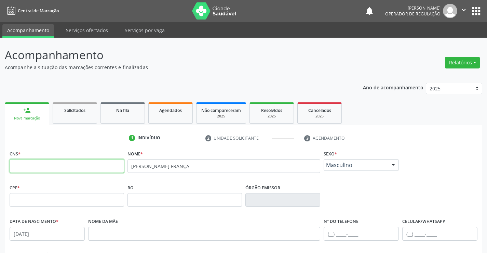
click at [36, 168] on input "text" at bounding box center [67, 166] width 115 height 14
type input "706 2040 1265 5266"
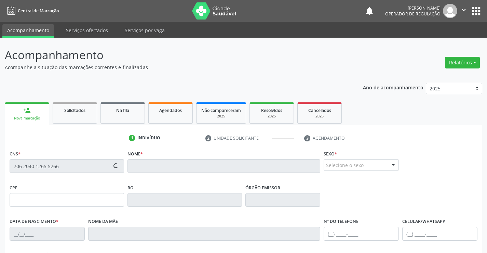
type input "092.362.685-95"
type input "08/12/2016"
type input "Ineslande Benicio da Silva Fragoso"
type input "(71) 99720-2578"
type input "(71) 9720-2578"
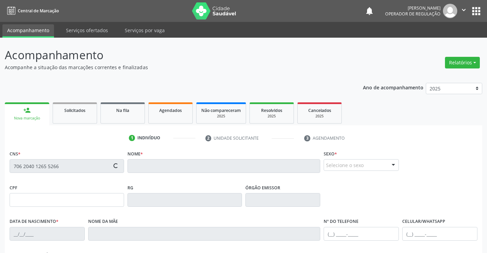
type input "114"
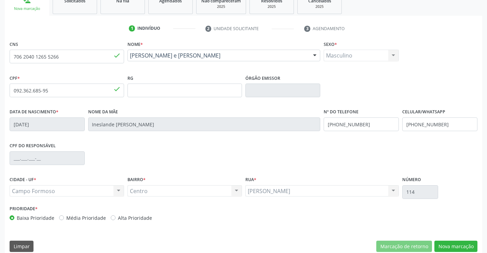
scroll to position [118, 0]
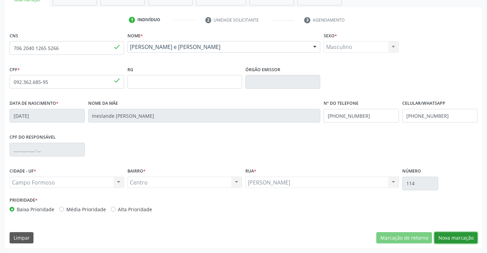
click at [459, 238] on button "Nova marcação" at bounding box center [456, 238] width 43 height 12
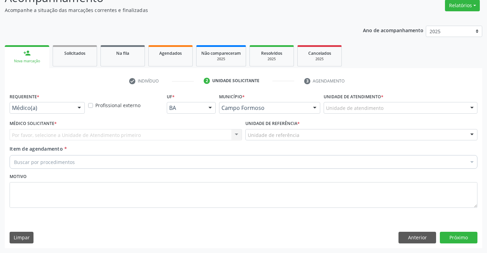
scroll to position [57, 0]
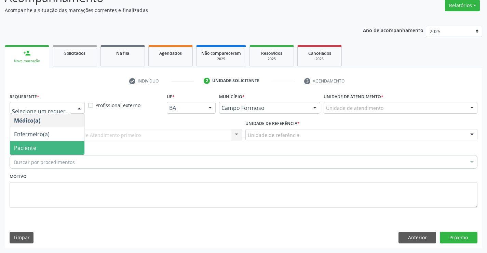
drag, startPoint x: 47, startPoint y: 144, endPoint x: 114, endPoint y: 141, distance: 67.5
click at [48, 144] on span "Paciente" at bounding box center [47, 148] width 75 height 14
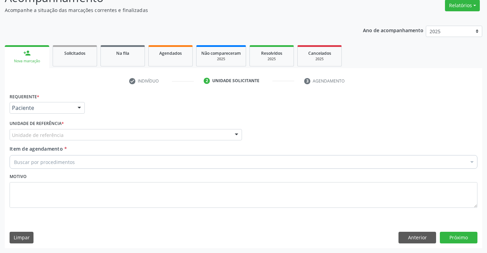
click at [120, 140] on div "Unidade de referência" at bounding box center [126, 135] width 233 height 12
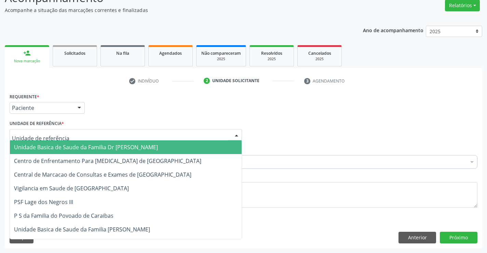
drag, startPoint x: 88, startPoint y: 147, endPoint x: 134, endPoint y: 163, distance: 48.9
click at [89, 147] on span "Unidade Basica de Saude da Familia Dr [PERSON_NAME]" at bounding box center [86, 147] width 144 height 8
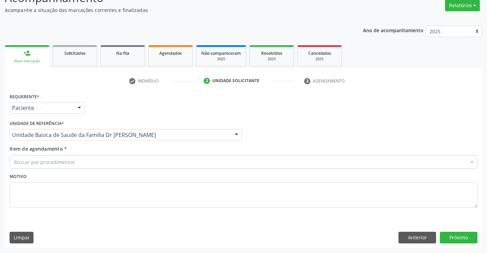
click at [79, 166] on div "Buscar por procedimentos" at bounding box center [244, 162] width 468 height 14
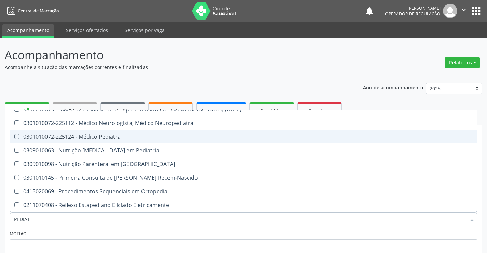
scroll to position [48, 0]
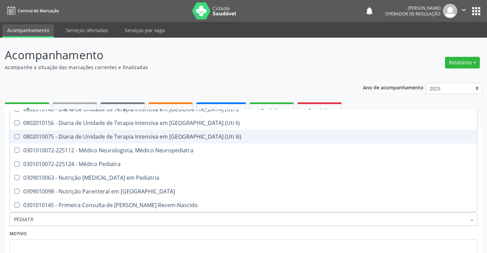
type input "PEDIATRA"
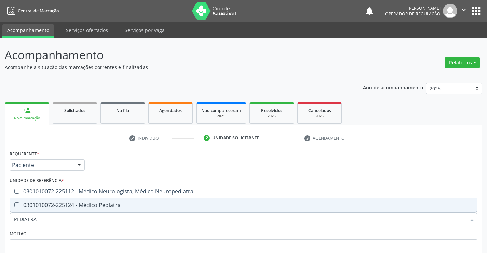
click at [66, 198] on span "0301010072-225124 - Médico Pediatra" at bounding box center [244, 205] width 468 height 14
checkbox Pediatra "true"
click at [92, 231] on div "Motivo" at bounding box center [244, 246] width 468 height 36
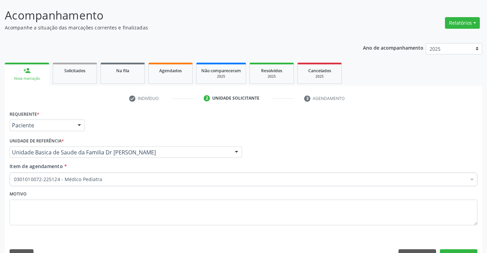
scroll to position [57, 0]
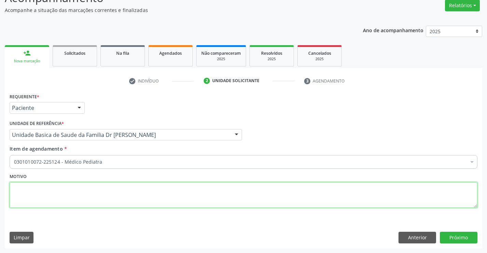
click at [152, 193] on textarea at bounding box center [244, 195] width 468 height 26
click at [456, 237] on button "Próximo" at bounding box center [459, 238] width 38 height 12
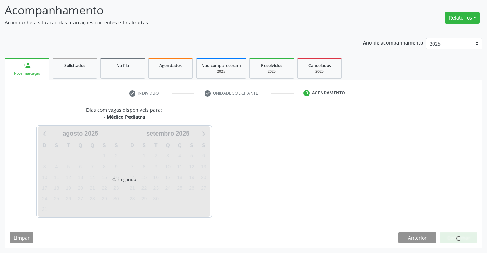
scroll to position [45, 0]
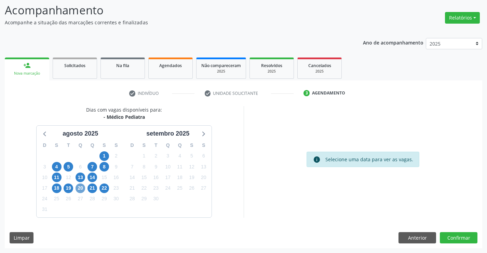
drag, startPoint x: 82, startPoint y: 186, endPoint x: 240, endPoint y: 163, distance: 159.7
click at [84, 186] on span "20" at bounding box center [81, 188] width 10 height 10
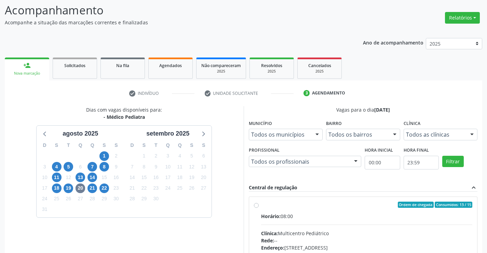
drag, startPoint x: 289, startPoint y: 209, endPoint x: 296, endPoint y: 208, distance: 7.3
click at [289, 209] on label "Ordem de chegada Consumidos: 13 / 15 Horário: 08:00 Clínica: Multicentro Pediát…" at bounding box center [367, 253] width 212 height 105
click at [259, 208] on input "Ordem de chegada Consumidos: 13 / 15 Horário: 08:00 Clínica: Multicentro Pediát…" at bounding box center [256, 204] width 5 height 6
radio input "true"
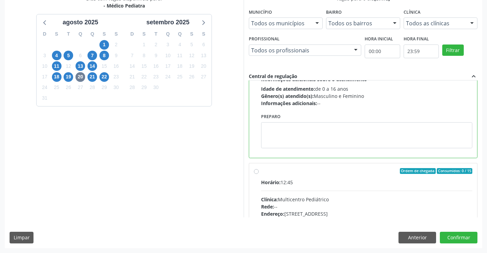
scroll to position [154, 0]
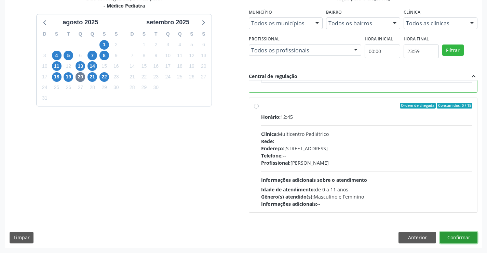
click at [461, 236] on button "Confirmar" at bounding box center [459, 238] width 38 height 12
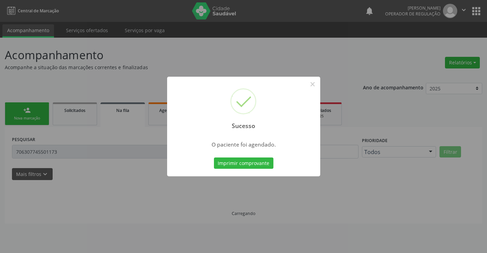
scroll to position [0, 0]
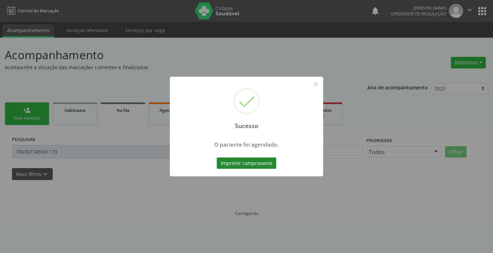
click at [243, 163] on button "Imprimir comprovante" at bounding box center [247, 163] width 60 height 12
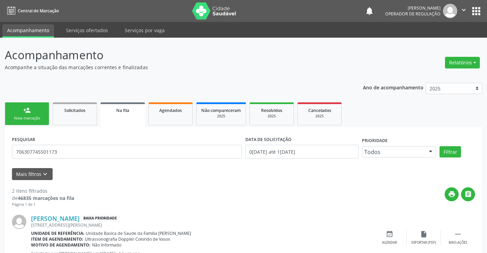
click at [32, 115] on link "person_add Nova marcação" at bounding box center [27, 113] width 44 height 23
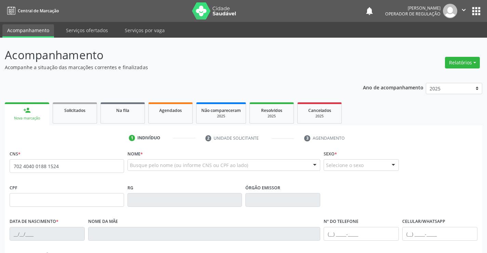
type input "702 4040 0188 1524"
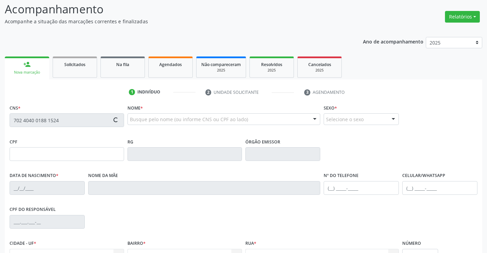
scroll to position [118, 0]
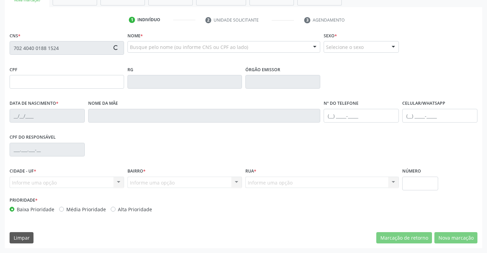
type input "[DATE]"
type input "S/N"
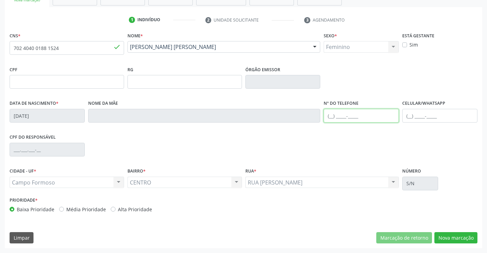
drag, startPoint x: 348, startPoint y: 115, endPoint x: 386, endPoint y: 118, distance: 38.1
click at [348, 115] on input "text" at bounding box center [361, 116] width 75 height 14
type input "[PHONE_NUMBER]"
click at [450, 230] on div "CNS * 702 4040 0188 1524 done Nome * [PERSON_NAME] [PERSON_NAME] CNS: 702 4040 …" at bounding box center [244, 139] width 478 height 218
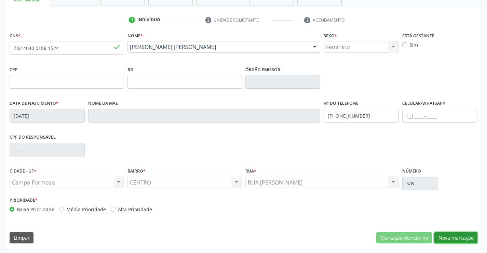
click at [450, 235] on button "Nova marcação" at bounding box center [456, 238] width 43 height 12
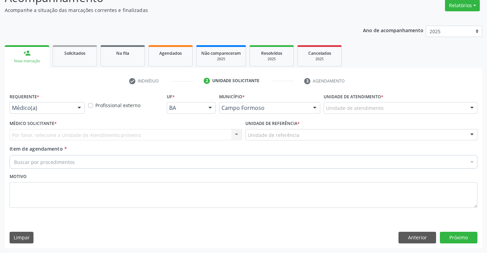
click at [78, 107] on div at bounding box center [79, 108] width 10 height 12
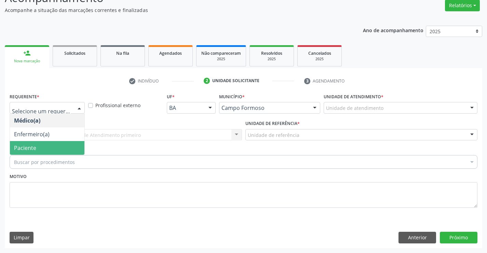
drag, startPoint x: 31, startPoint y: 149, endPoint x: 97, endPoint y: 148, distance: 65.3
click at [34, 148] on span "Paciente" at bounding box center [25, 148] width 22 height 8
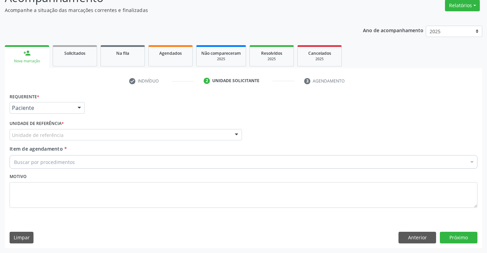
click at [114, 138] on div "Unidade de referência" at bounding box center [126, 135] width 233 height 12
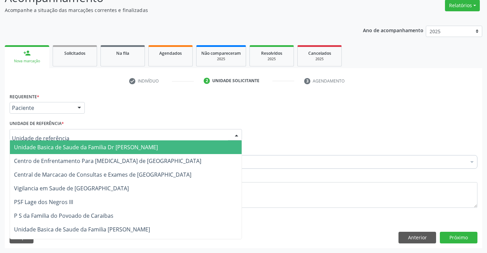
drag, startPoint x: 83, startPoint y: 146, endPoint x: 94, endPoint y: 157, distance: 15.2
click at [85, 147] on span "Unidade Basica de Saude da Familia Dr [PERSON_NAME]" at bounding box center [86, 147] width 144 height 8
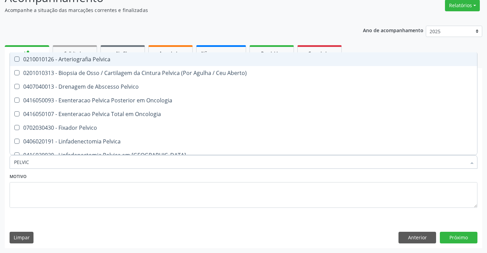
type input "PELVICA"
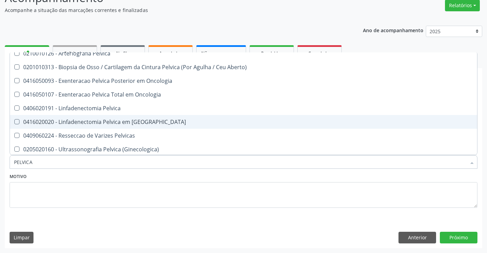
scroll to position [7, 0]
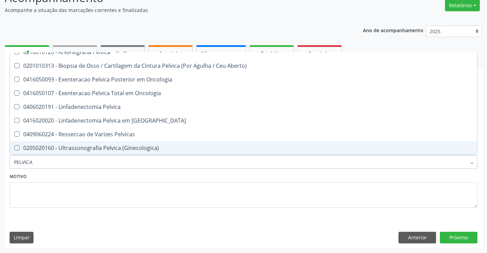
drag, startPoint x: 92, startPoint y: 147, endPoint x: 121, endPoint y: 157, distance: 31.0
click at [98, 148] on div "0205020160 - Ultrassonografia Pelvica (Ginecologica)" at bounding box center [243, 147] width 459 height 5
checkbox \(Ginecologica\) "true"
click at [87, 191] on textarea at bounding box center [244, 195] width 468 height 26
checkbox Aberto\) "true"
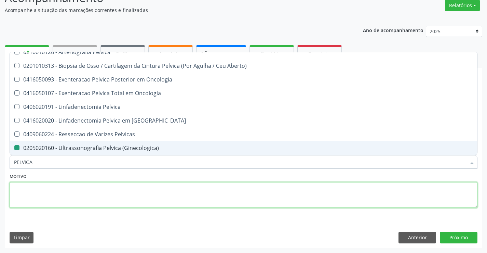
checkbox \(Ginecologica\) "false"
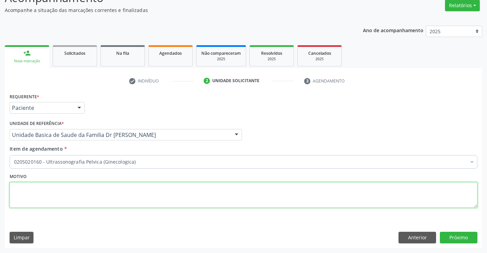
scroll to position [0, 0]
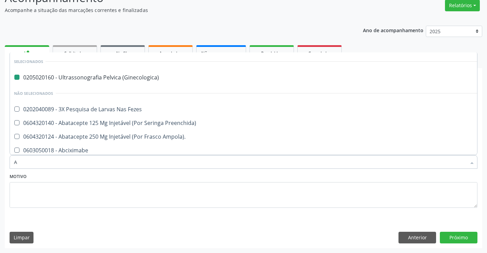
type input "AB"
checkbox \(Ginecologica\) "false"
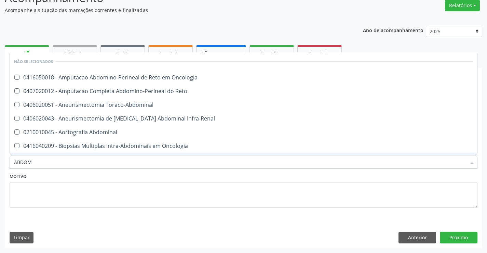
type input "ABDOME"
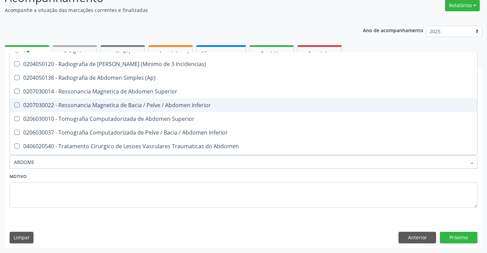
scroll to position [53, 0]
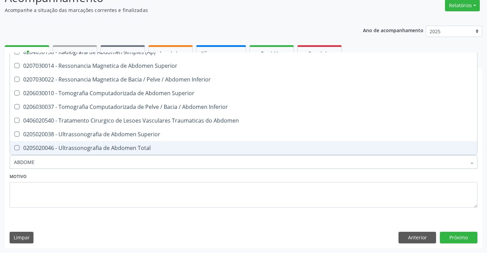
drag, startPoint x: 90, startPoint y: 146, endPoint x: 131, endPoint y: 157, distance: 42.7
click at [92, 147] on div "0205020046 - Ultrassonografia de Abdomen Total" at bounding box center [243, 147] width 459 height 5
checkbox Total "true"
drag, startPoint x: 159, startPoint y: 186, endPoint x: 158, endPoint y: 179, distance: 7.5
click at [159, 186] on textarea at bounding box center [244, 195] width 468 height 26
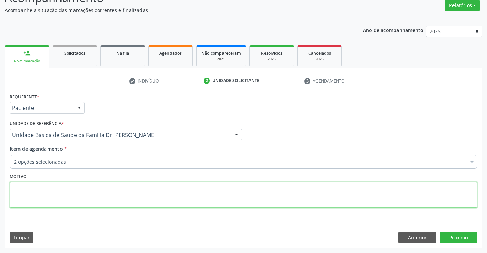
scroll to position [0, 0]
click at [457, 235] on button "Próximo" at bounding box center [459, 238] width 38 height 12
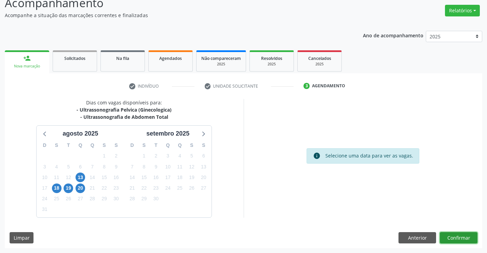
click at [456, 233] on button "Confirmar" at bounding box center [459, 238] width 38 height 12
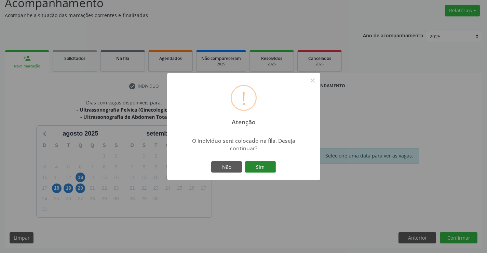
click at [259, 162] on button "Sim" at bounding box center [260, 167] width 31 height 12
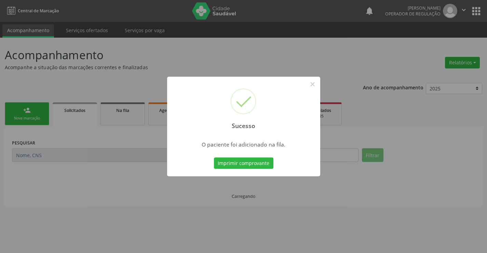
scroll to position [0, 0]
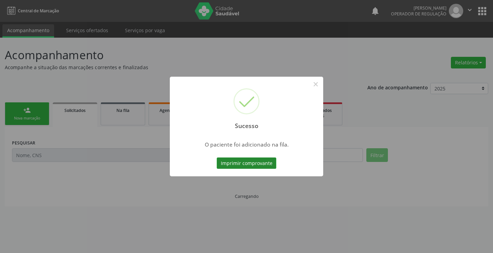
click at [262, 165] on button "Imprimir comprovante" at bounding box center [247, 163] width 60 height 12
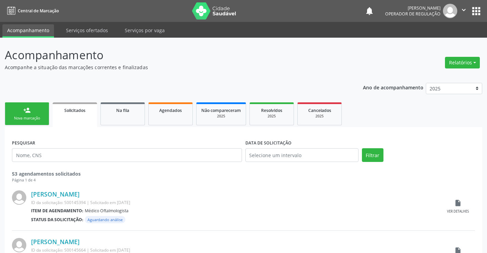
click at [31, 112] on link "person_add Nova marcação" at bounding box center [27, 113] width 44 height 23
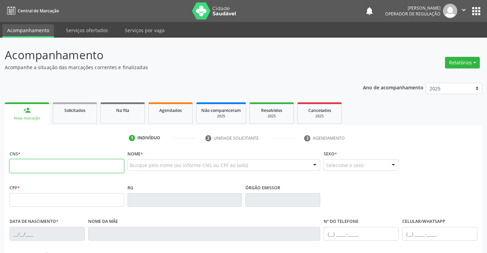
click at [31, 166] on input "text" at bounding box center [67, 166] width 115 height 14
type input "703 4057 9704 1400"
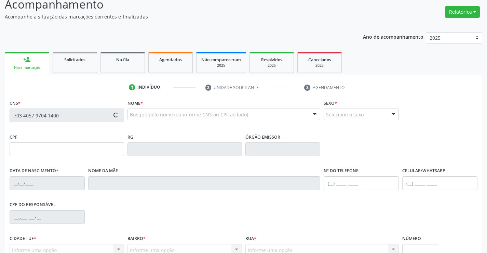
scroll to position [118, 0]
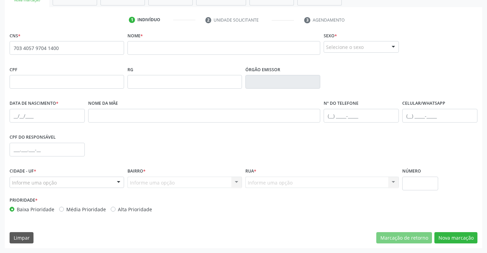
click at [149, 40] on div "Nome *" at bounding box center [224, 42] width 193 height 24
click at [152, 44] on input "text" at bounding box center [224, 48] width 193 height 14
drag, startPoint x: 392, startPoint y: 49, endPoint x: 390, endPoint y: 44, distance: 5.2
click at [392, 48] on div at bounding box center [394, 47] width 10 height 12
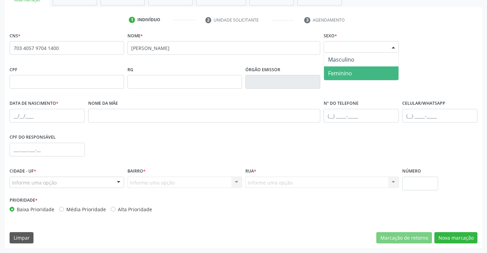
click at [339, 74] on span "Feminino" at bounding box center [340, 73] width 24 height 8
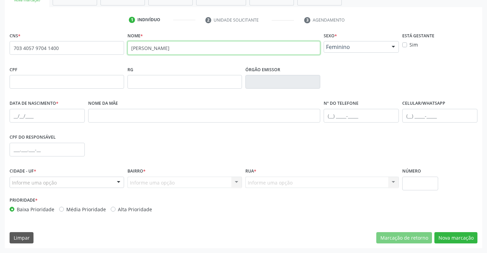
click at [178, 48] on input "[PERSON_NAME]" at bounding box center [224, 48] width 193 height 14
type input "[PERSON_NAME] FRANÇA"
click at [391, 43] on div at bounding box center [394, 47] width 10 height 12
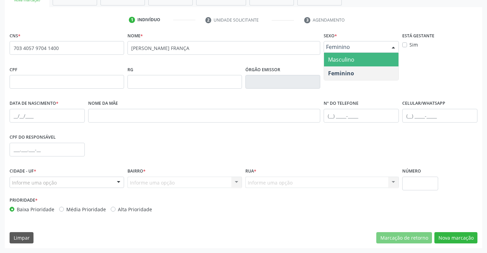
click at [343, 59] on span "Masculino" at bounding box center [341, 60] width 26 height 8
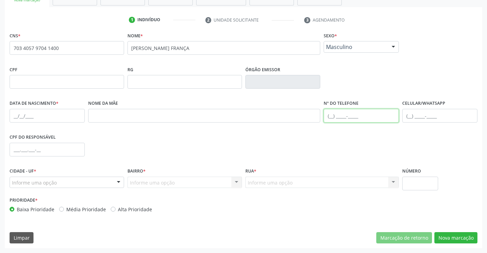
click at [343, 115] on input "text" at bounding box center [361, 116] width 75 height 14
type input "[PHONE_NUMBER]"
click at [118, 181] on div at bounding box center [119, 183] width 10 height 12
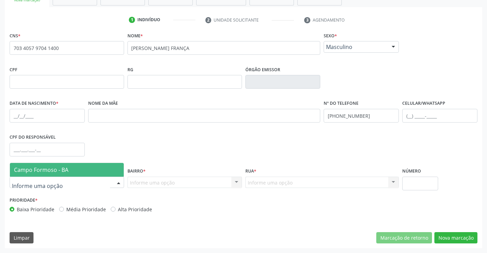
click at [57, 174] on span "Campo Formoso - BA" at bounding box center [67, 170] width 114 height 14
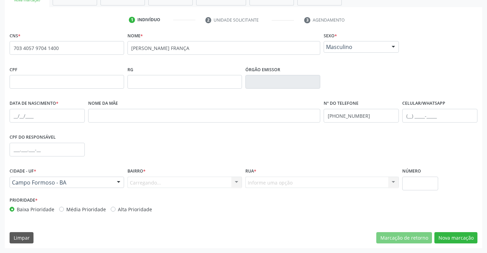
click at [236, 182] on div "Carregando... Nenhum resultado encontrado para: " " Nenhuma opção encontrada. D…" at bounding box center [185, 182] width 115 height 12
click at [236, 182] on div at bounding box center [237, 183] width 10 height 12
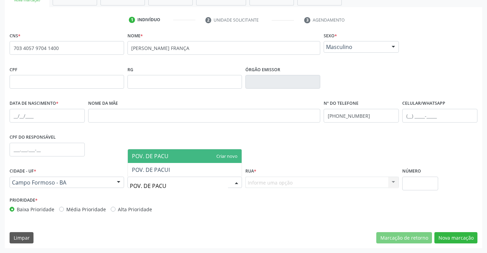
type input "POV. DE PACUI"
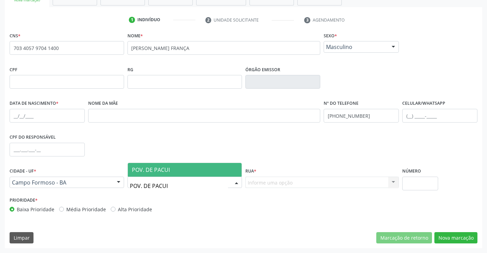
drag, startPoint x: 166, startPoint y: 171, endPoint x: 231, endPoint y: 183, distance: 66.2
click at [166, 170] on span "POV. DE PACUI" at bounding box center [151, 170] width 38 height 8
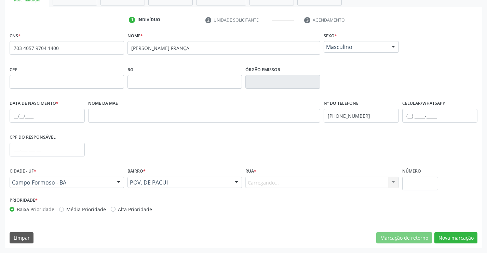
click at [297, 183] on div "Carregando... Nenhum resultado encontrado para: " " Nenhuma opção encontrada. D…" at bounding box center [323, 182] width 154 height 12
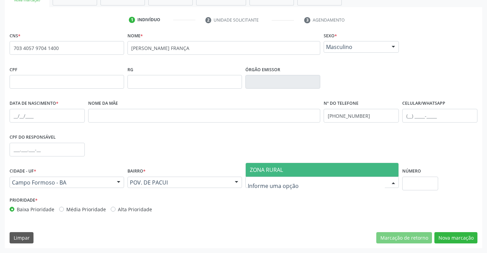
click at [297, 183] on div at bounding box center [323, 182] width 154 height 12
click at [297, 183] on input "text" at bounding box center [317, 186] width 138 height 14
click at [269, 170] on span "ZONA RURAL" at bounding box center [266, 170] width 33 height 8
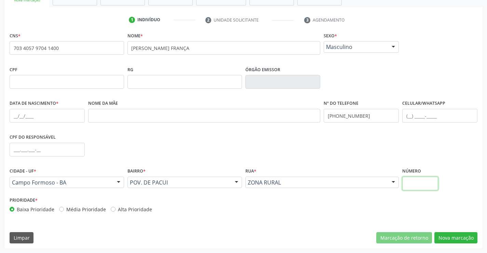
click at [428, 181] on input "text" at bounding box center [421, 183] width 36 height 14
type input "SN"
click at [450, 236] on button "Nova marcação" at bounding box center [456, 238] width 43 height 12
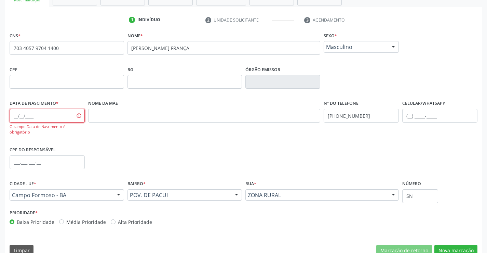
click at [37, 116] on input "text" at bounding box center [47, 116] width 75 height 14
type input "[DATE]"
click at [445, 247] on button "Nova marcação" at bounding box center [456, 251] width 43 height 12
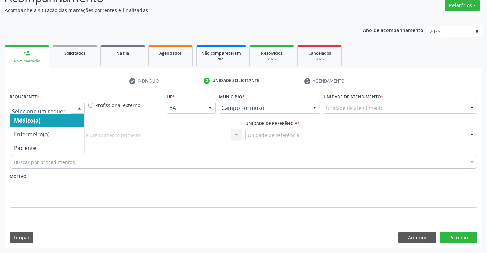
click at [56, 103] on div at bounding box center [47, 108] width 75 height 12
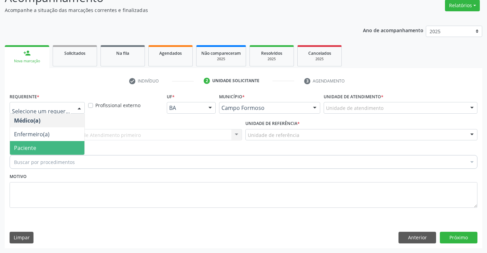
drag, startPoint x: 45, startPoint y: 147, endPoint x: 102, endPoint y: 140, distance: 56.9
click at [47, 146] on span "Paciente" at bounding box center [47, 148] width 75 height 14
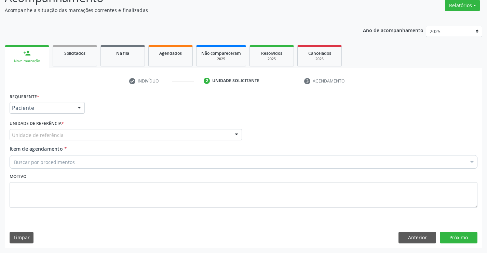
click at [117, 134] on div "Unidade de referência" at bounding box center [126, 135] width 233 height 12
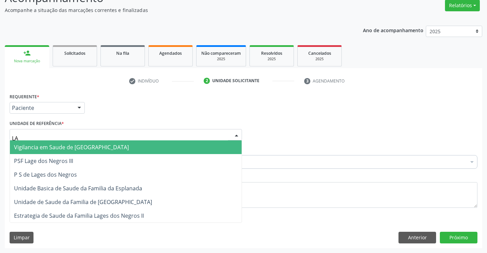
type input "LAG"
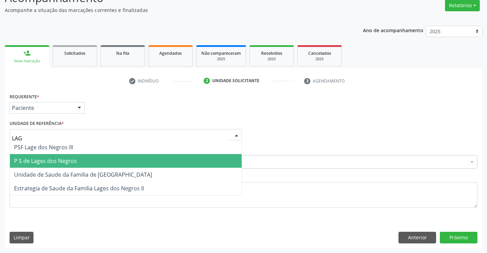
click at [70, 163] on span "P S de Lages dos Negros" at bounding box center [45, 161] width 63 height 8
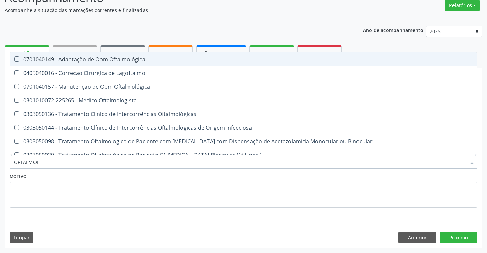
type input "OFTALMOLO"
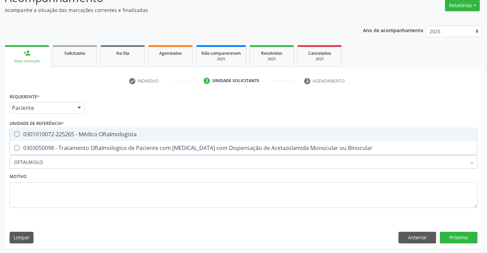
drag, startPoint x: 57, startPoint y: 131, endPoint x: 131, endPoint y: 180, distance: 87.8
click at [59, 131] on div "0301010072-225265 - Médico Oftalmologista" at bounding box center [243, 133] width 459 height 5
checkbox Oftalmologista "true"
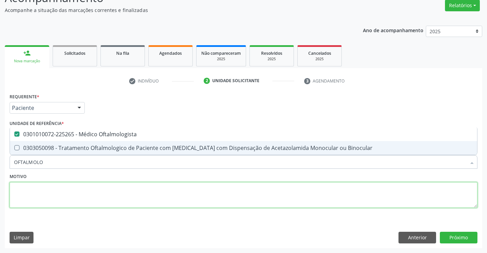
drag, startPoint x: 130, startPoint y: 185, endPoint x: 377, endPoint y: 235, distance: 251.4
click at [144, 185] on textarea at bounding box center [244, 195] width 468 height 26
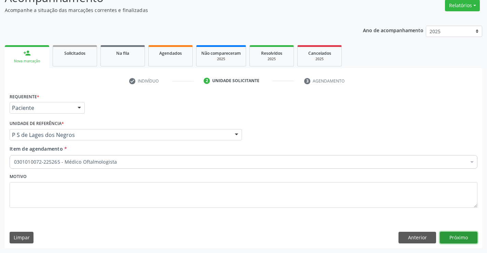
click at [457, 237] on button "Próximo" at bounding box center [459, 238] width 38 height 12
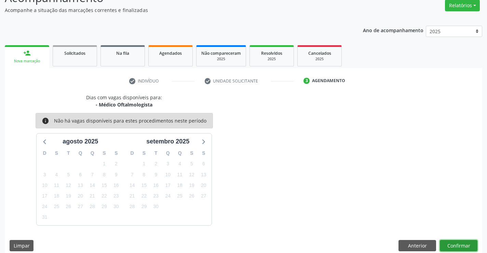
click at [466, 243] on button "Confirmar" at bounding box center [459, 246] width 38 height 12
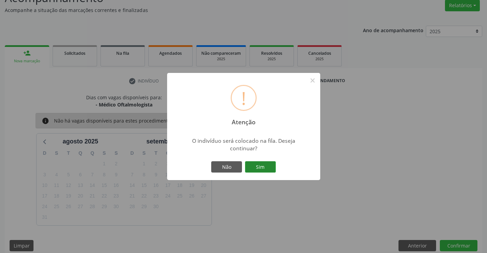
click at [256, 164] on button "Sim" at bounding box center [260, 167] width 31 height 12
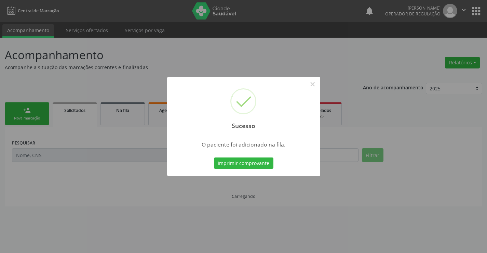
scroll to position [0, 0]
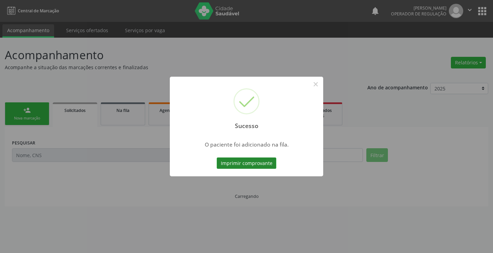
click at [252, 162] on button "Imprimir comprovante" at bounding box center [247, 163] width 60 height 12
